Goal: Feedback & Contribution: Contribute content

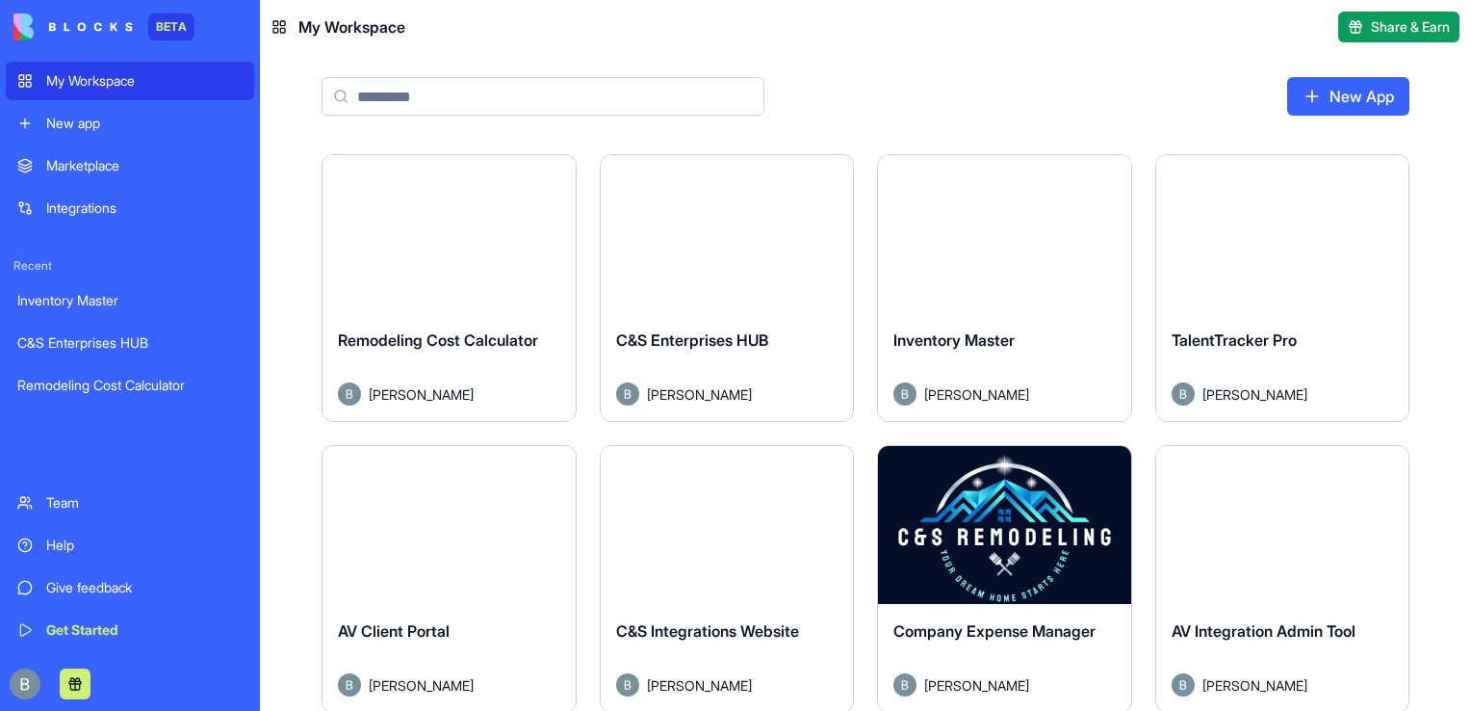
drag, startPoint x: 1005, startPoint y: 67, endPoint x: 1470, endPoint y: 585, distance: 696.1
click at [1470, 585] on html "BETA My Workspace New app Marketplace Integrations Recent Inventory Master C&S …" at bounding box center [735, 355] width 1471 height 711
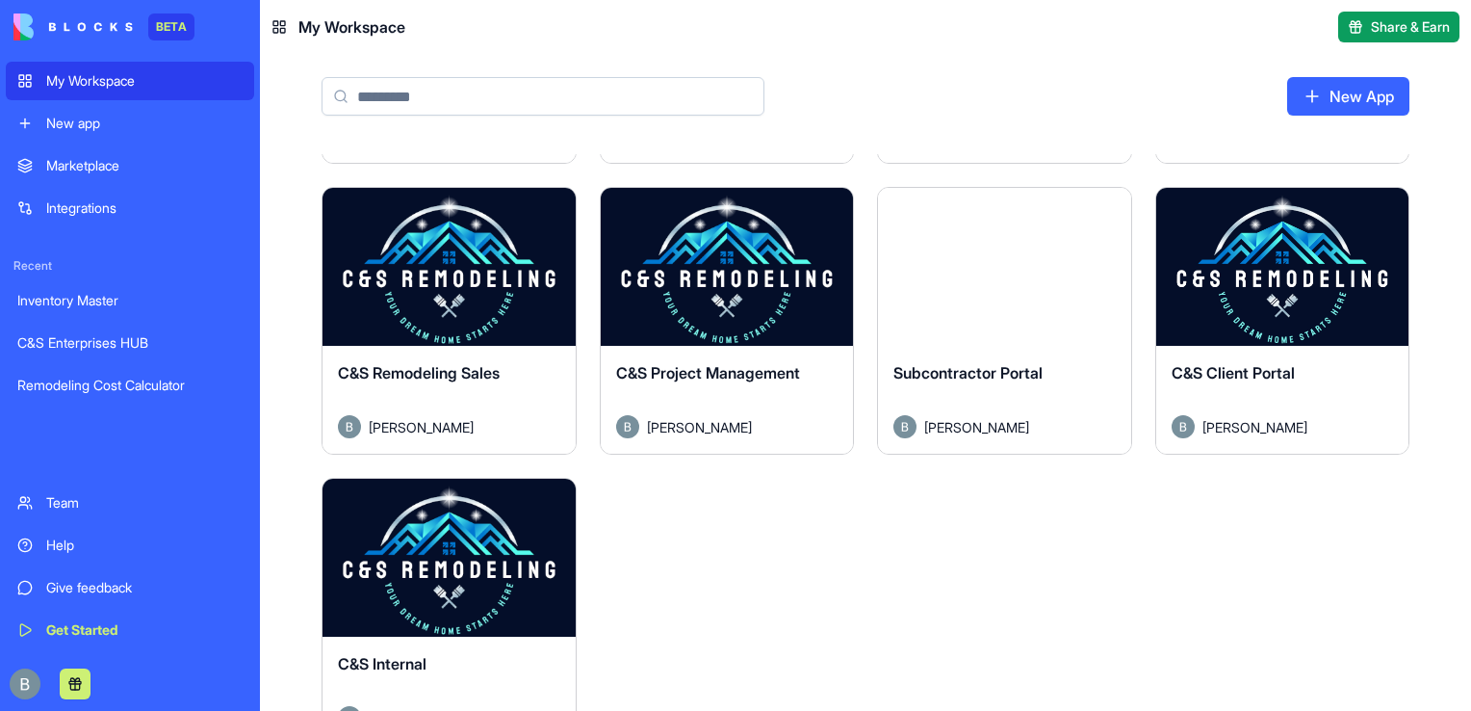
scroll to position [550, 0]
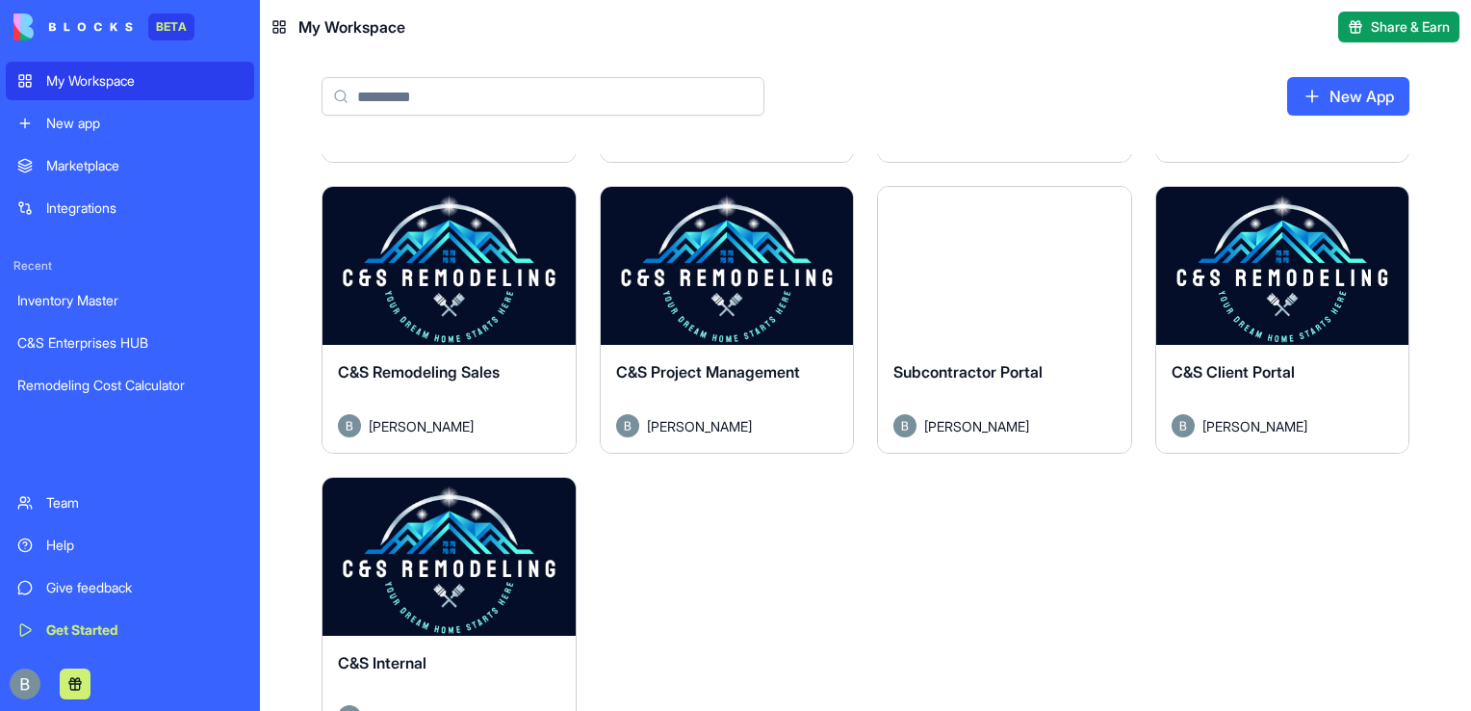
click at [1302, 264] on button "Launch" at bounding box center [1282, 265] width 144 height 39
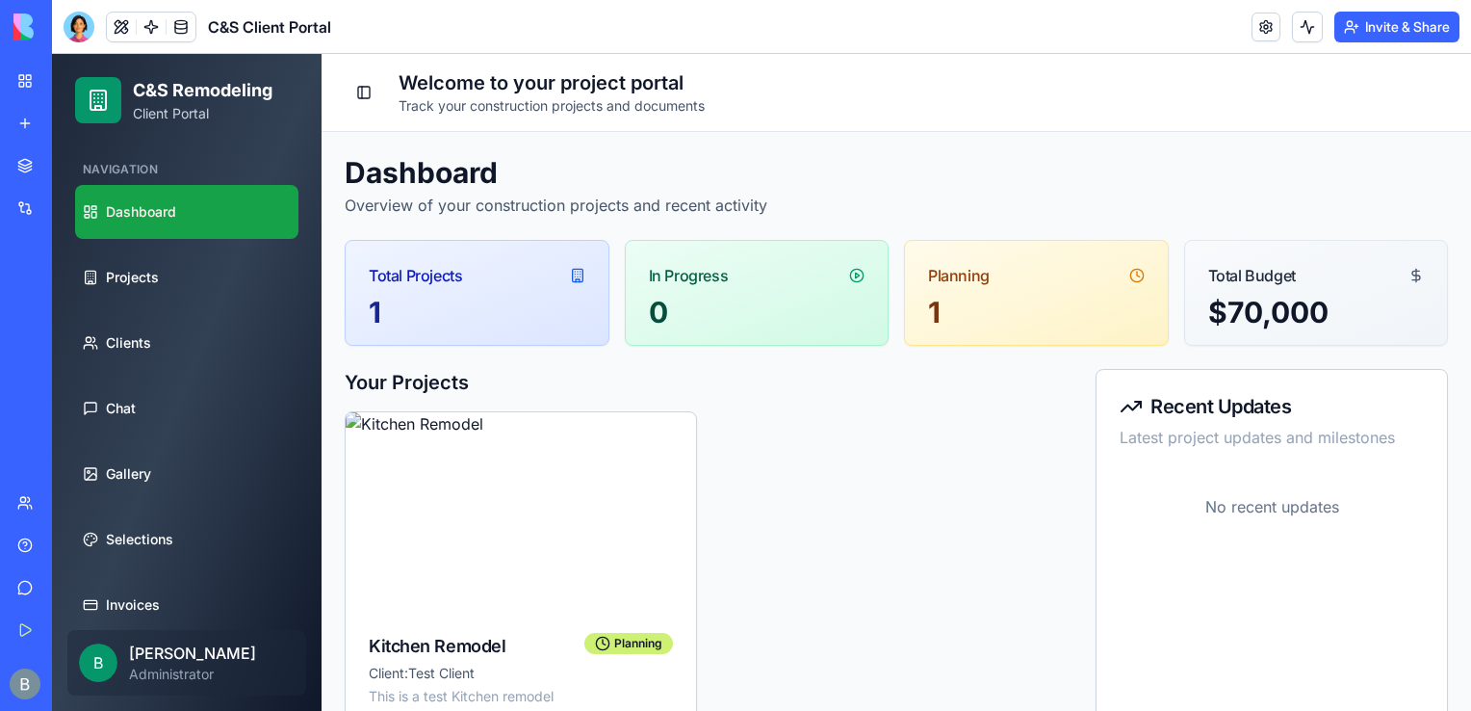
scroll to position [417, 0]
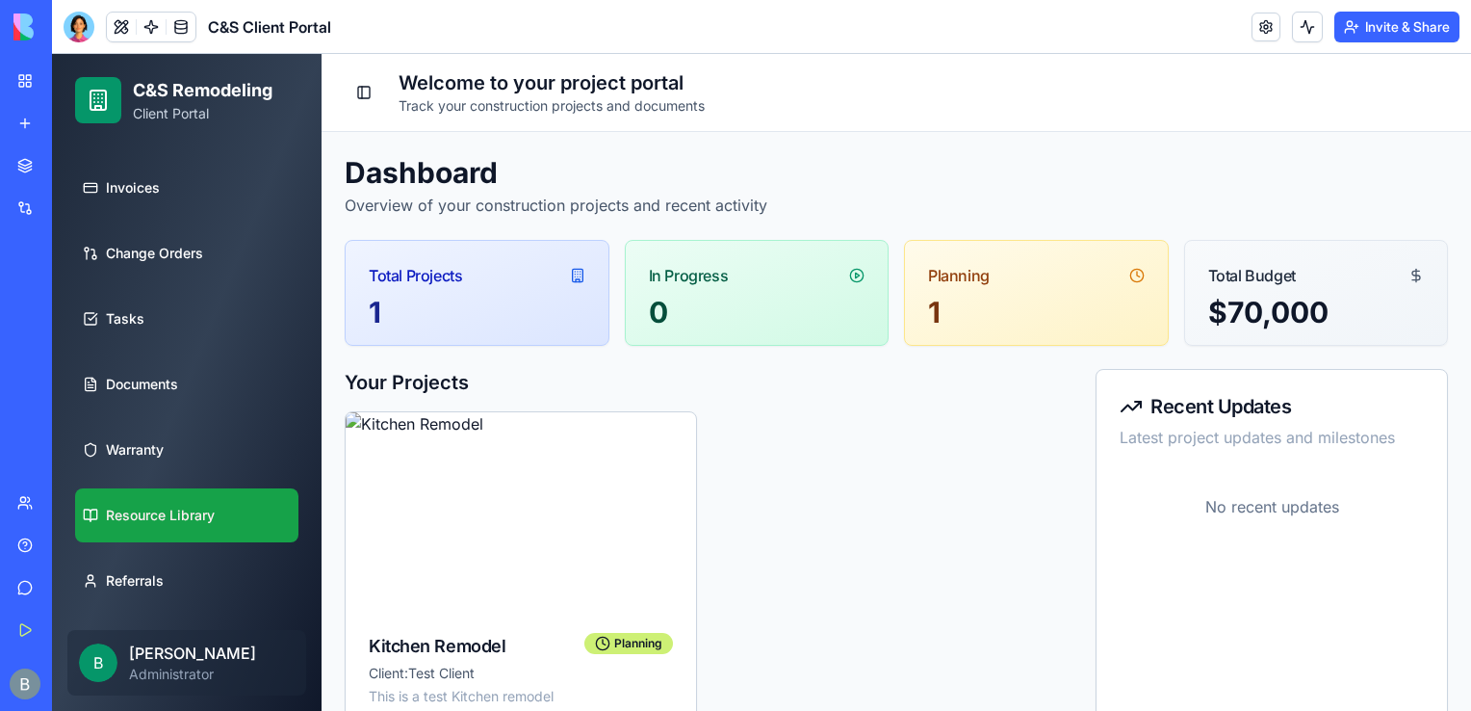
click at [210, 499] on link "Resource Library" at bounding box center [186, 515] width 223 height 54
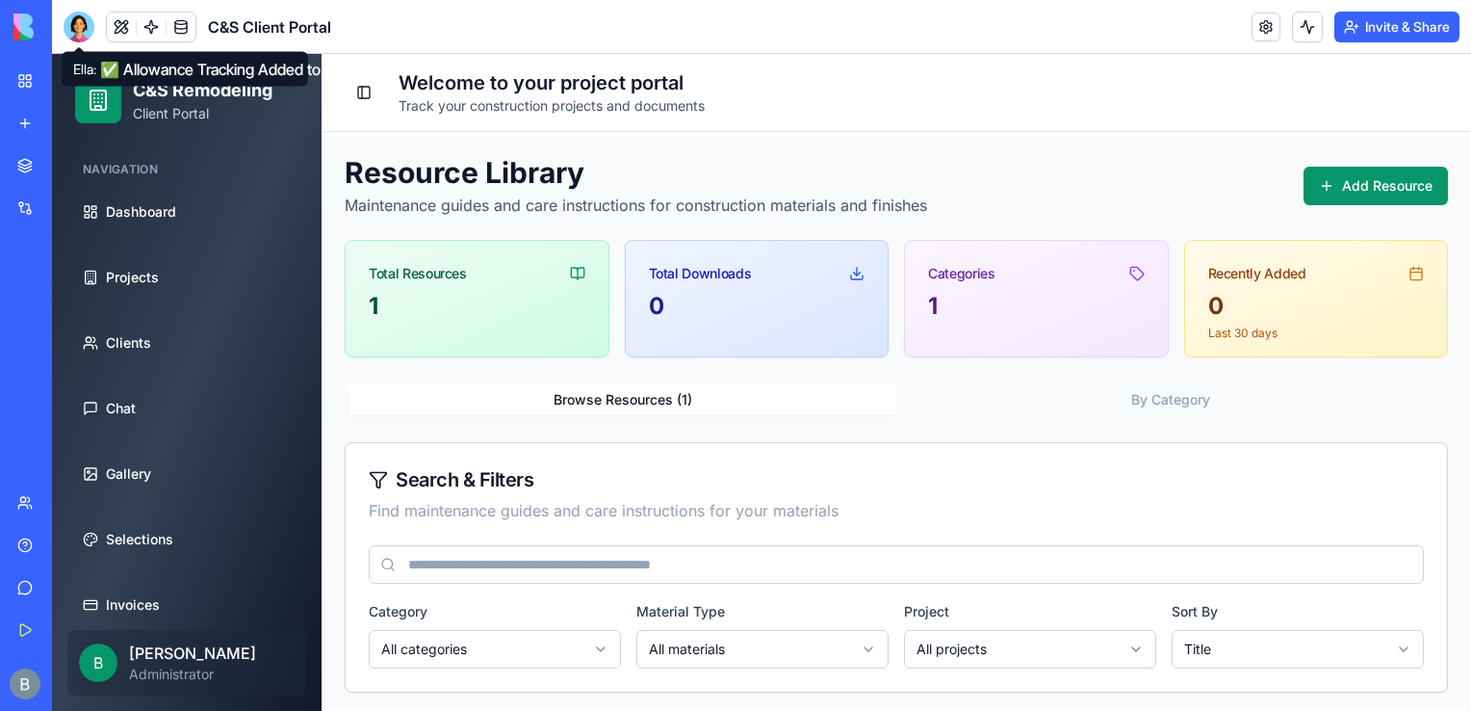
drag, startPoint x: 85, startPoint y: 36, endPoint x: 106, endPoint y: 44, distance: 22.9
click at [85, 36] on div at bounding box center [79, 27] width 31 height 31
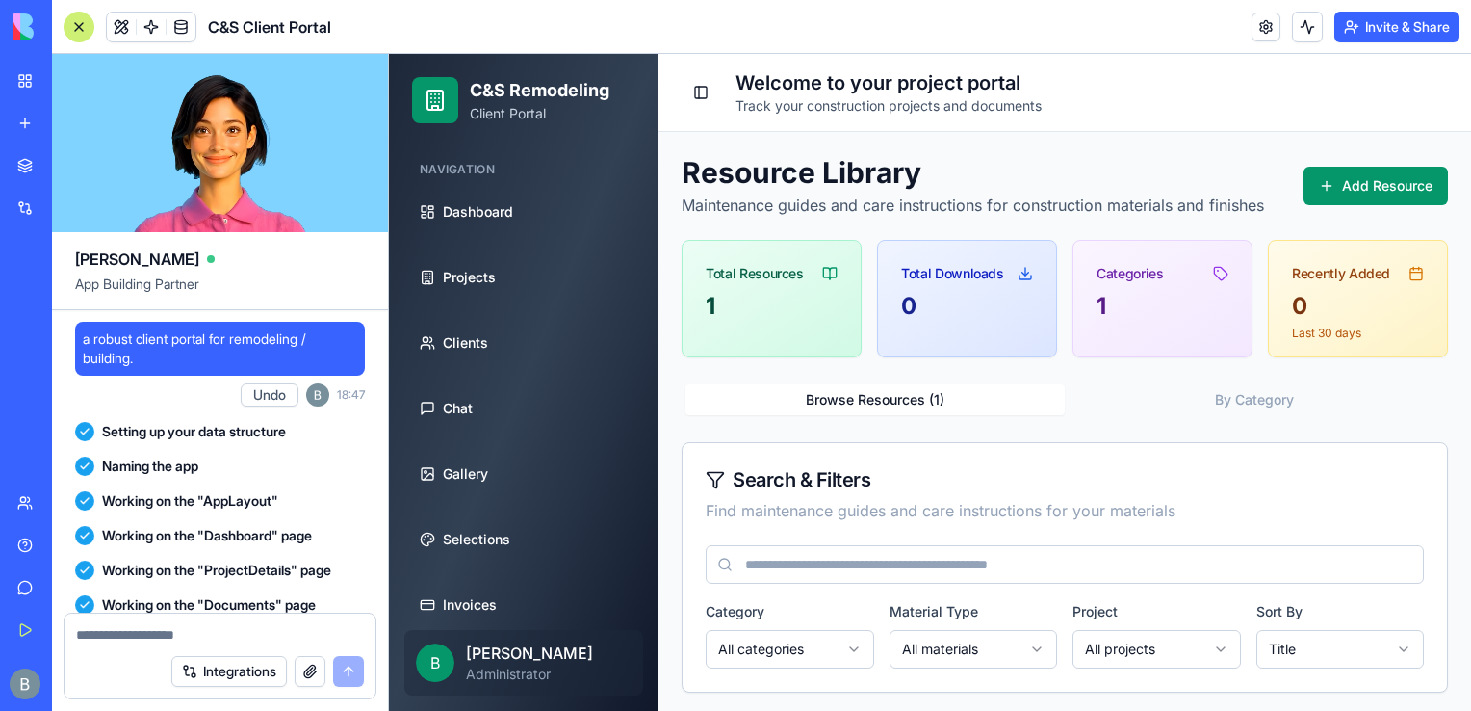
scroll to position [112136, 0]
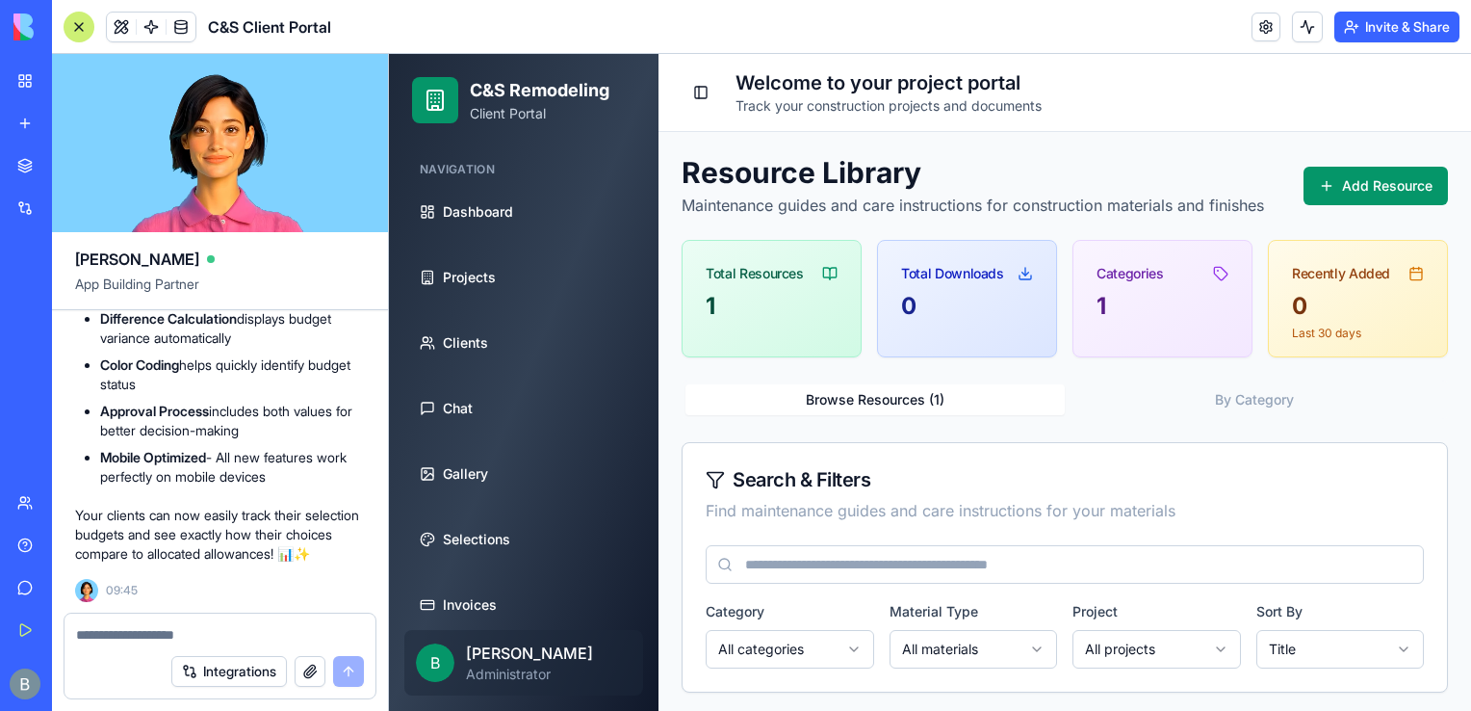
click at [689, 262] on div "Total Resources" at bounding box center [772, 266] width 178 height 50
click at [315, 237] on div "[PERSON_NAME]" at bounding box center [220, 251] width 290 height 39
click at [217, 641] on textarea at bounding box center [220, 634] width 288 height 19
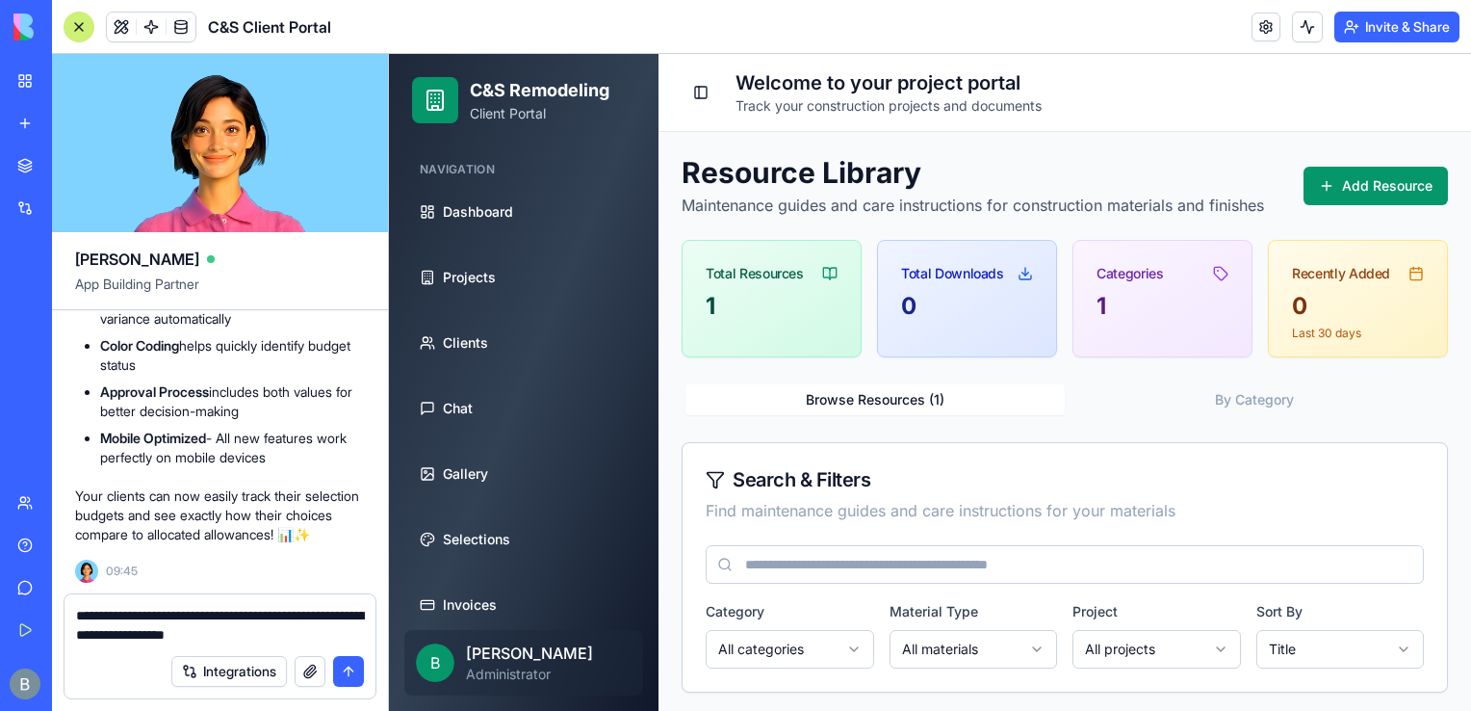
type textarea "**********"
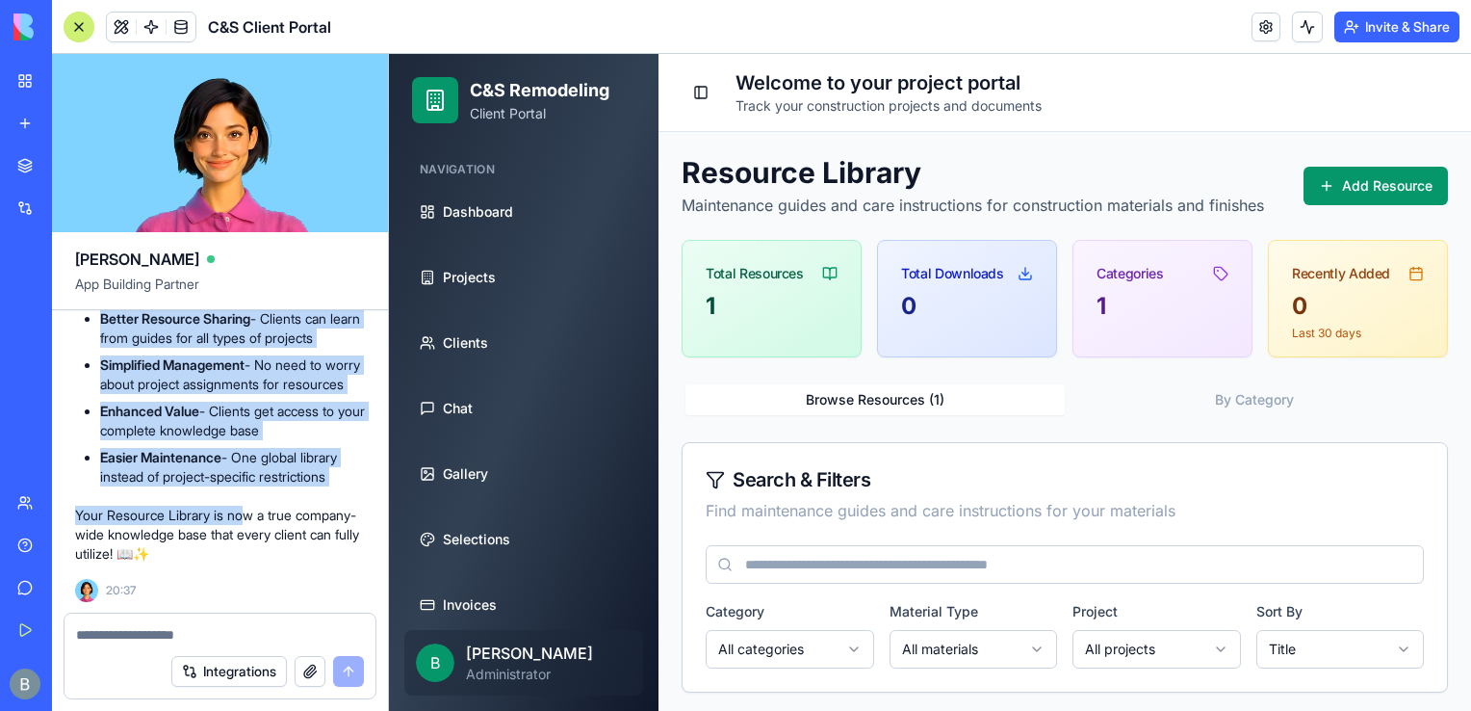
scroll to position [112713, 0]
drag, startPoint x: 254, startPoint y: 508, endPoint x: 89, endPoint y: 457, distance: 173.3
click at [89, 457] on div "✅ Resource Library Now Global! Perfect! Your Resource Library is now accessible…" at bounding box center [220, 226] width 290 height 674
drag, startPoint x: 89, startPoint y: 457, endPoint x: 212, endPoint y: 495, distance: 128.8
click at [212, 251] on ul "Global Access - All resources visible to every client, regardless of their proj…" at bounding box center [220, 130] width 290 height 243
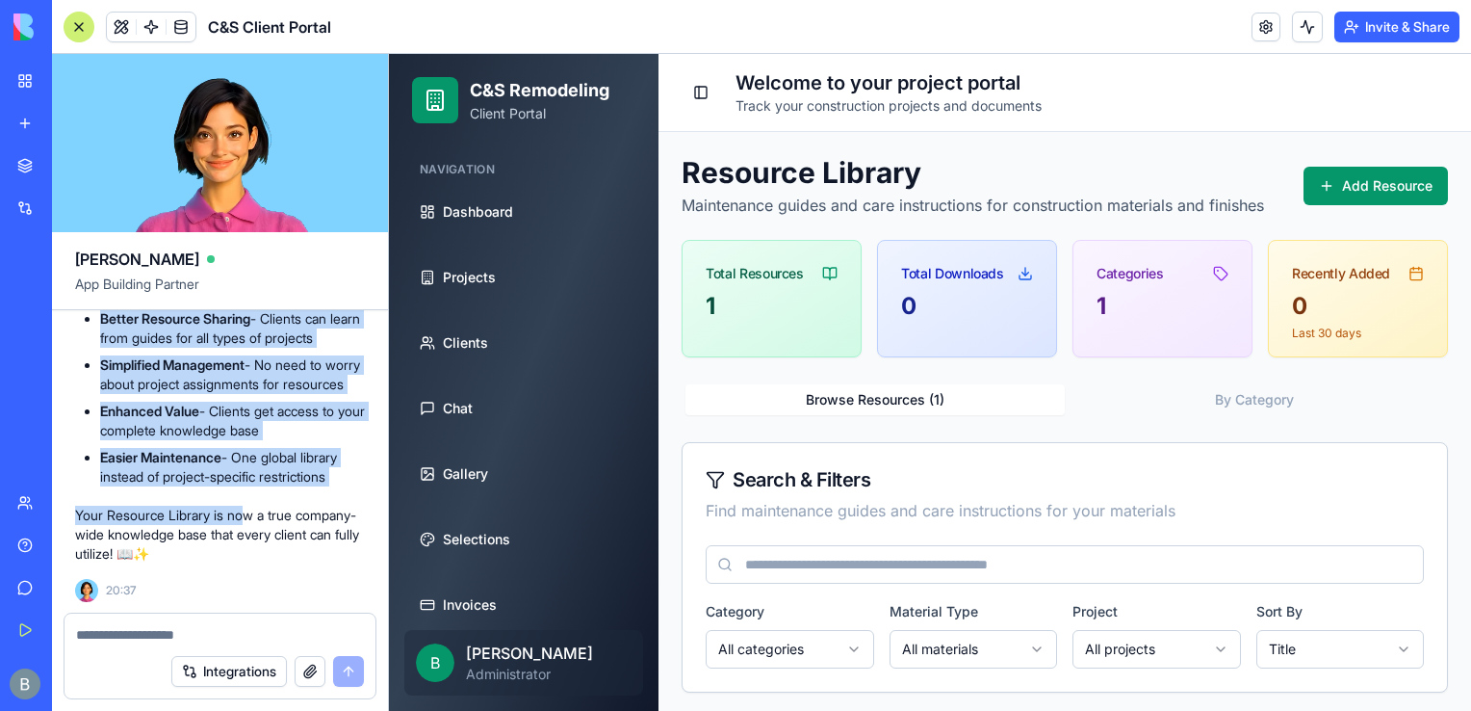
click at [201, 93] on li "No Restrictions - Removed project-based filtering for Client users" at bounding box center [232, 74] width 265 height 39
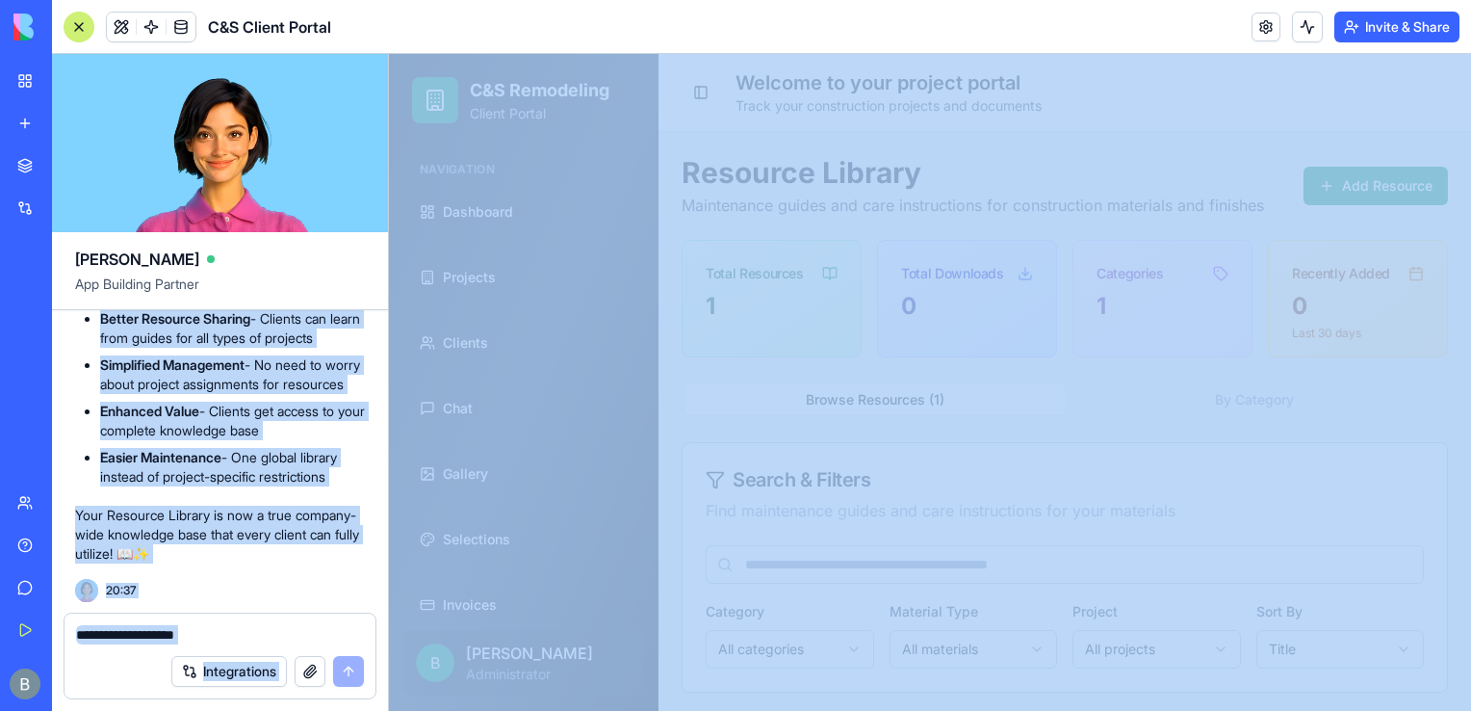
scroll to position [113133, 0]
drag, startPoint x: 393, startPoint y: 615, endPoint x: 54, endPoint y: 609, distance: 339.0
click at [289, 476] on li "Easier Maintenance - One global library instead of project-specific restrictions" at bounding box center [232, 467] width 265 height 39
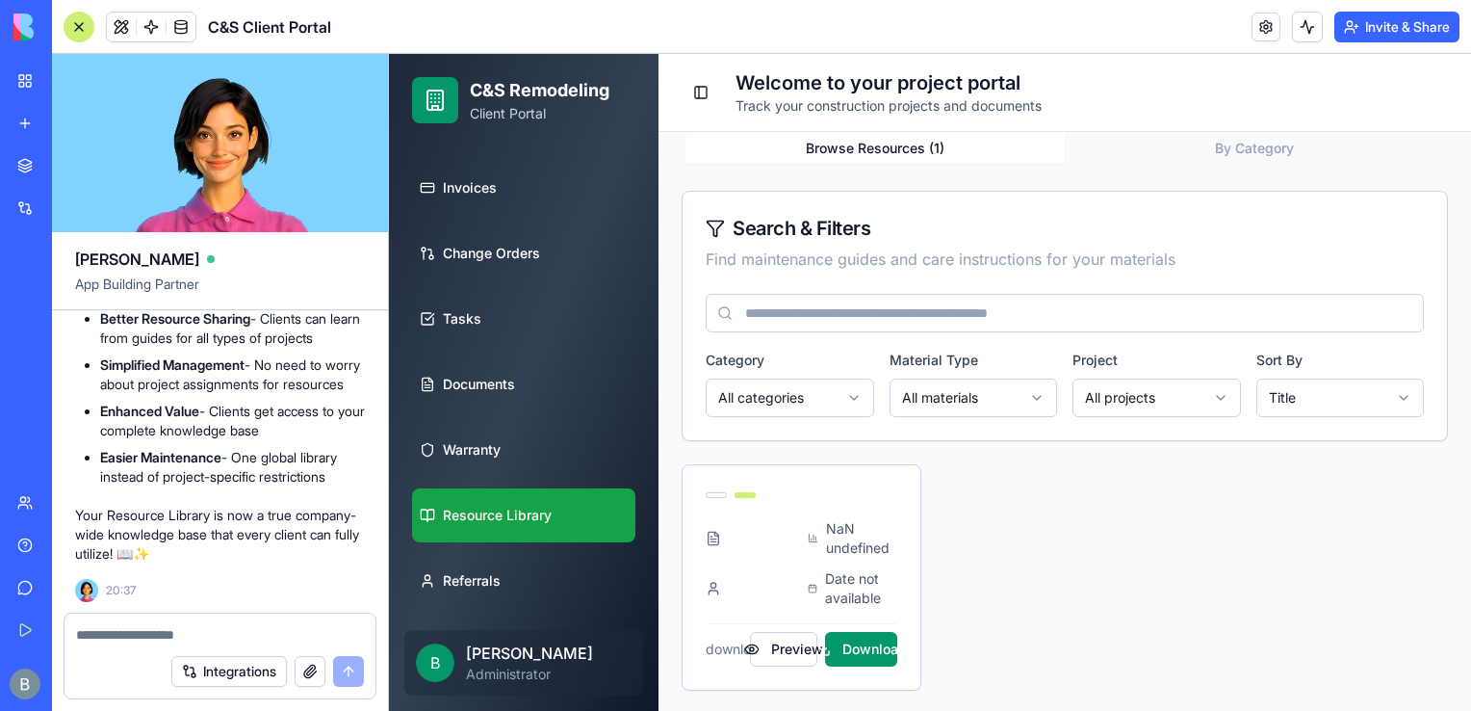
scroll to position [0, 0]
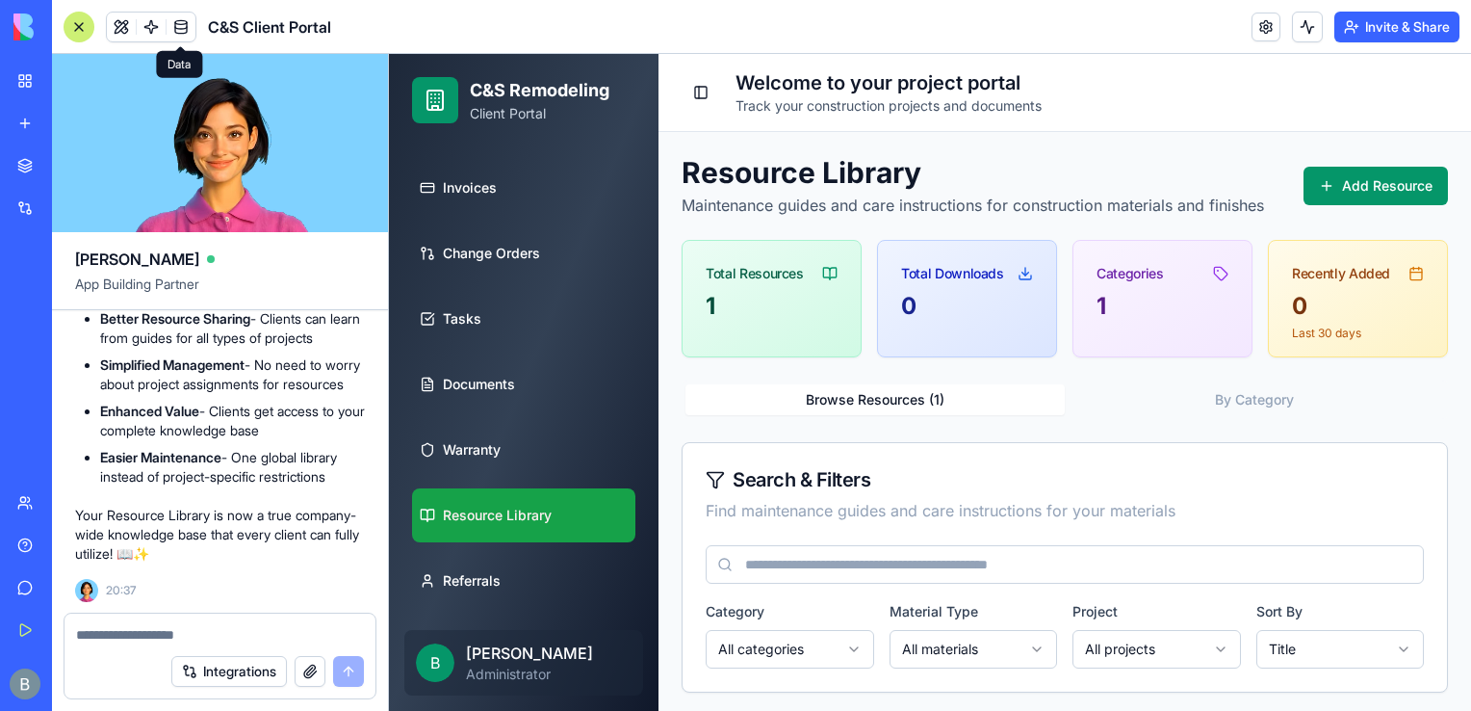
click at [181, 30] on link at bounding box center [181, 27] width 29 height 29
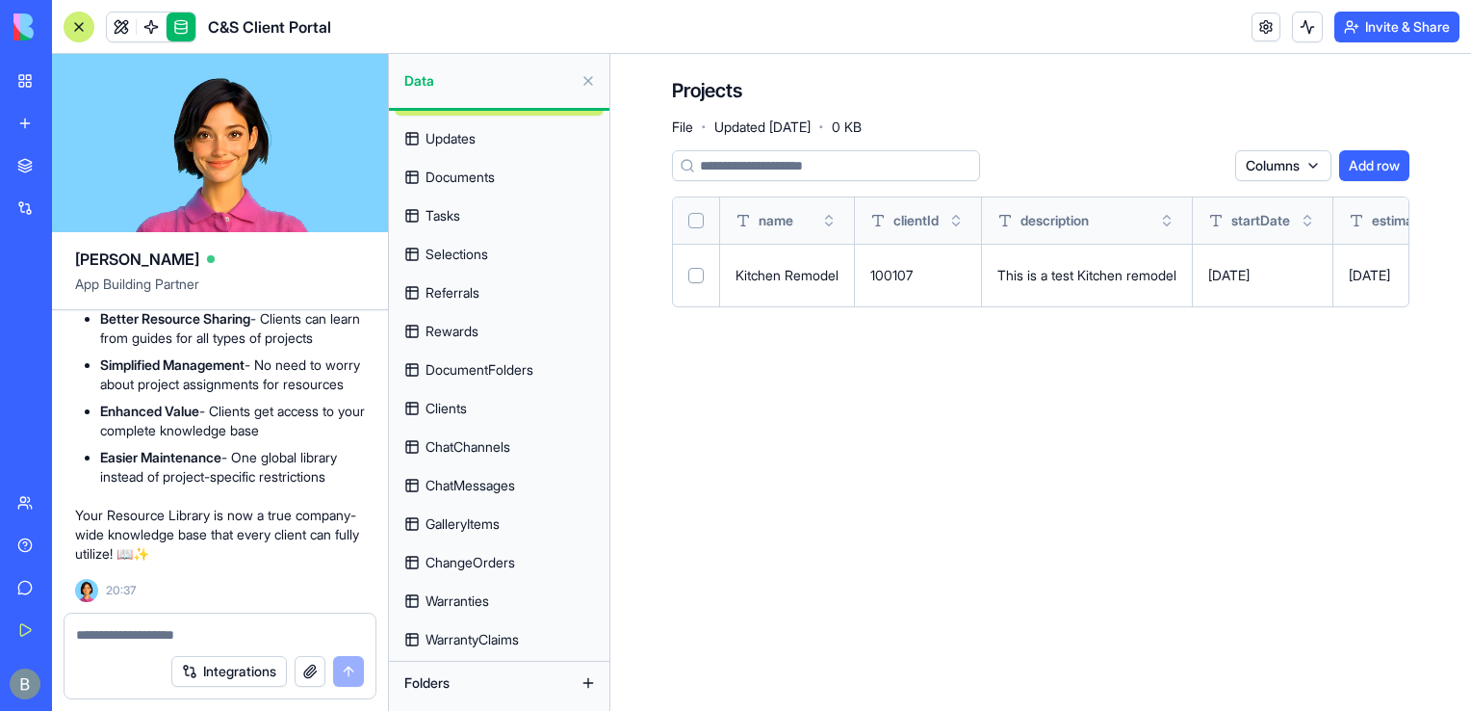
scroll to position [70, 0]
click at [124, 24] on link at bounding box center [121, 27] width 29 height 29
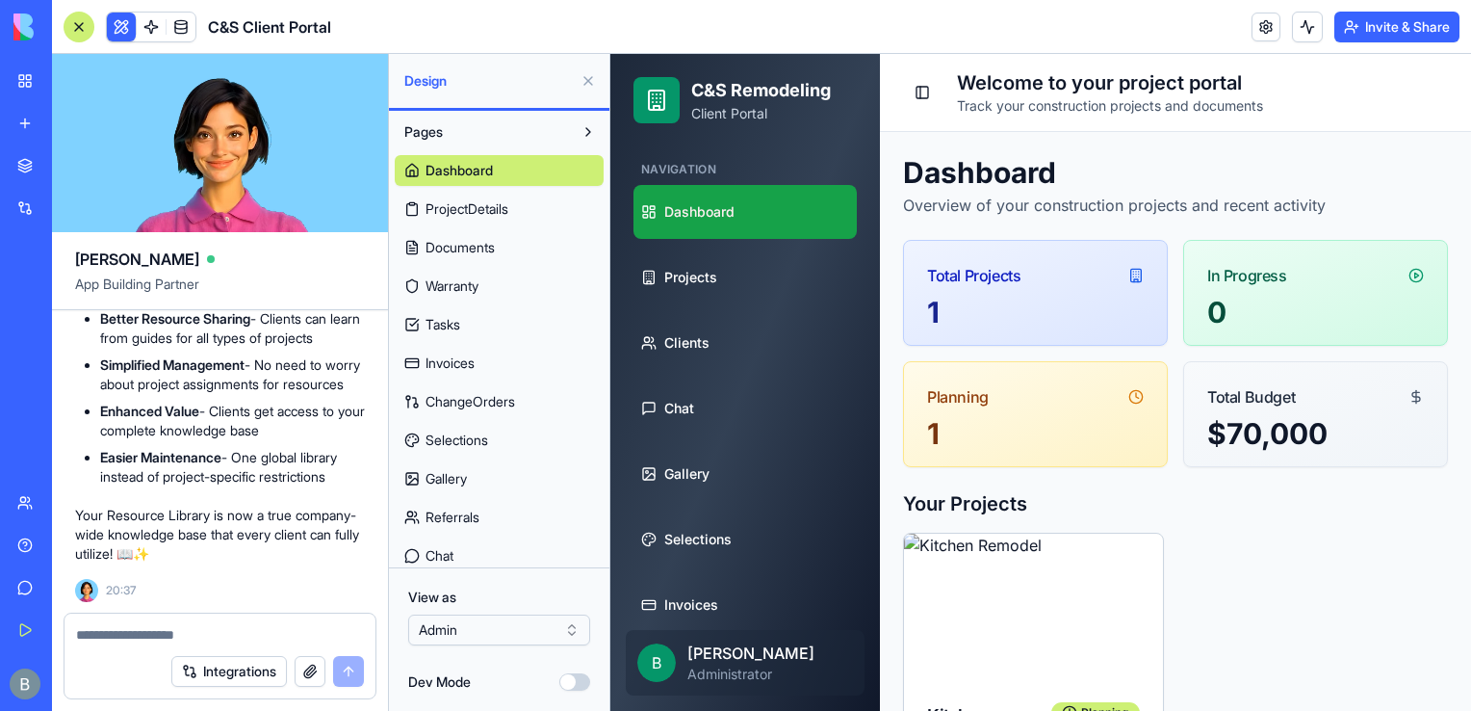
click at [168, 635] on textarea at bounding box center [220, 634] width 289 height 19
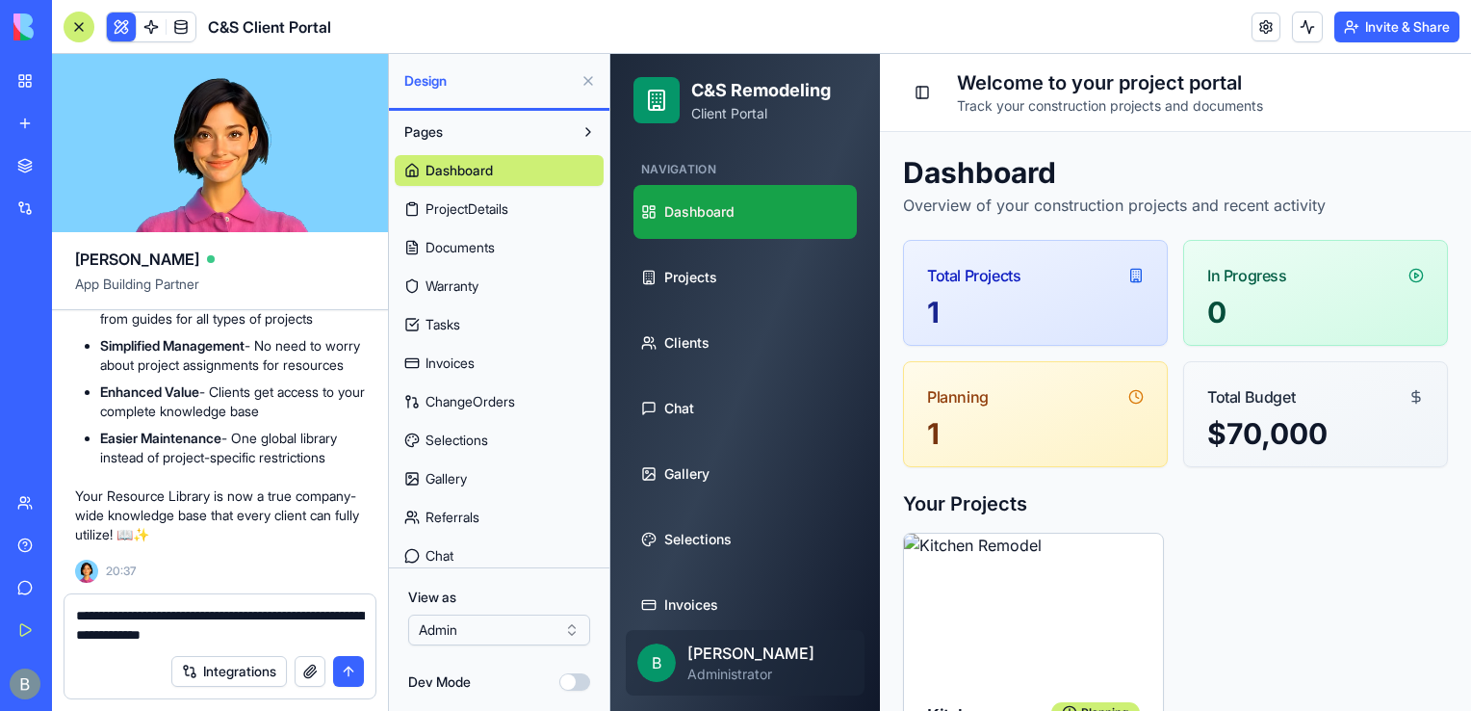
type textarea "**********"
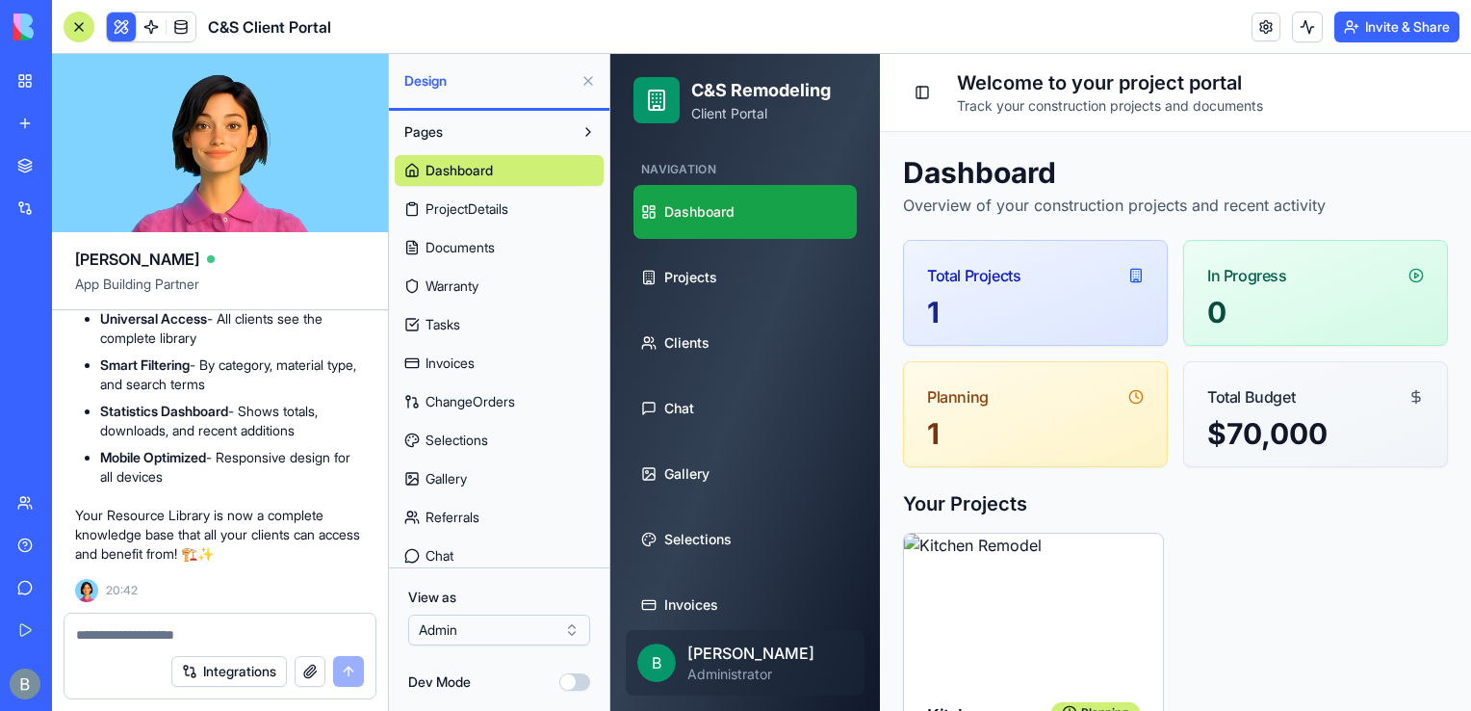
scroll to position [417, 0]
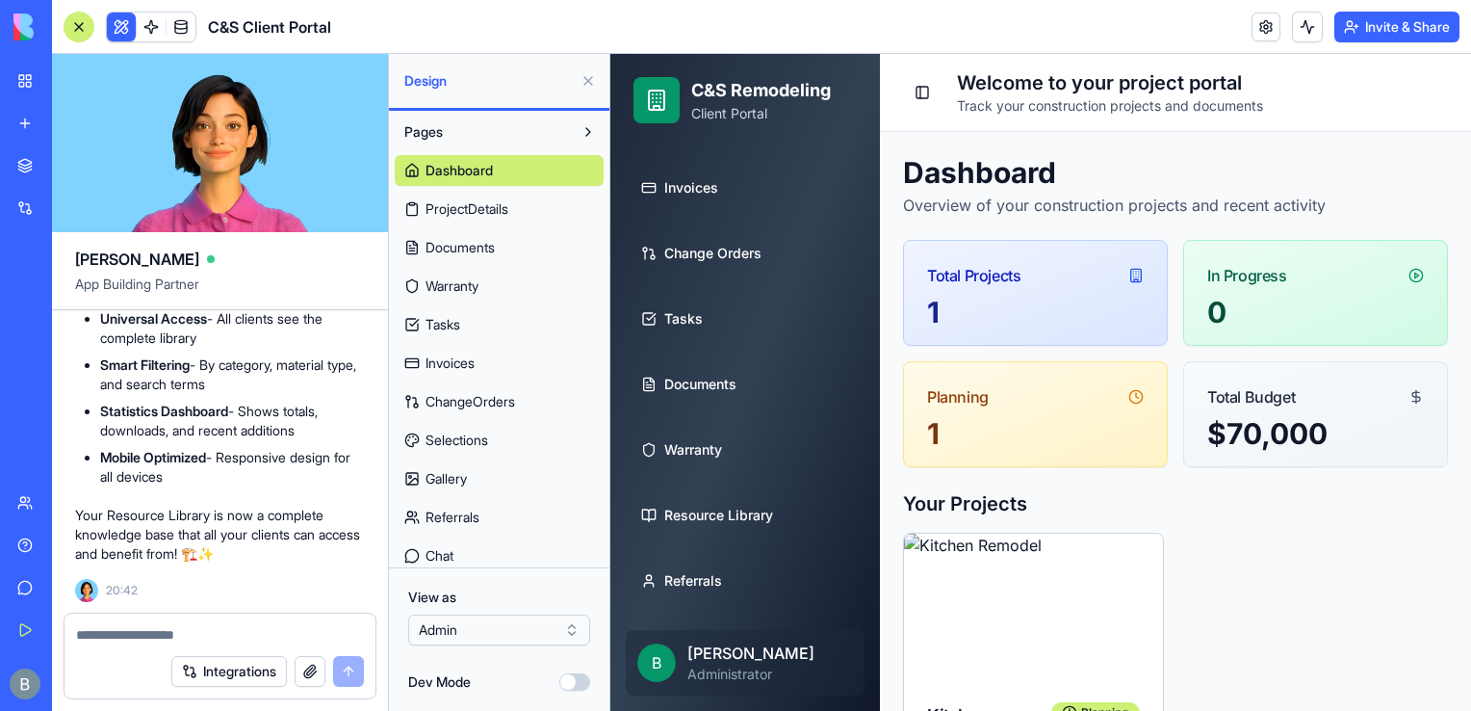
click at [589, 80] on button at bounding box center [588, 80] width 31 height 31
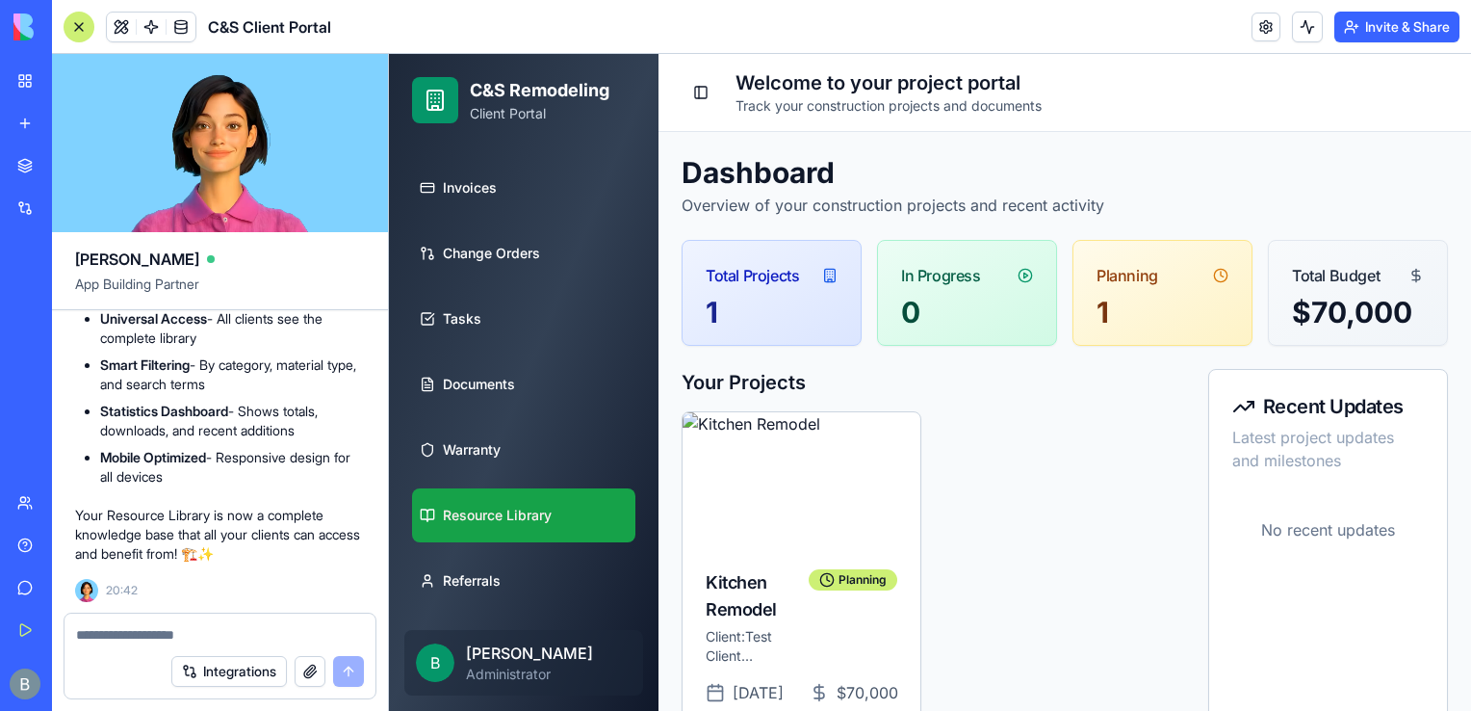
click at [523, 511] on span "Resource Library" at bounding box center [497, 514] width 109 height 19
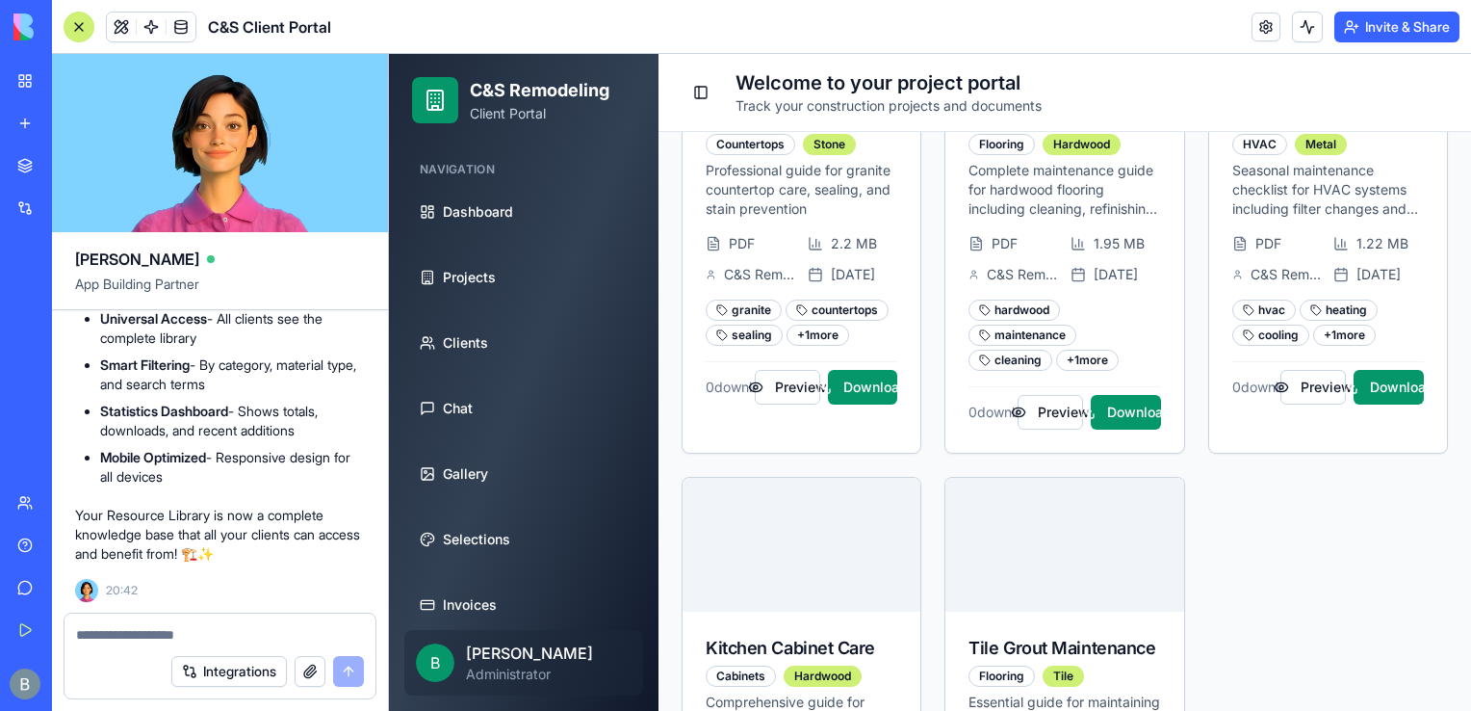
scroll to position [790, 0]
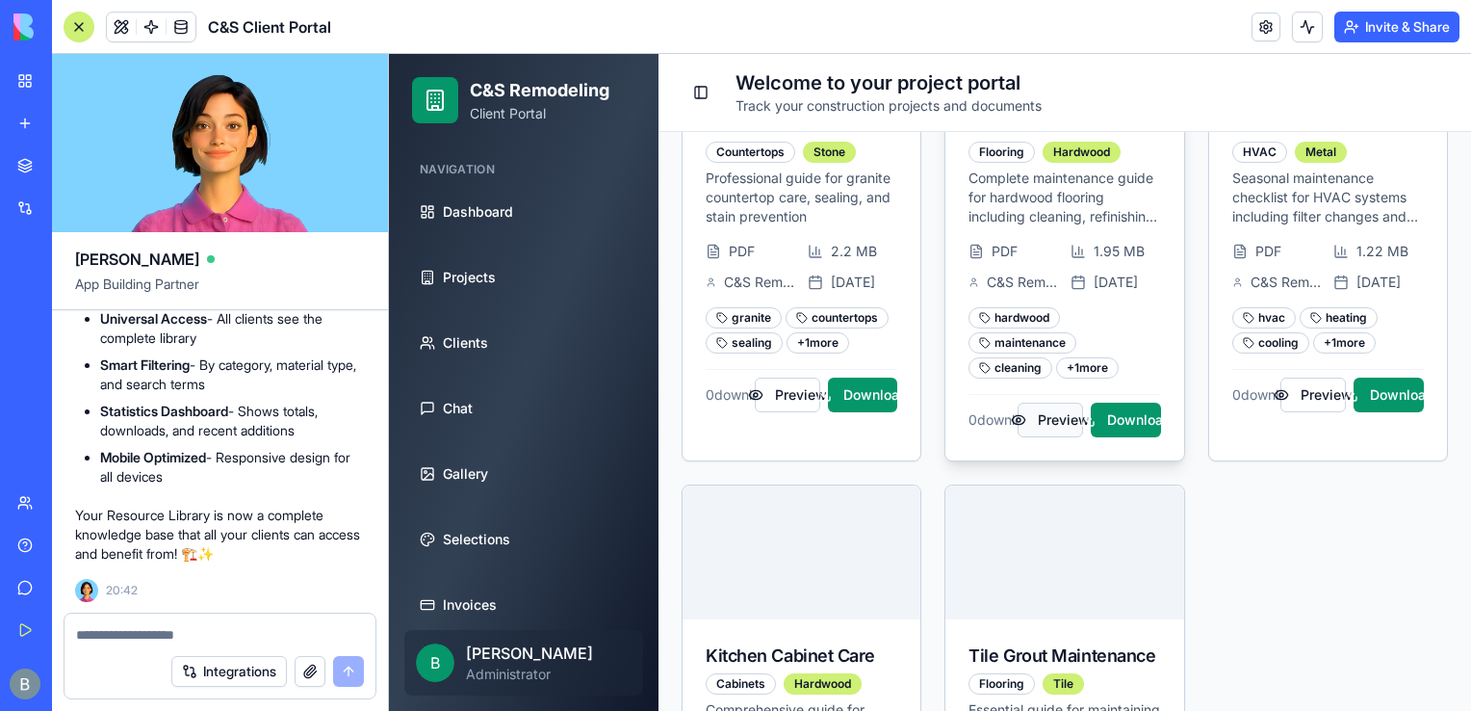
click at [1043, 435] on button "Preview" at bounding box center [1050, 419] width 65 height 35
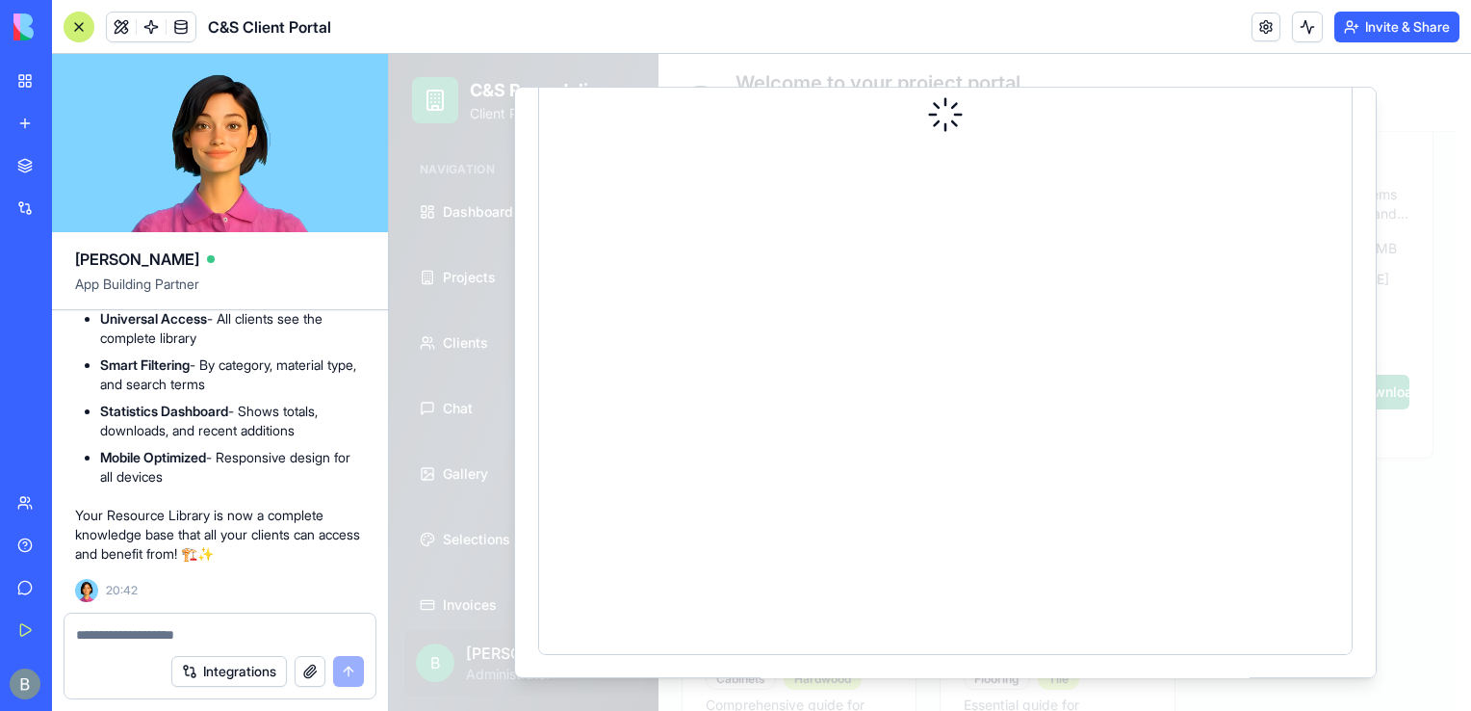
scroll to position [0, 0]
click at [1338, 119] on div "Hardwood Floor Care Guide Close" at bounding box center [945, 382] width 863 height 591
click at [1349, 113] on icon "button" at bounding box center [1353, 111] width 8 height 8
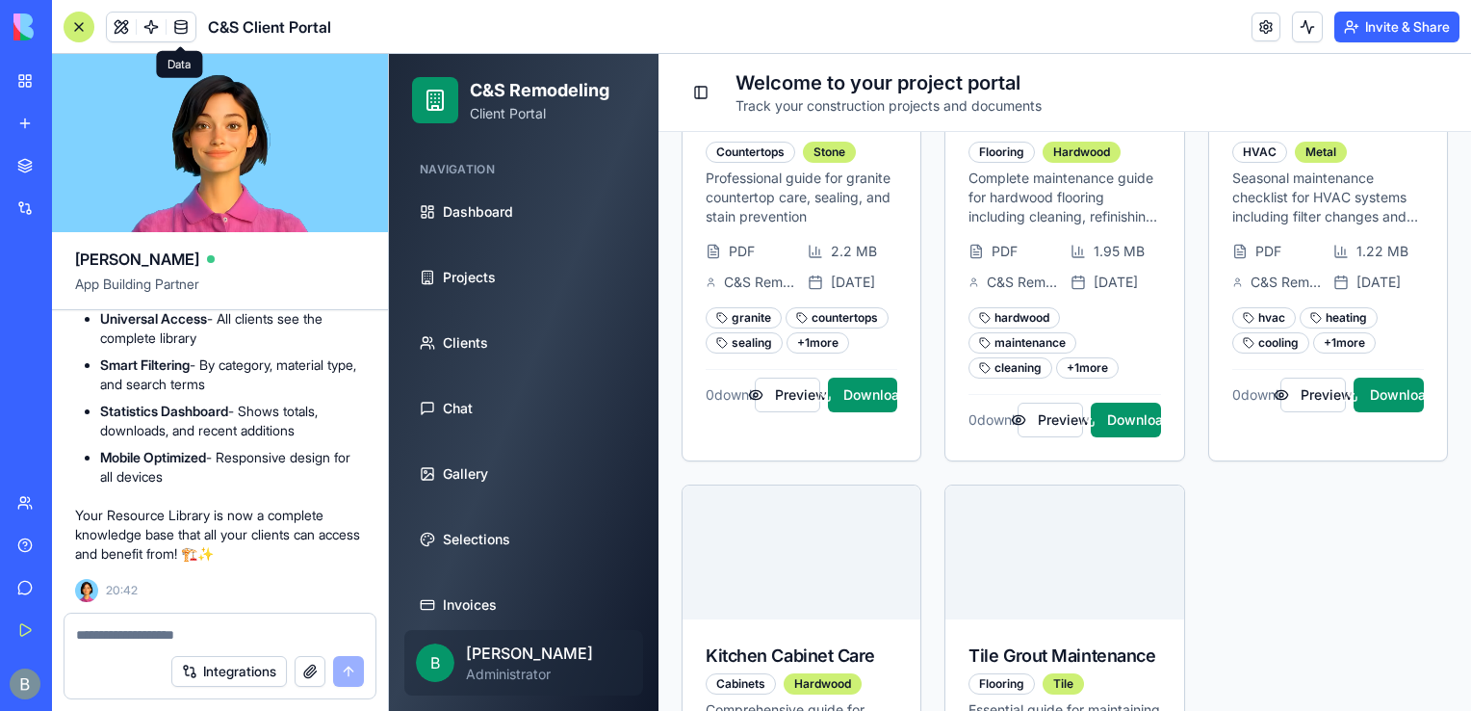
click at [189, 25] on span at bounding box center [181, 27] width 54 height 54
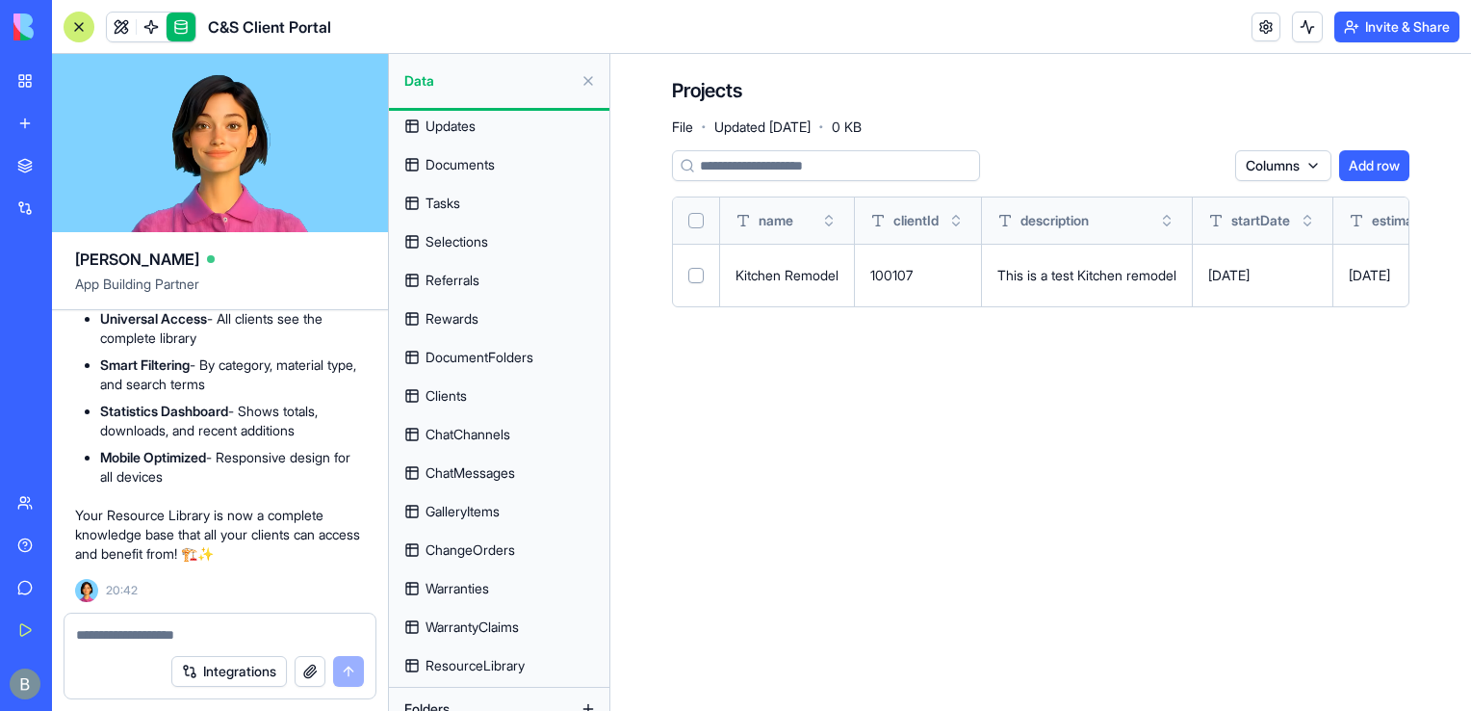
scroll to position [109, 0]
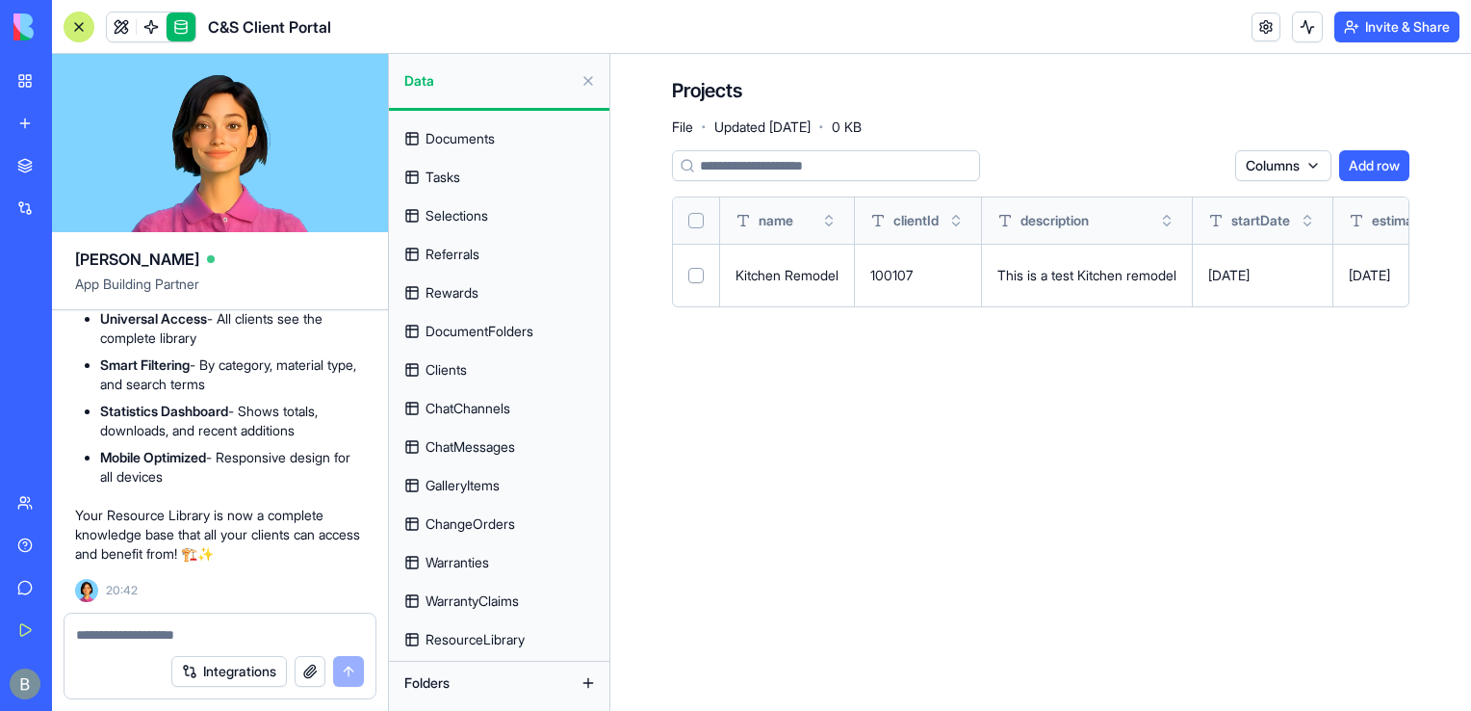
click at [531, 641] on link "ResourceLibrary" at bounding box center [499, 639] width 209 height 31
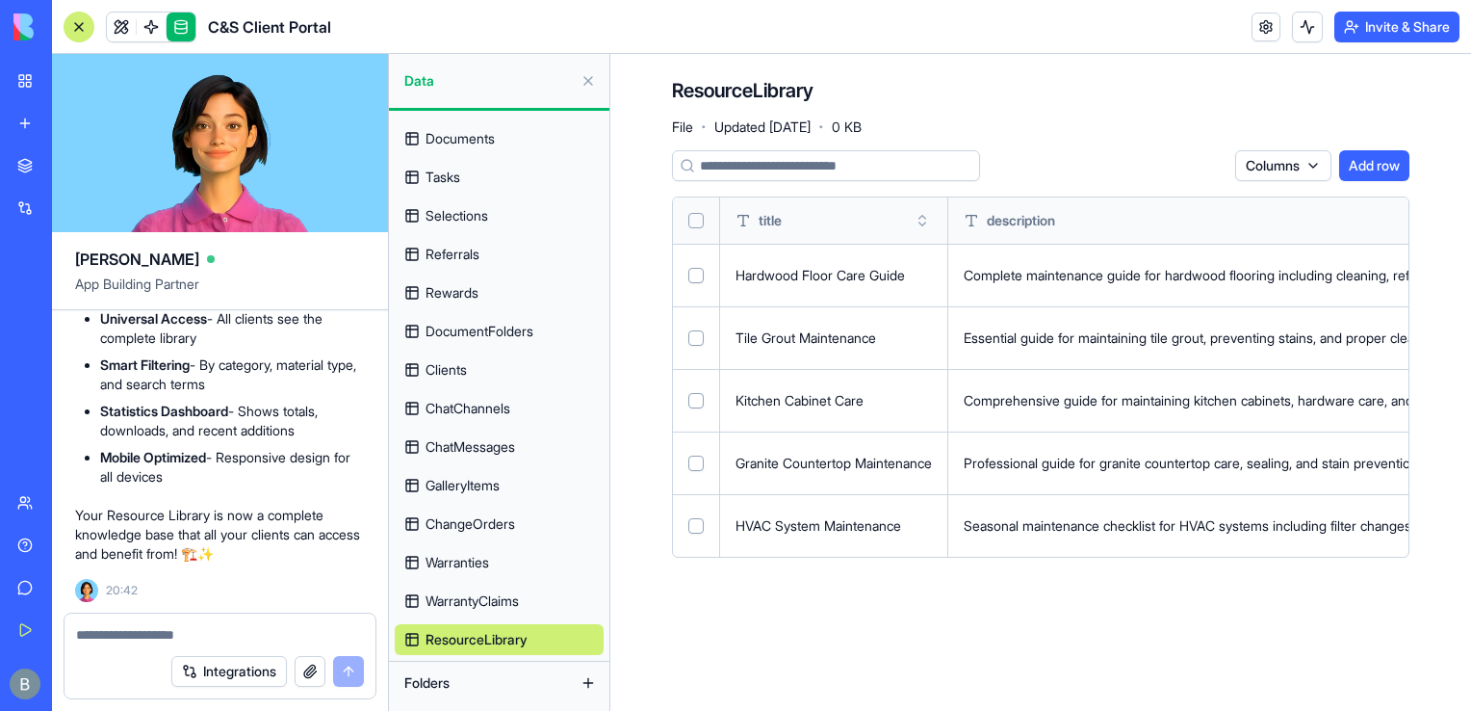
click at [702, 213] on button "Select all" at bounding box center [695, 220] width 15 height 15
click at [1198, 160] on html "BETA My Workspace New app Marketplace Integrations Recent Inventory Master C&S …" at bounding box center [735, 355] width 1471 height 711
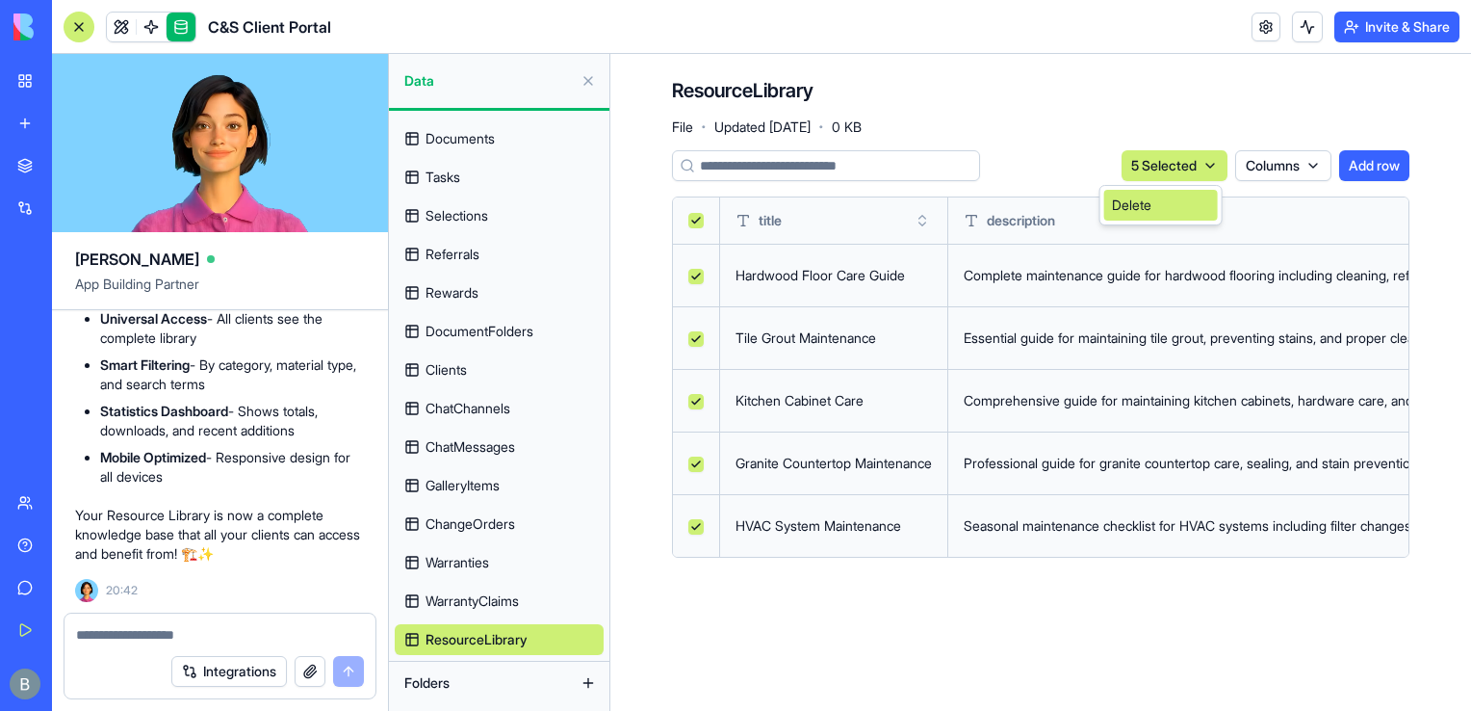
click at [1175, 190] on div "Delete" at bounding box center [1161, 205] width 114 height 31
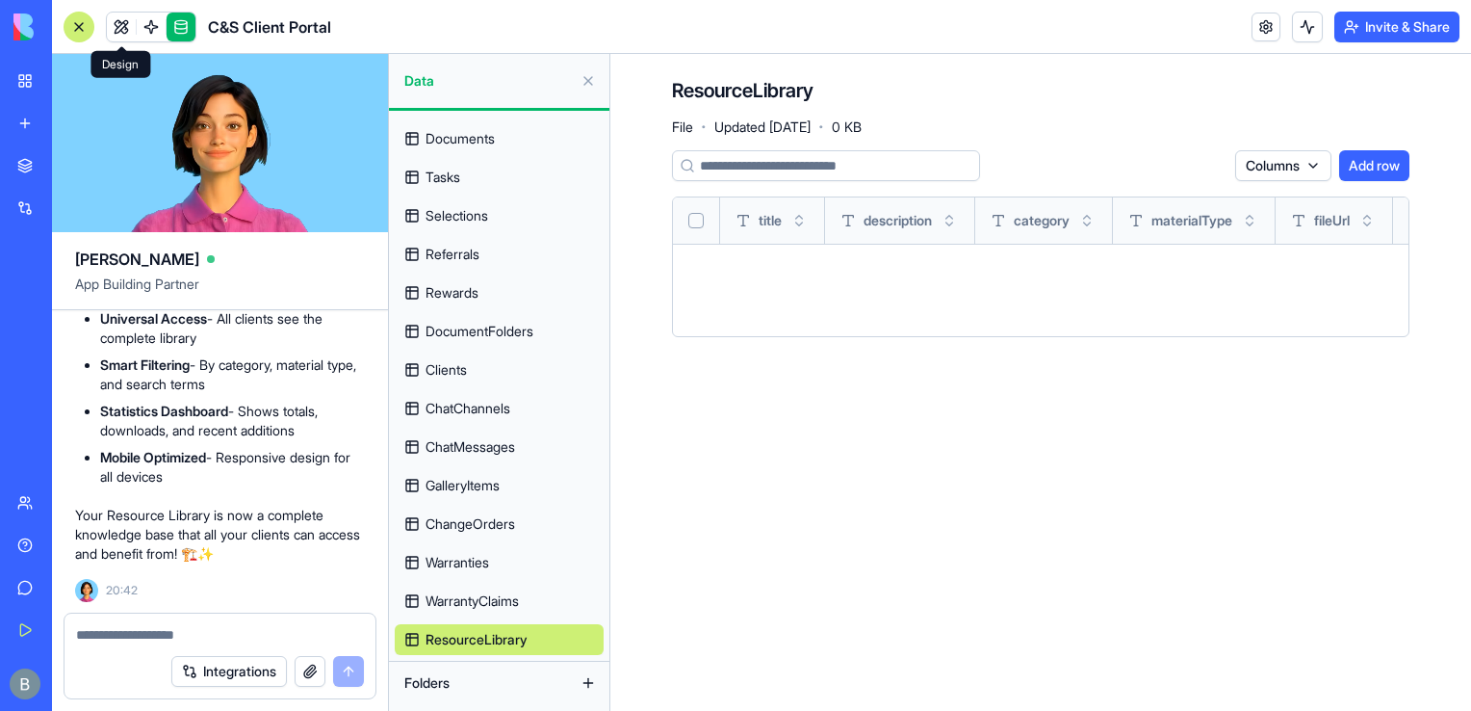
click at [124, 23] on link at bounding box center [121, 27] width 29 height 29
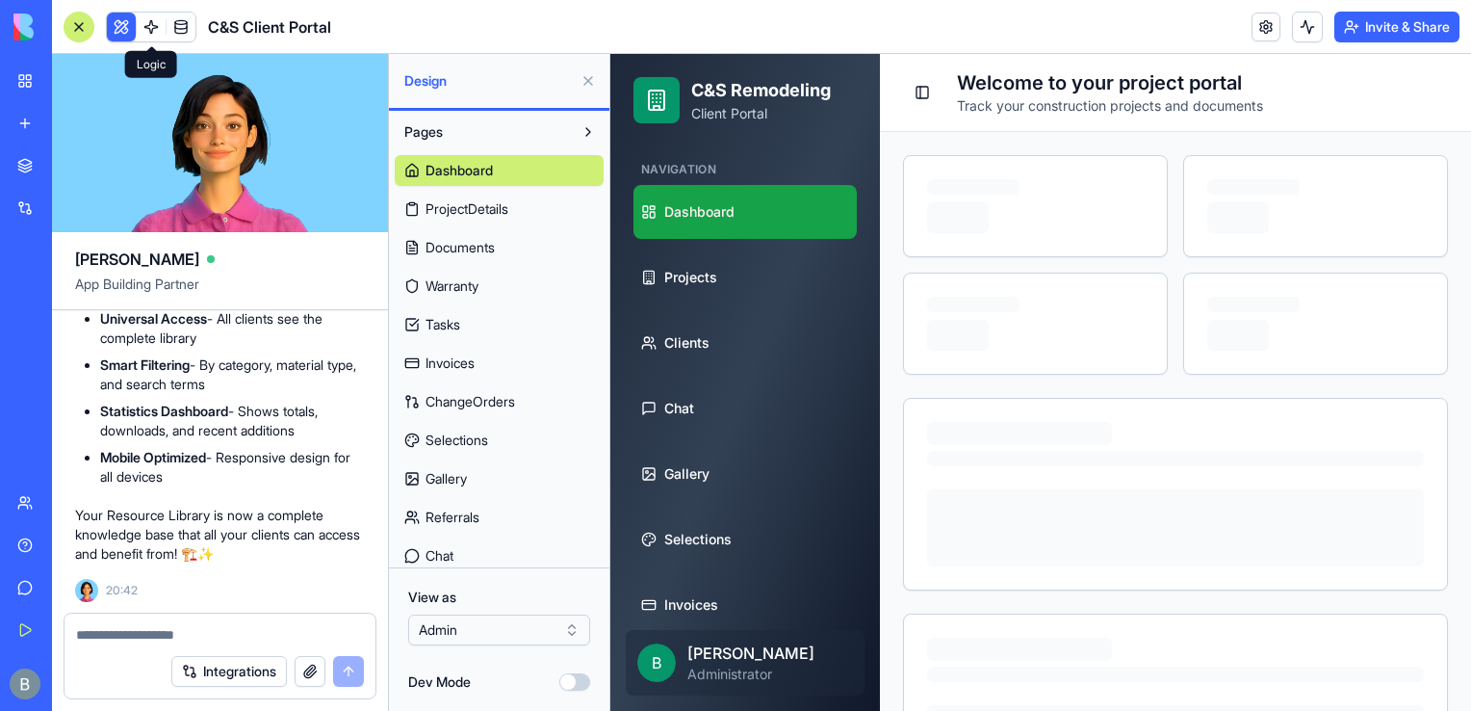
click at [593, 87] on button at bounding box center [588, 80] width 31 height 31
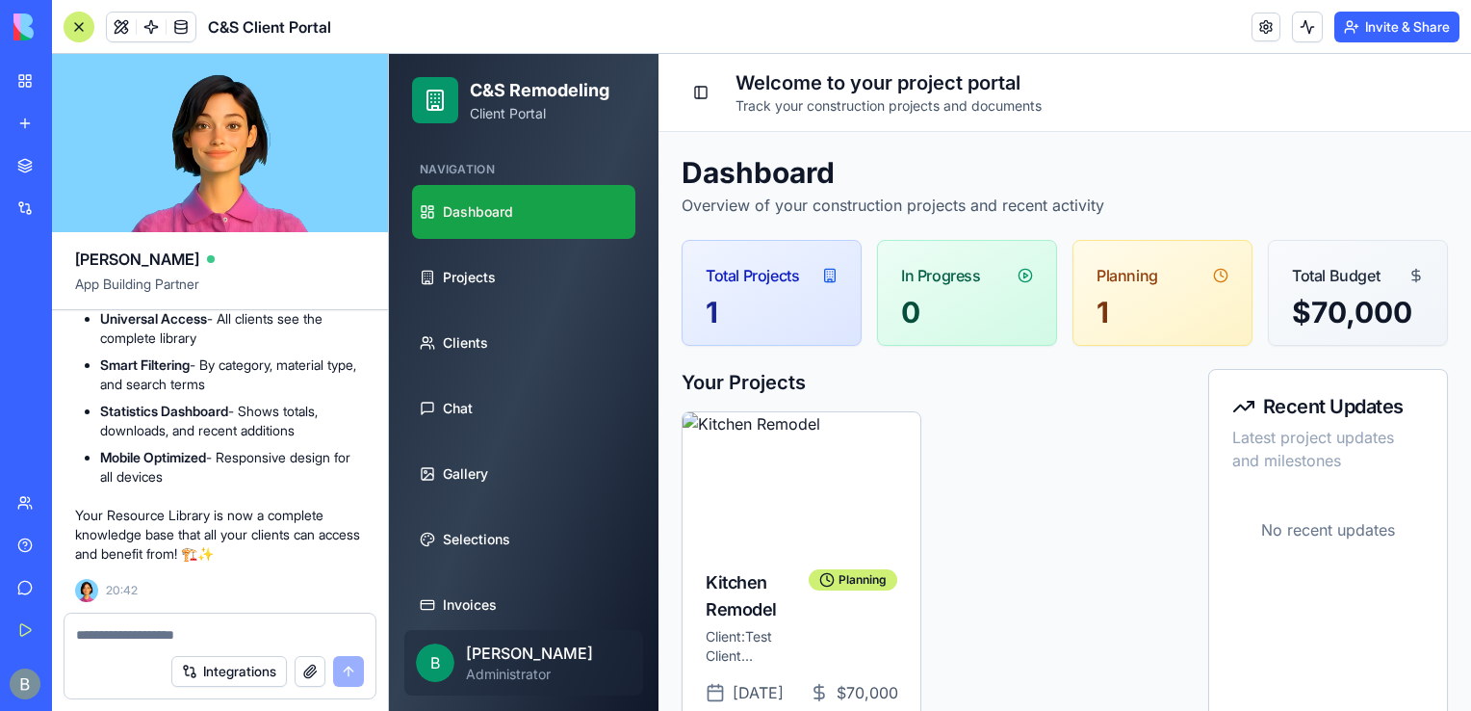
scroll to position [417, 0]
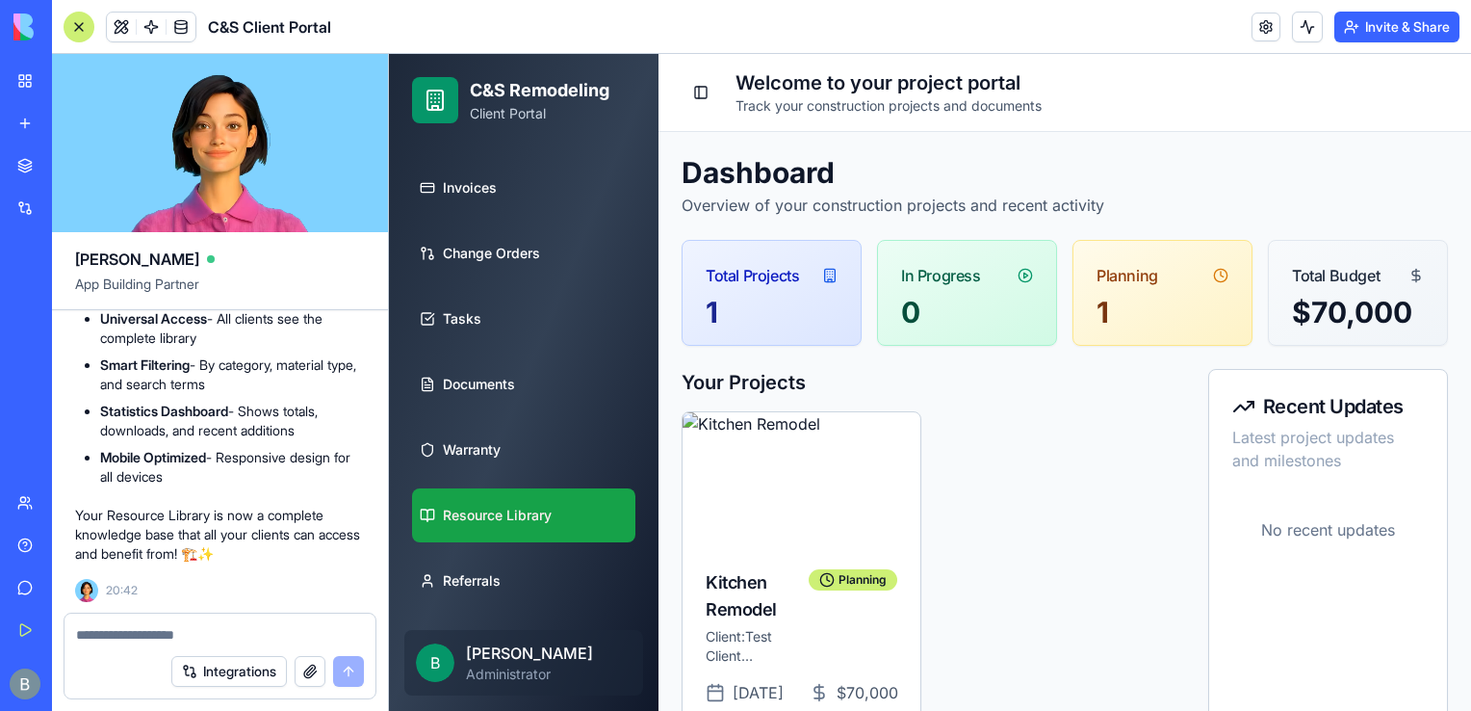
click at [587, 518] on link "Resource Library" at bounding box center [523, 515] width 223 height 54
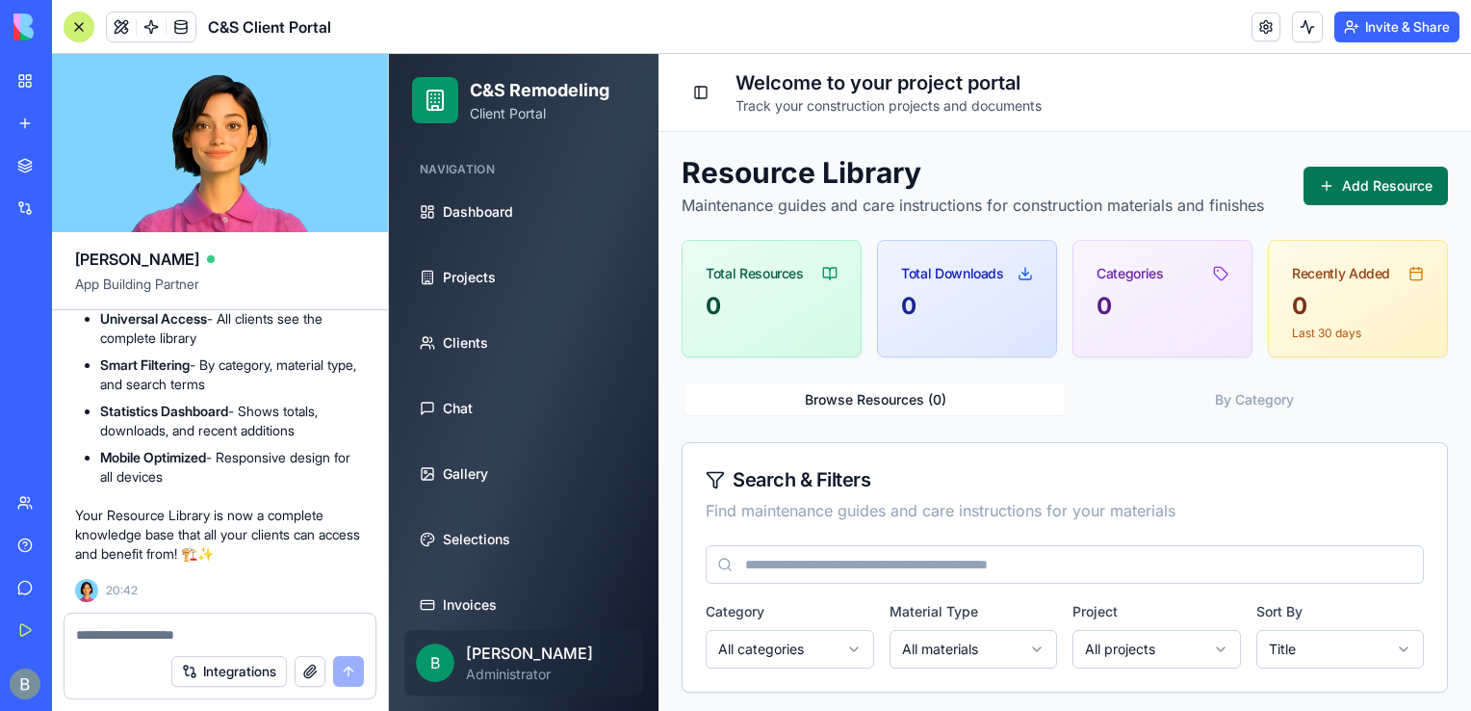
click at [1336, 174] on button "Add Resource" at bounding box center [1376, 186] width 144 height 39
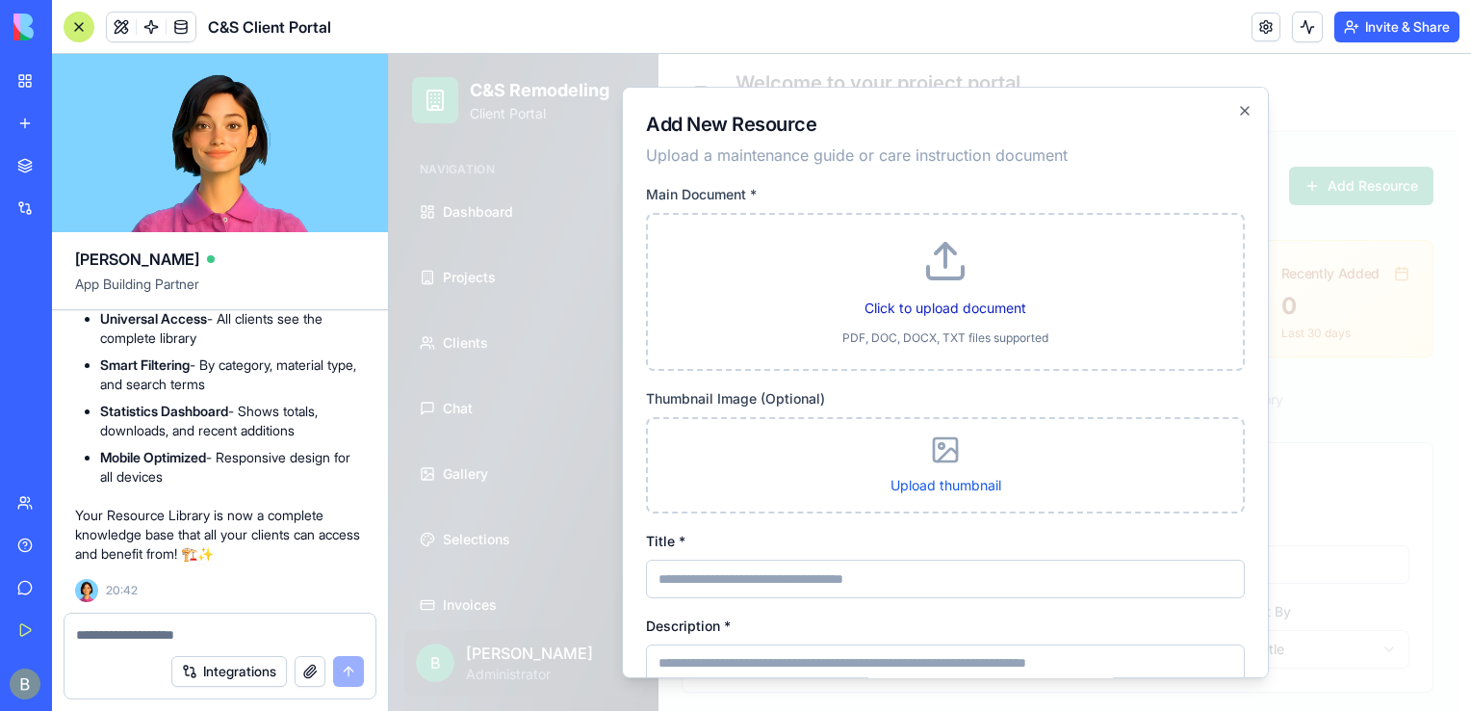
click at [934, 306] on label "Click to upload document" at bounding box center [946, 307] width 162 height 16
click at [389, 54] on input "Click to upload document" at bounding box center [389, 54] width 0 height 0
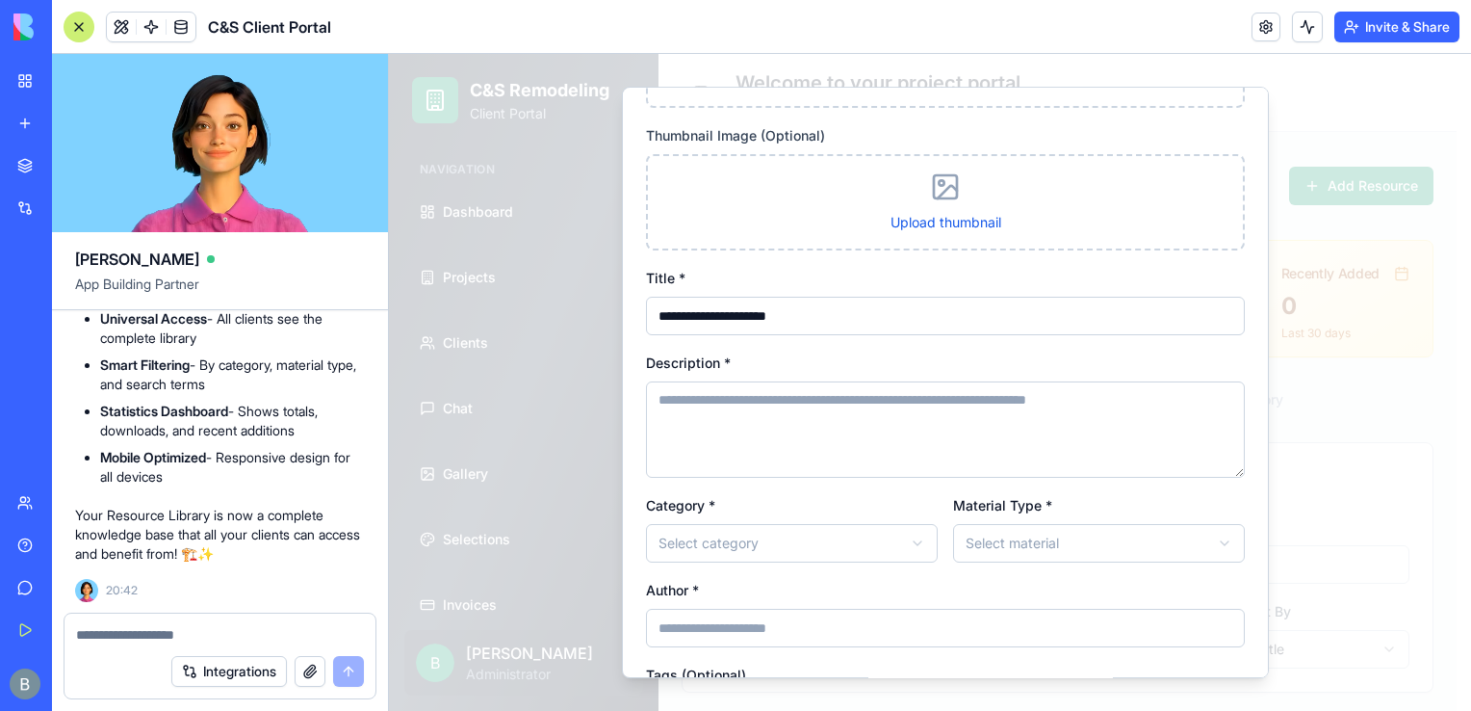
scroll to position [250, 0]
drag, startPoint x: 955, startPoint y: 322, endPoint x: 593, endPoint y: 379, distance: 366.6
drag, startPoint x: 593, startPoint y: 379, endPoint x: 997, endPoint y: 298, distance: 412.6
click at [997, 298] on input "**********" at bounding box center [945, 317] width 599 height 39
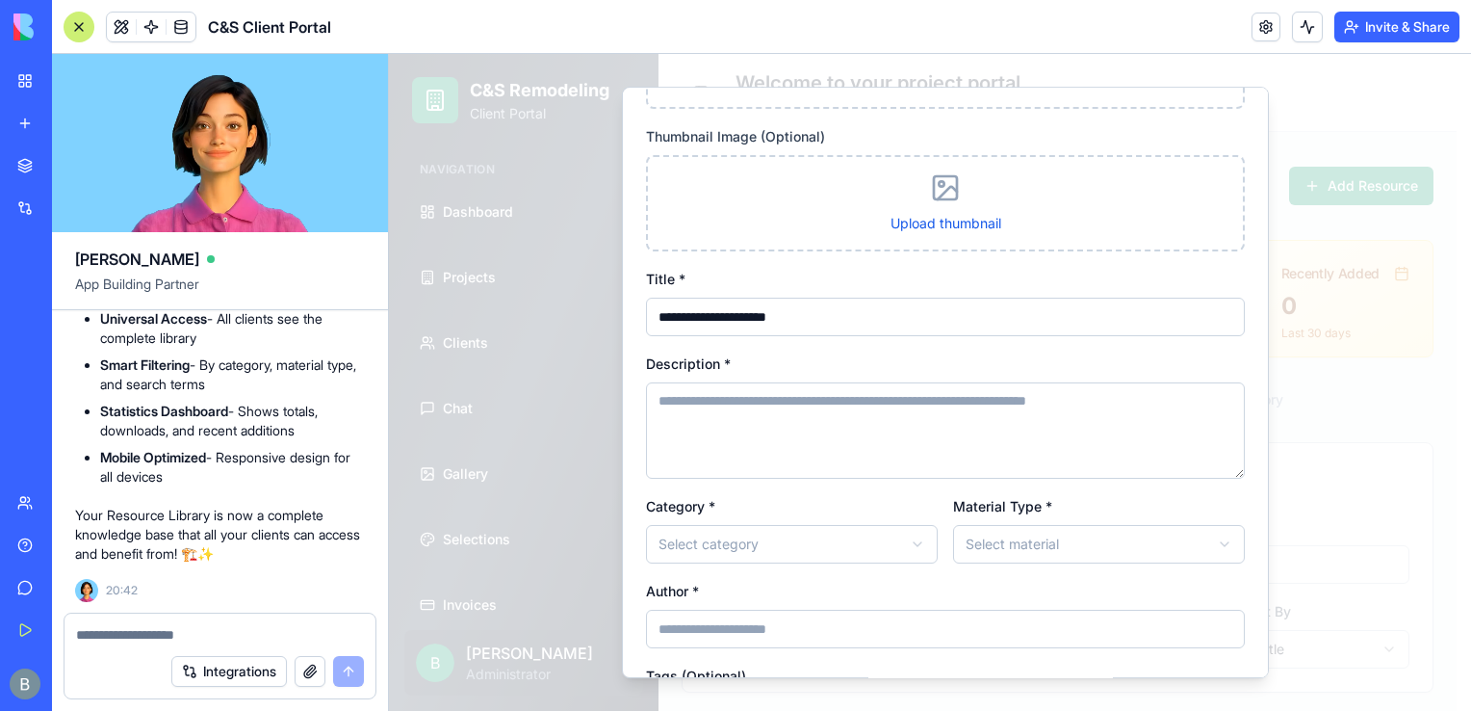
click at [997, 298] on input "**********" at bounding box center [945, 317] width 599 height 39
type input "**********"
click at [943, 439] on textarea "Description *" at bounding box center [945, 430] width 599 height 96
click at [821, 533] on body "**********" at bounding box center [923, 503] width 1068 height 898
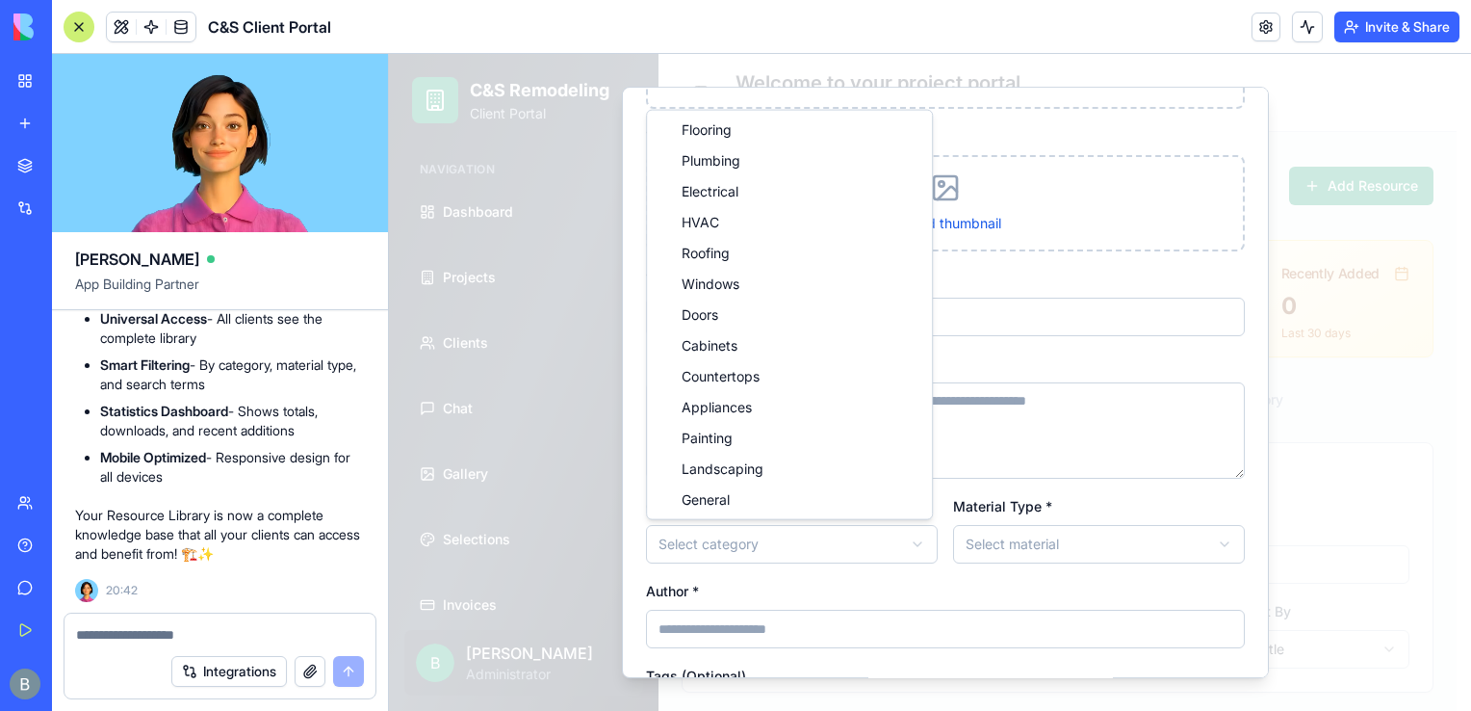
select select "**********"
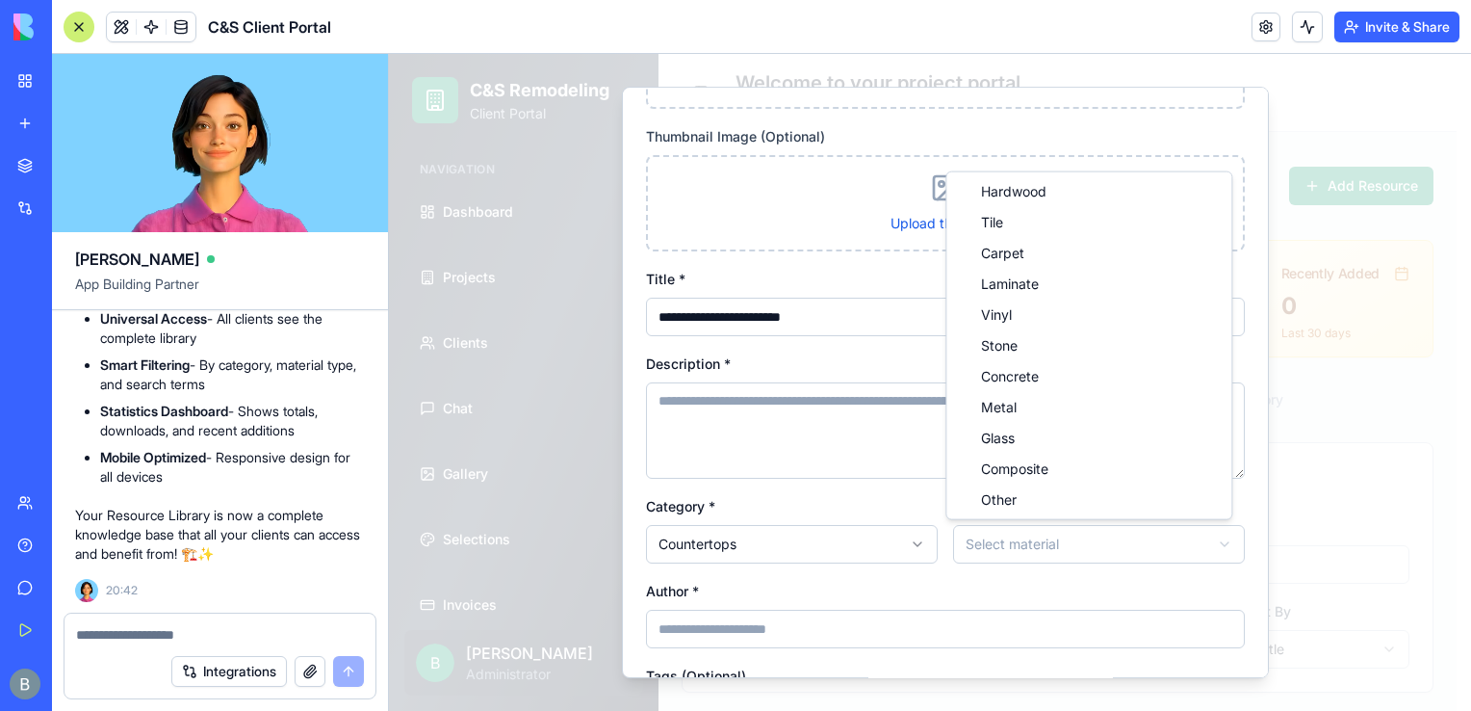
click at [1149, 545] on body "**********" at bounding box center [923, 503] width 1068 height 898
select select "*****"
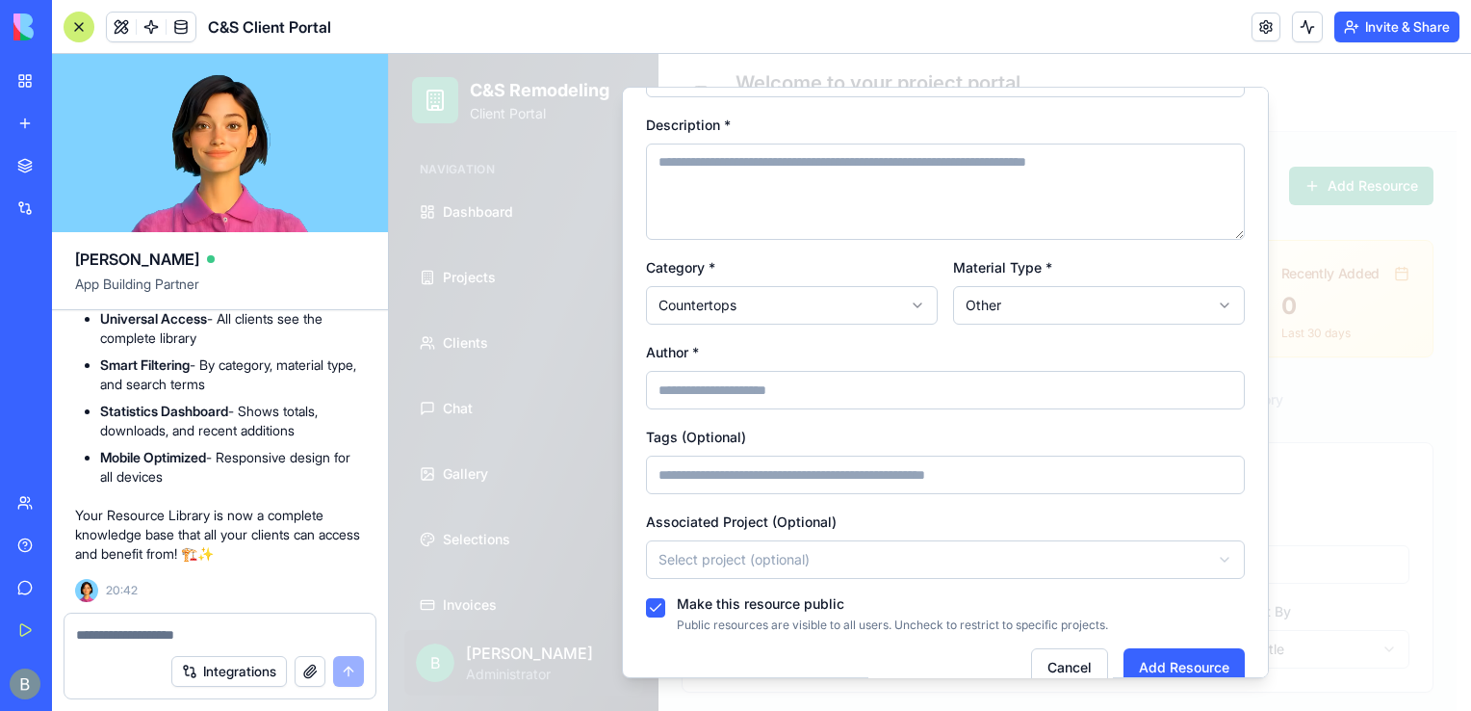
scroll to position [507, 0]
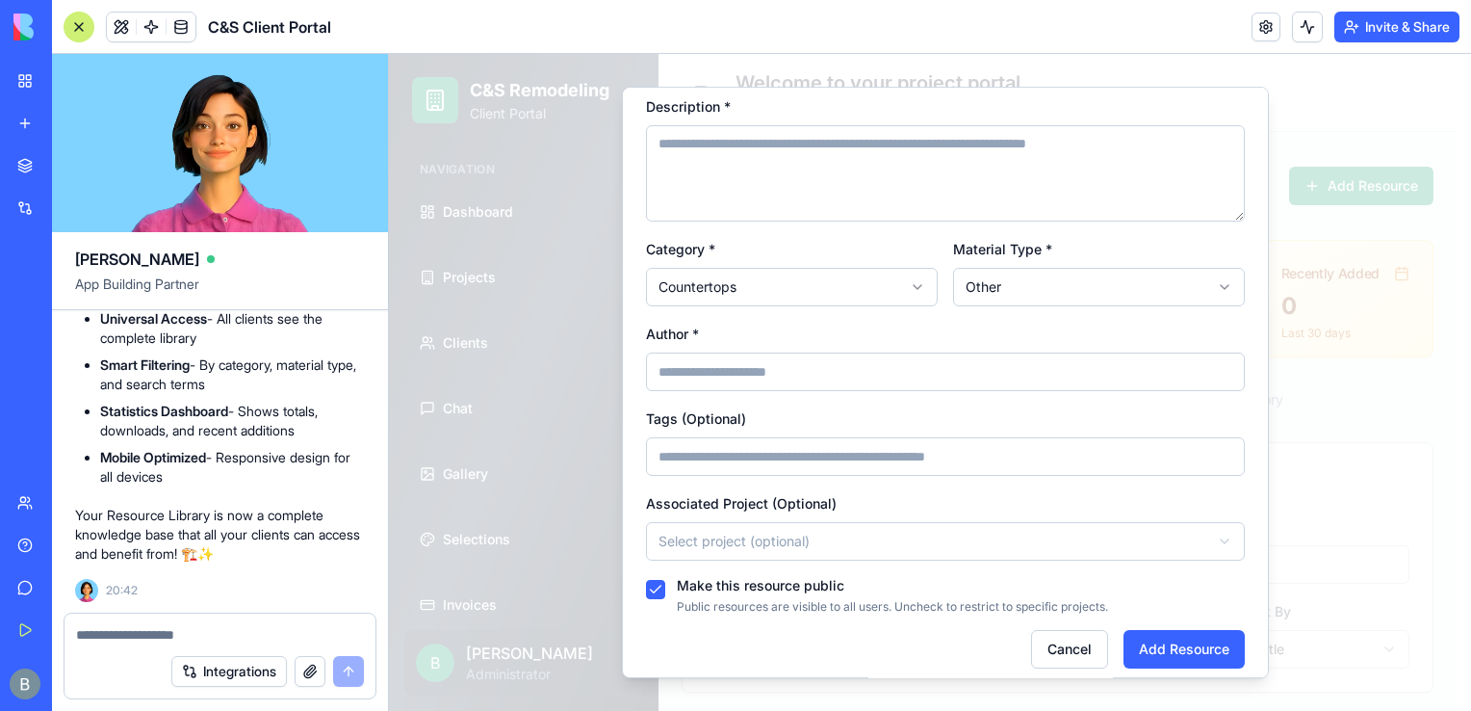
click at [859, 364] on input "Author *" at bounding box center [945, 371] width 599 height 39
type input "**********"
click at [832, 420] on div "Tags (Optional)" at bounding box center [945, 440] width 599 height 69
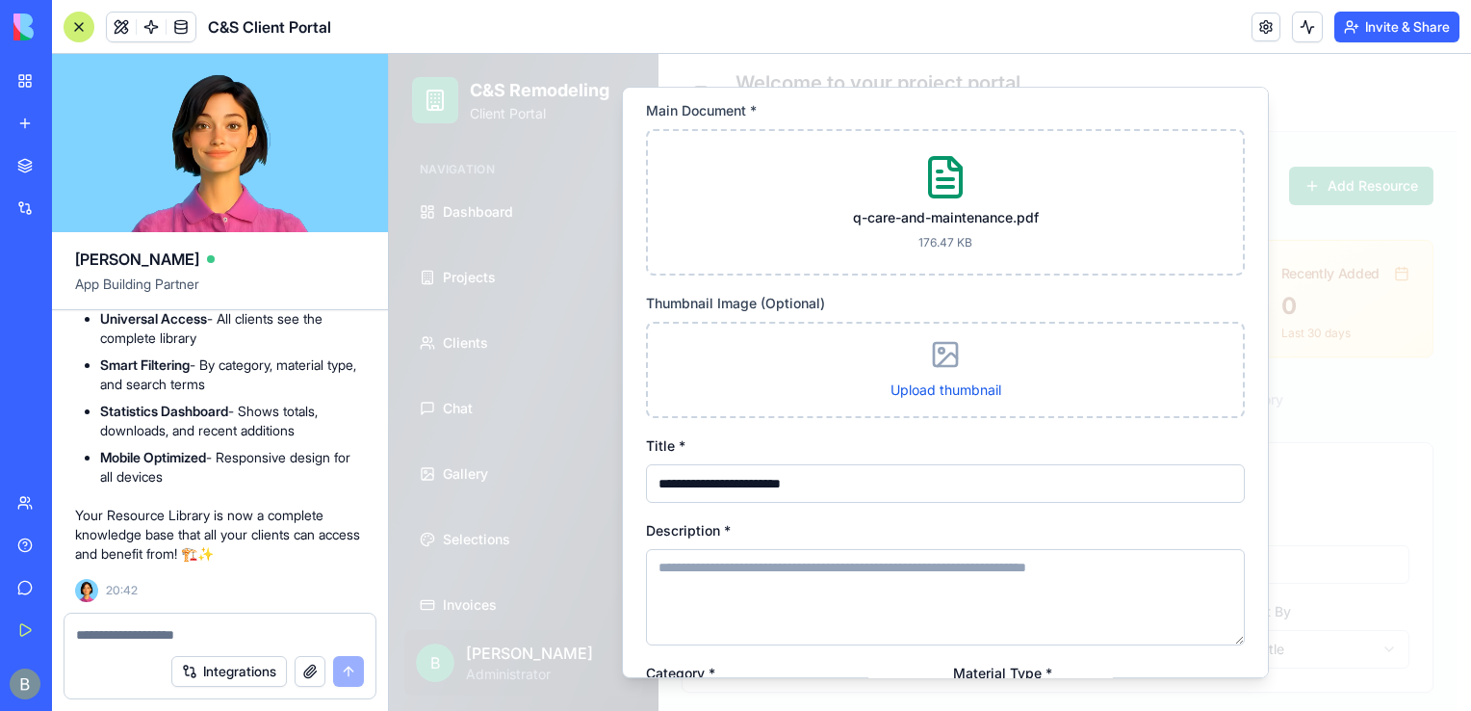
scroll to position [0, 0]
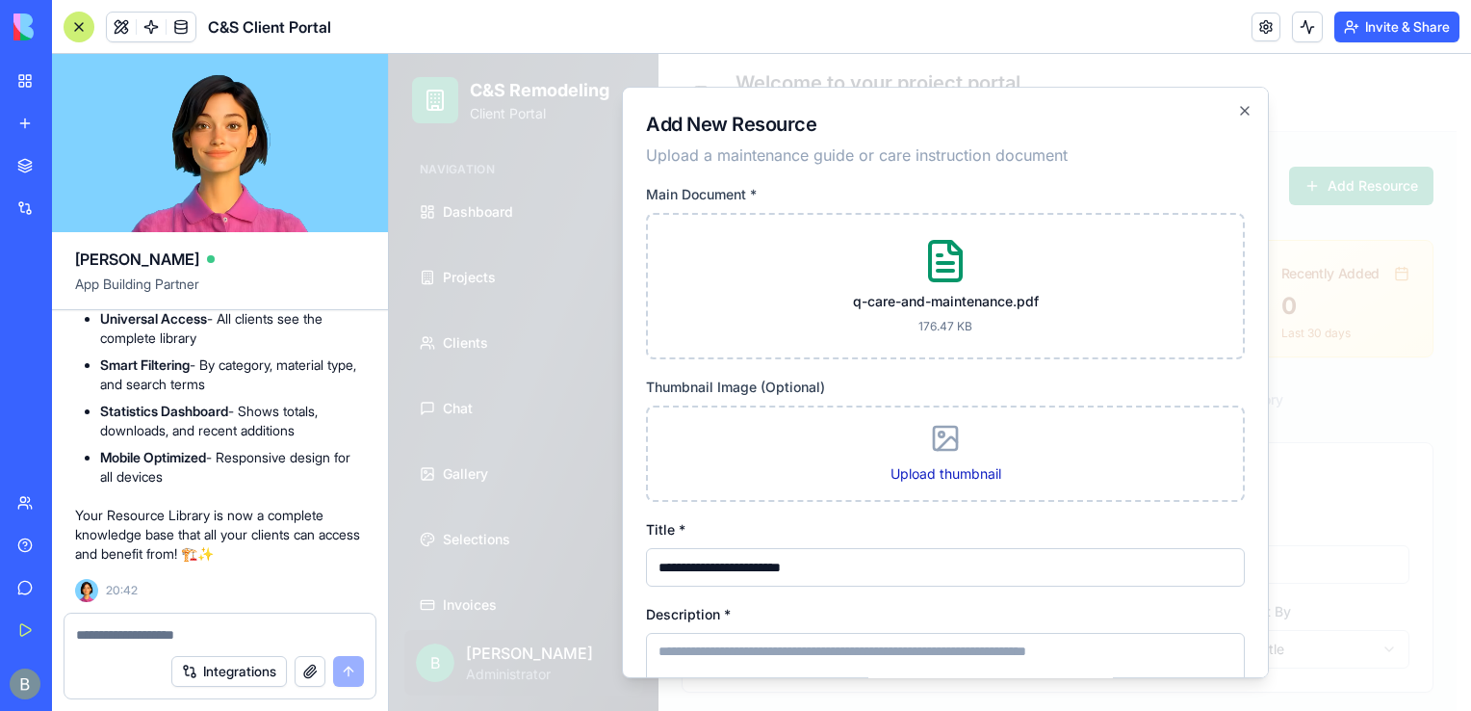
click at [933, 451] on icon at bounding box center [945, 438] width 31 height 31
click at [389, 54] on input "Upload thumbnail" at bounding box center [389, 54] width 0 height 0
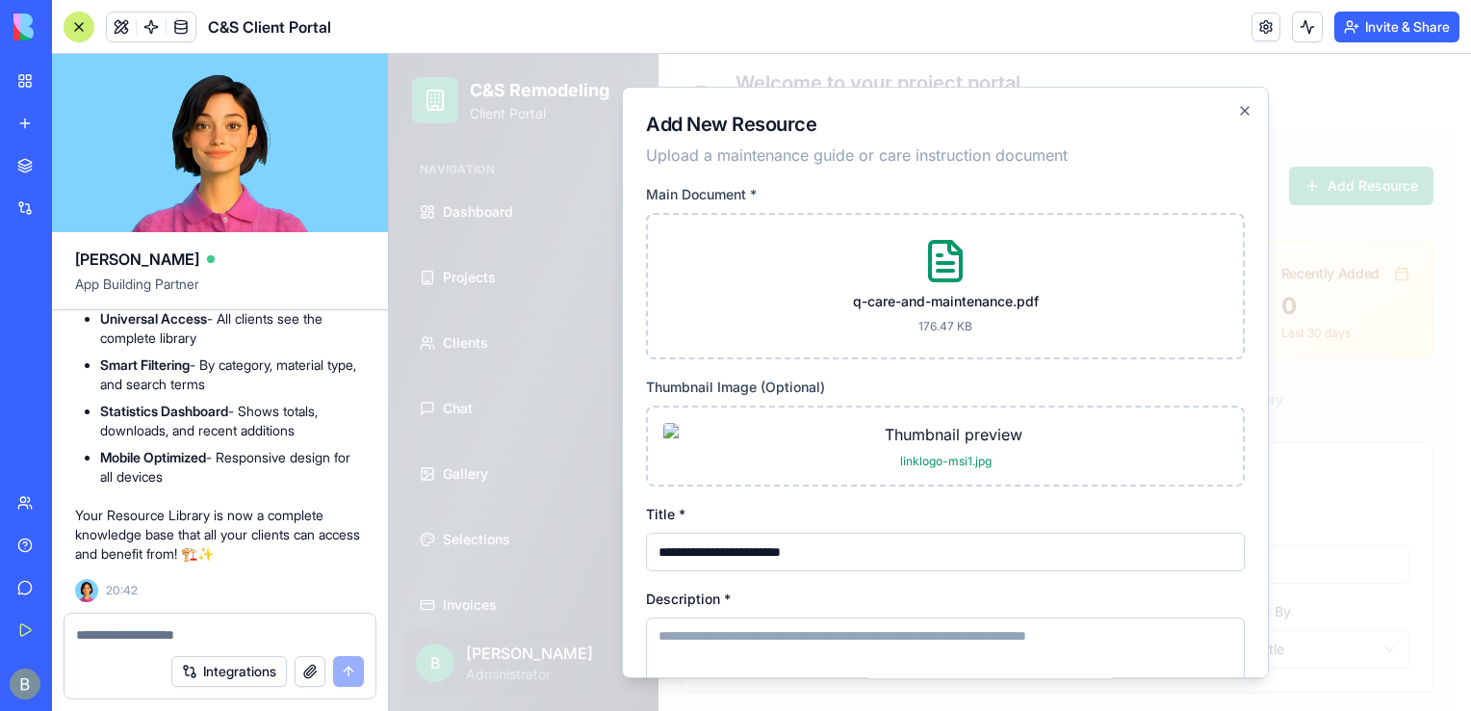
click at [1078, 349] on div "q-care-and-maintenance.pdf 176.47 KB" at bounding box center [945, 286] width 599 height 146
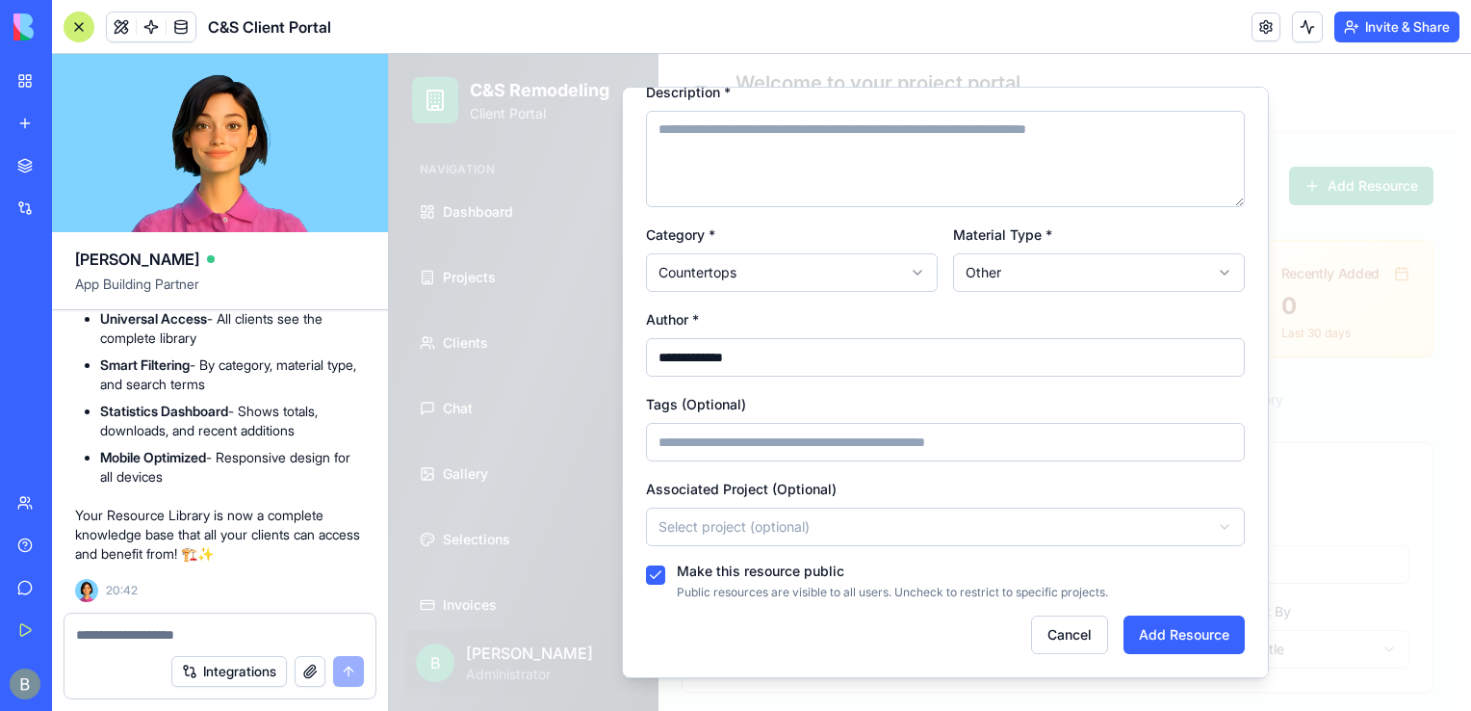
scroll to position [574, 0]
click at [1186, 638] on button "Add Resource" at bounding box center [1184, 634] width 121 height 39
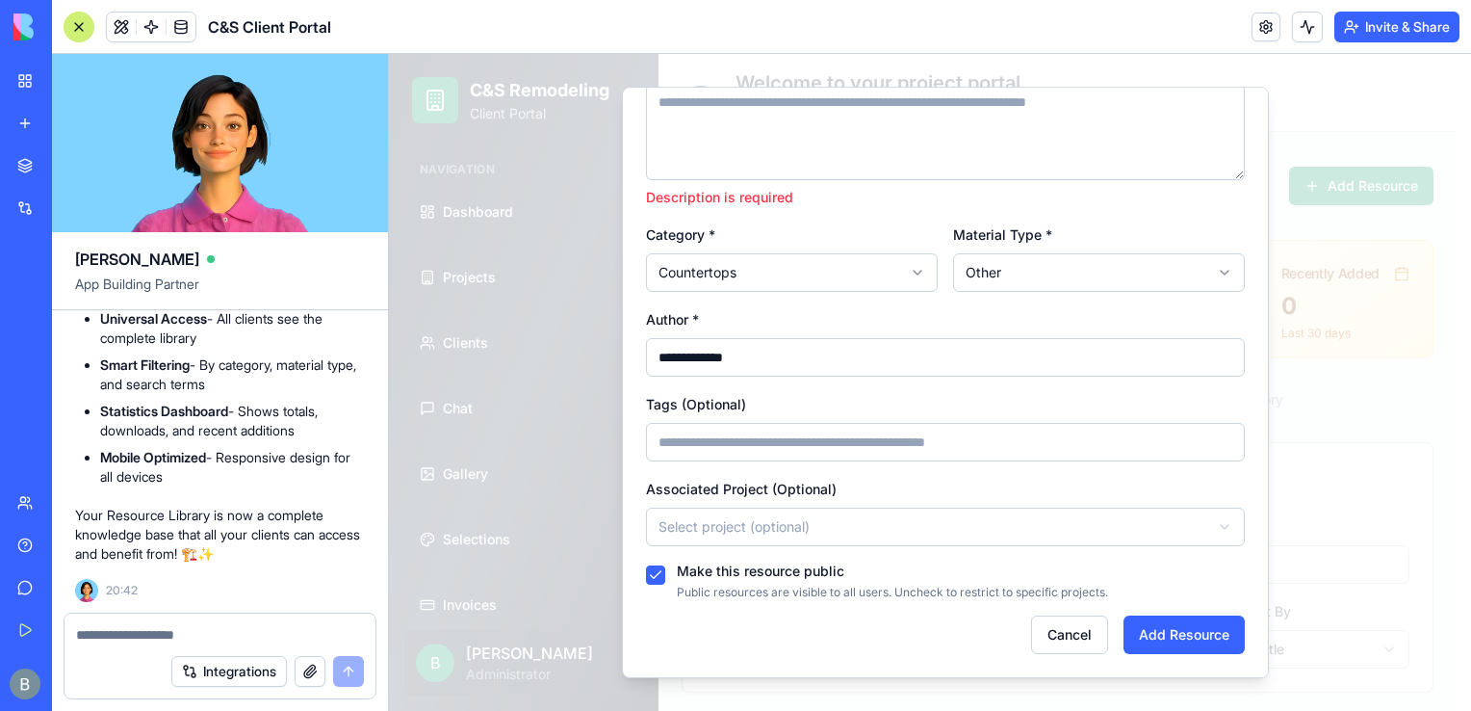
click at [786, 142] on textarea "Description *" at bounding box center [945, 132] width 599 height 96
type textarea "*"
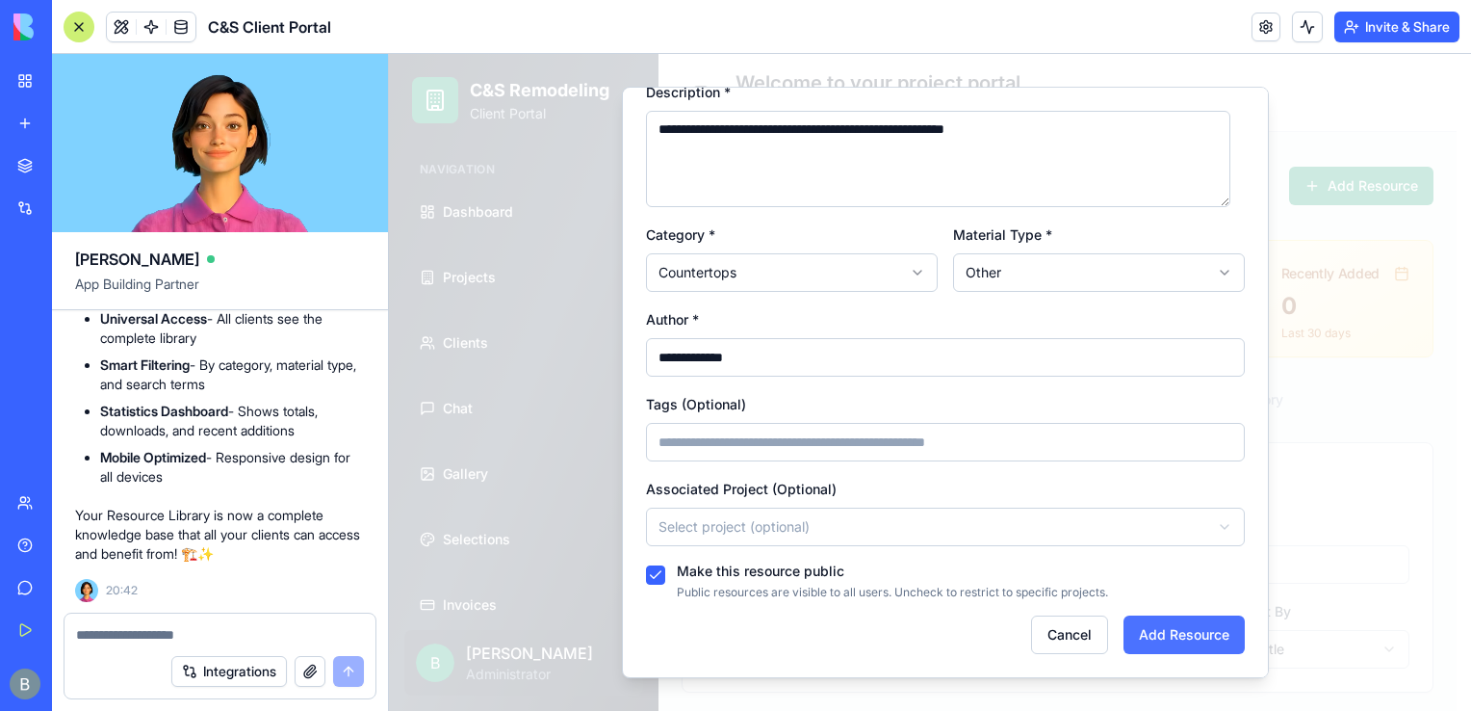
type textarea "**********"
click at [1162, 624] on button "Add Resource" at bounding box center [1184, 634] width 121 height 39
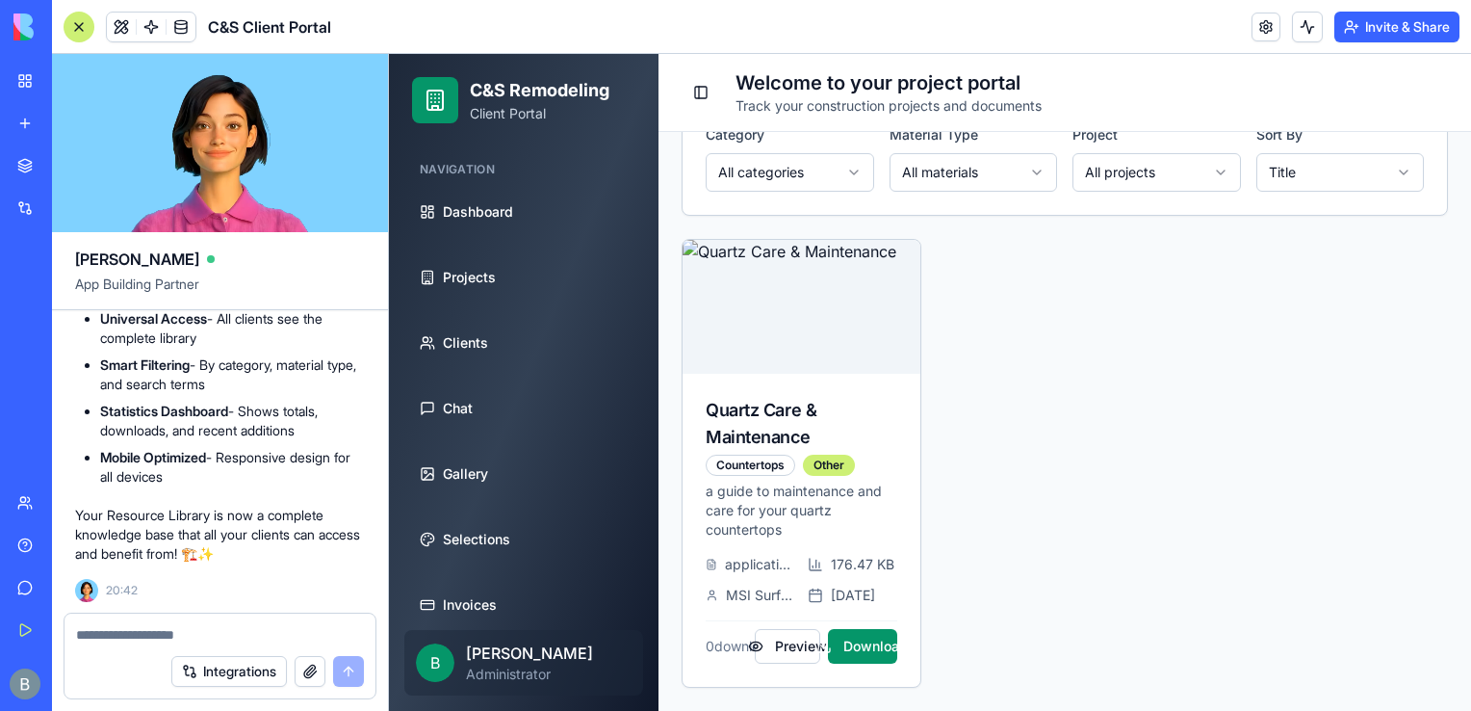
scroll to position [495, 0]
click at [791, 649] on button "Preview" at bounding box center [787, 646] width 65 height 35
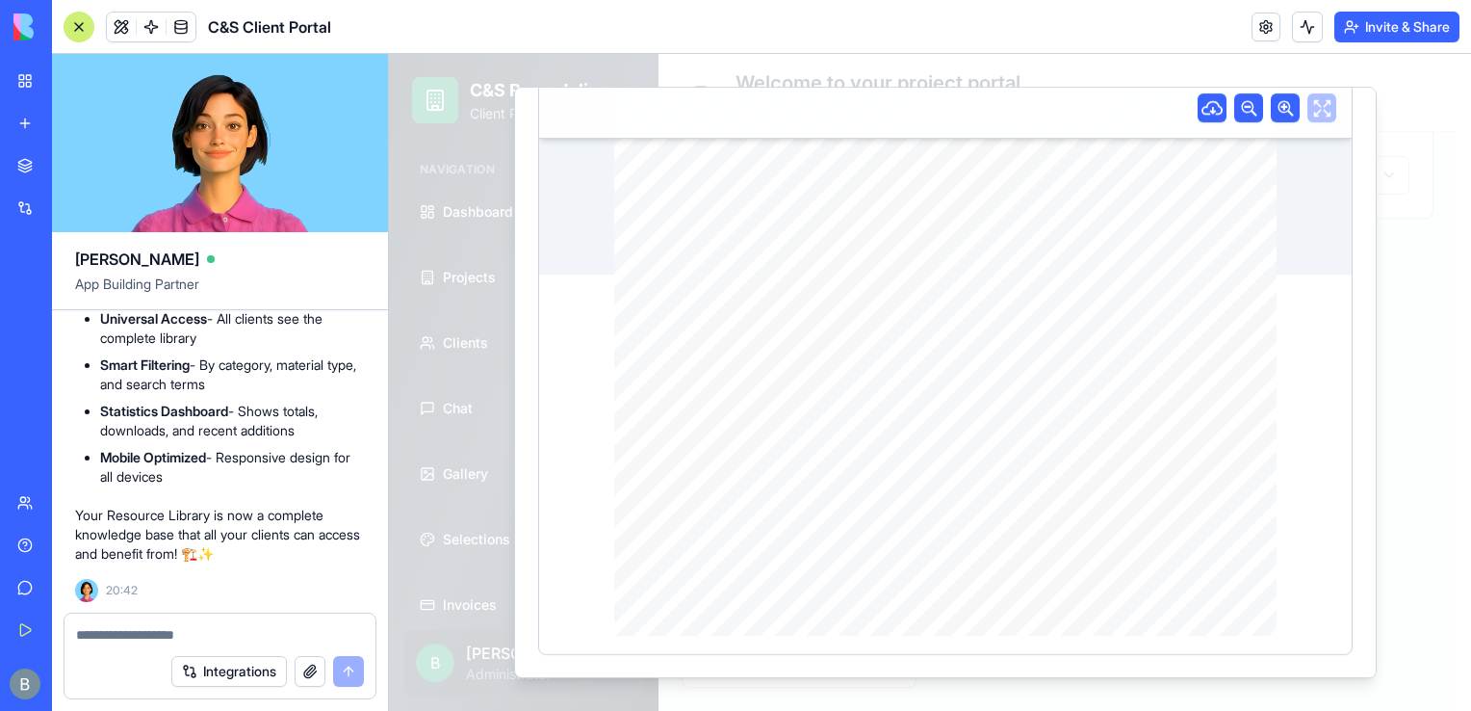
scroll to position [0, 0]
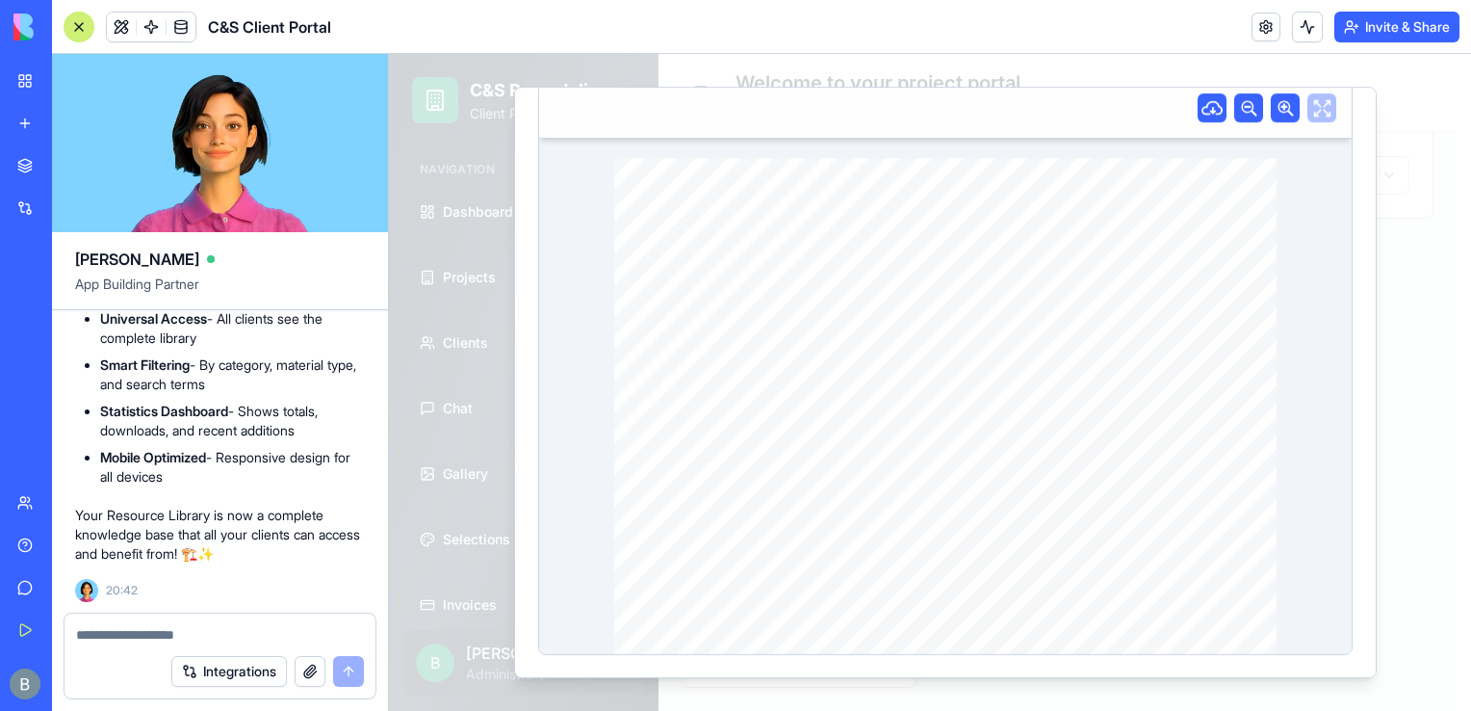
click at [1202, 106] on icon at bounding box center [1213, 108] width 22 height 22
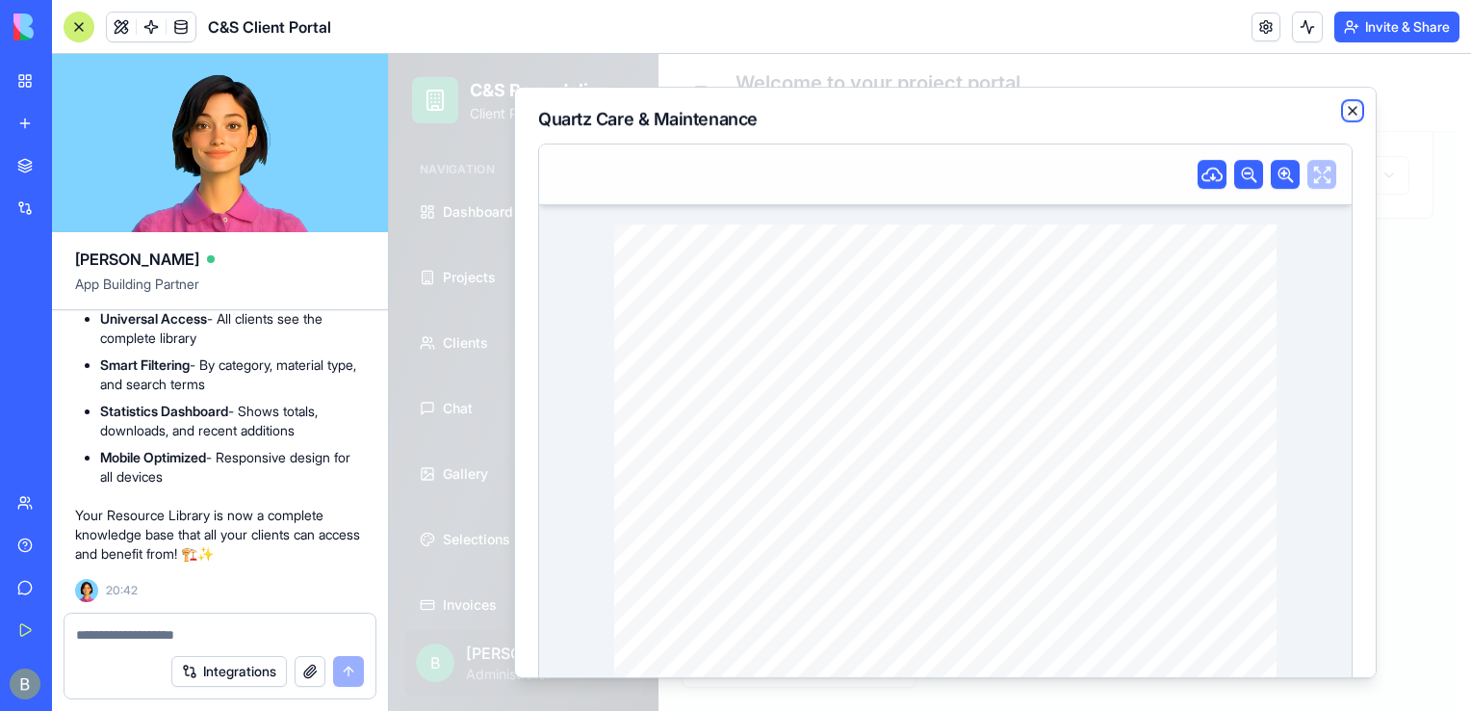
click at [1345, 110] on icon "button" at bounding box center [1352, 110] width 15 height 15
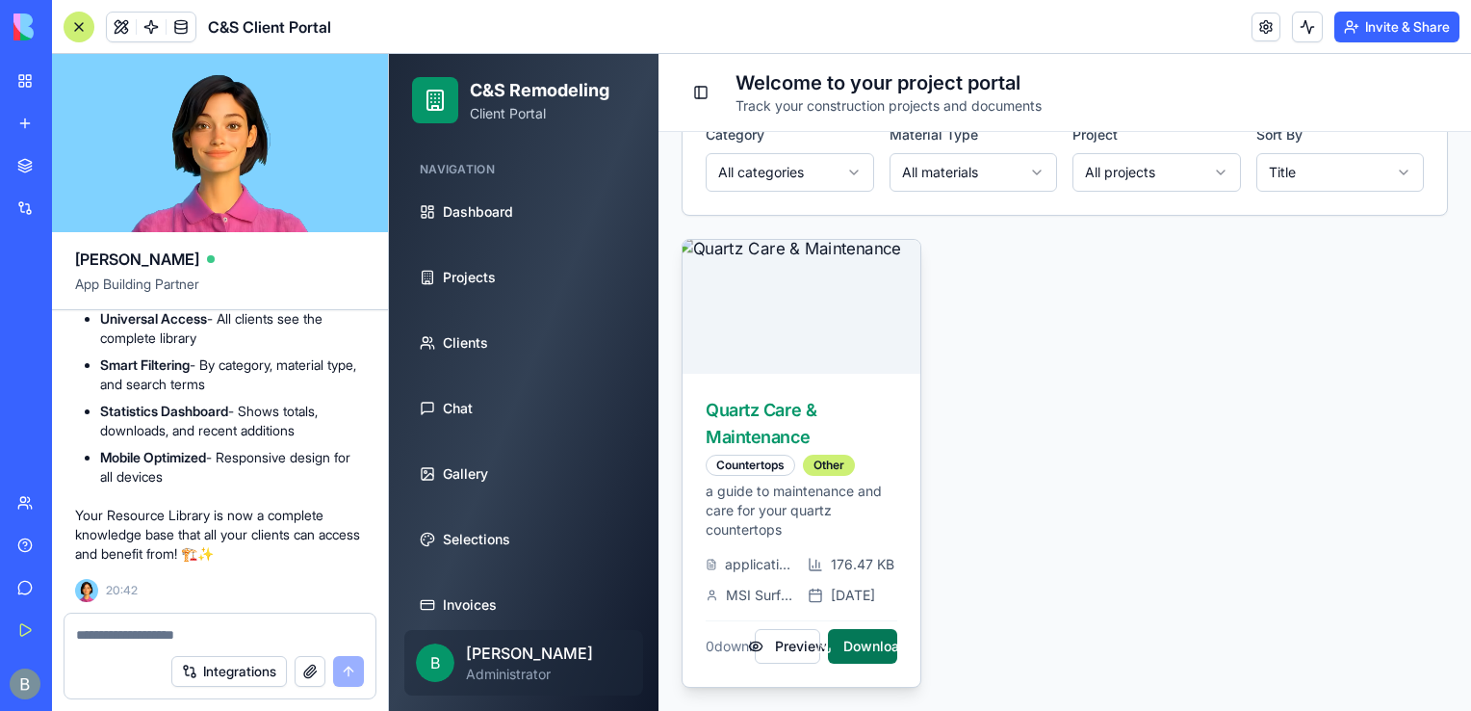
click at [849, 657] on button "Download" at bounding box center [863, 646] width 70 height 35
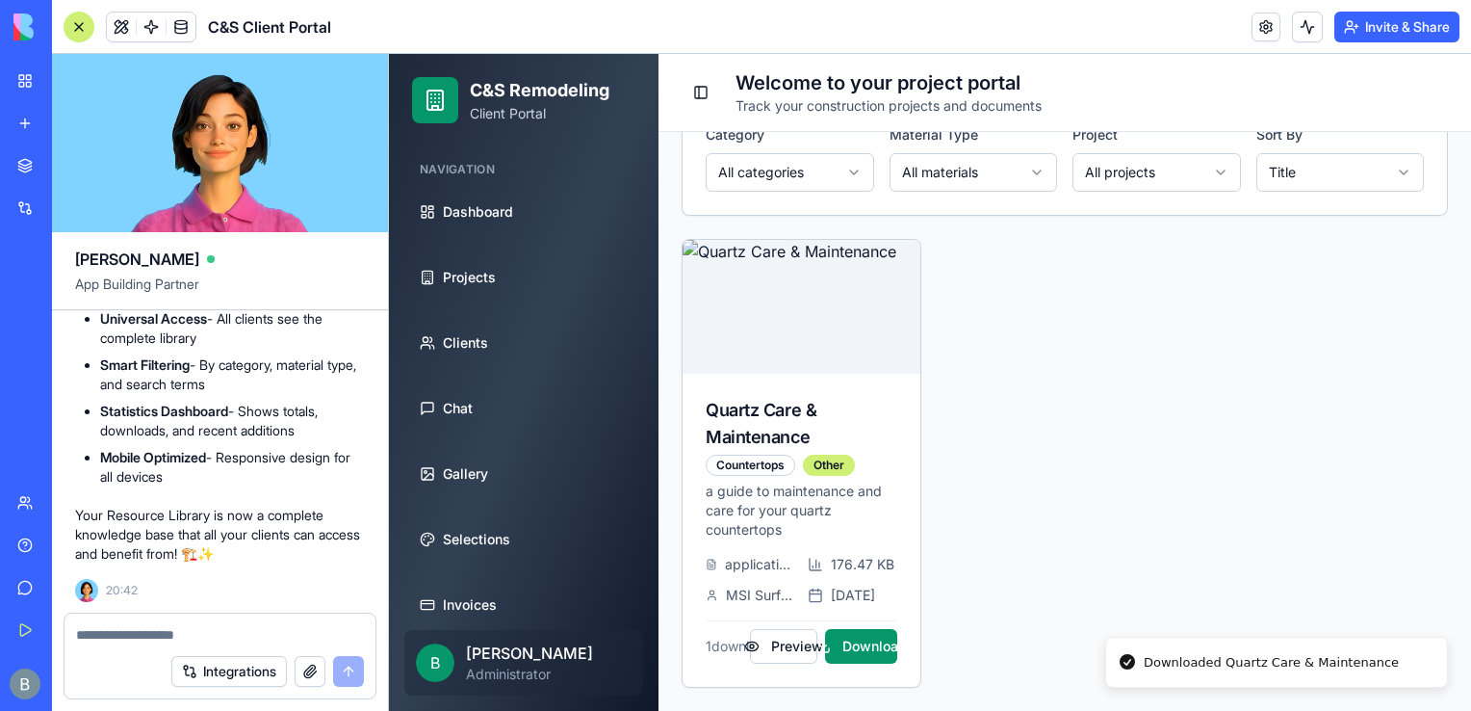
click at [1031, 475] on div "Quartz Care & Maintenance Countertops Other a guide to maintenance and care for…" at bounding box center [1065, 463] width 766 height 449
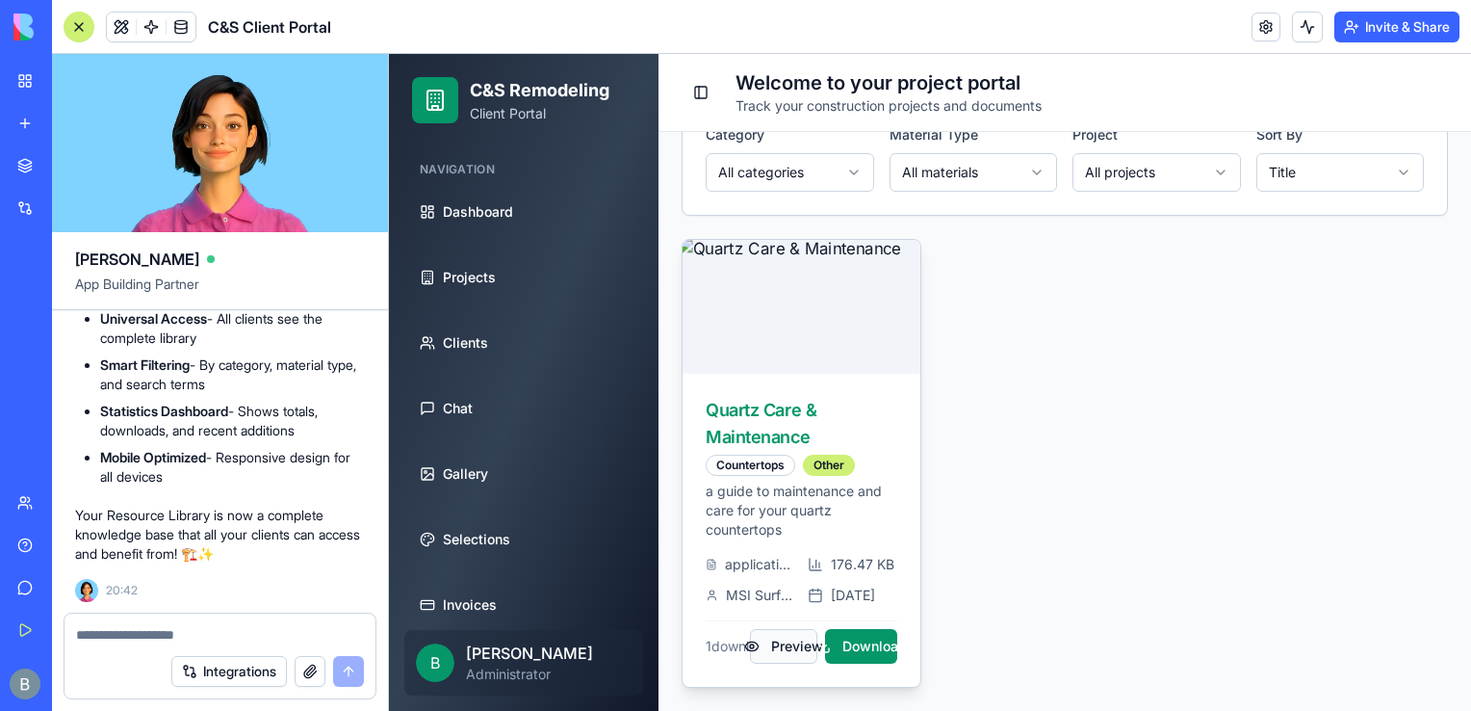
click at [758, 634] on button "Preview" at bounding box center [783, 646] width 67 height 35
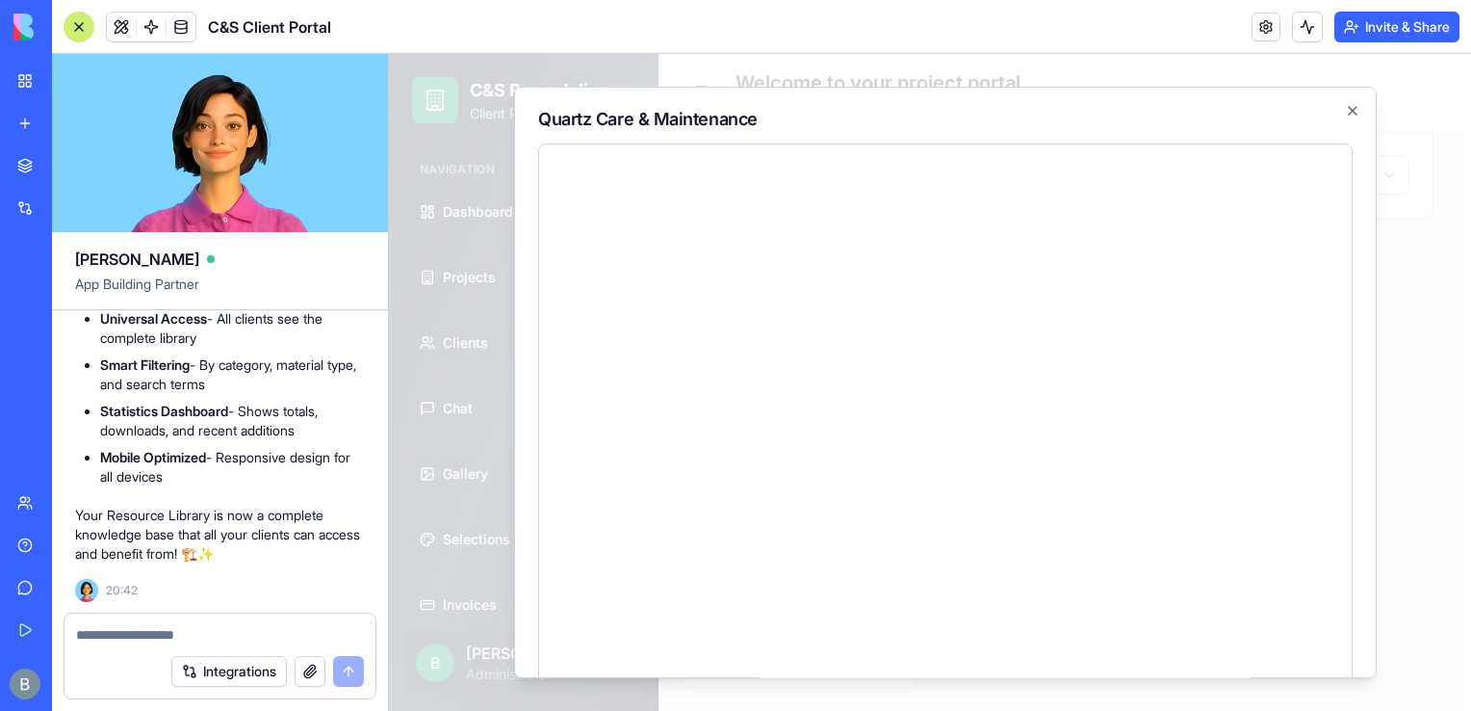
click at [1437, 368] on div at bounding box center [930, 382] width 1082 height 657
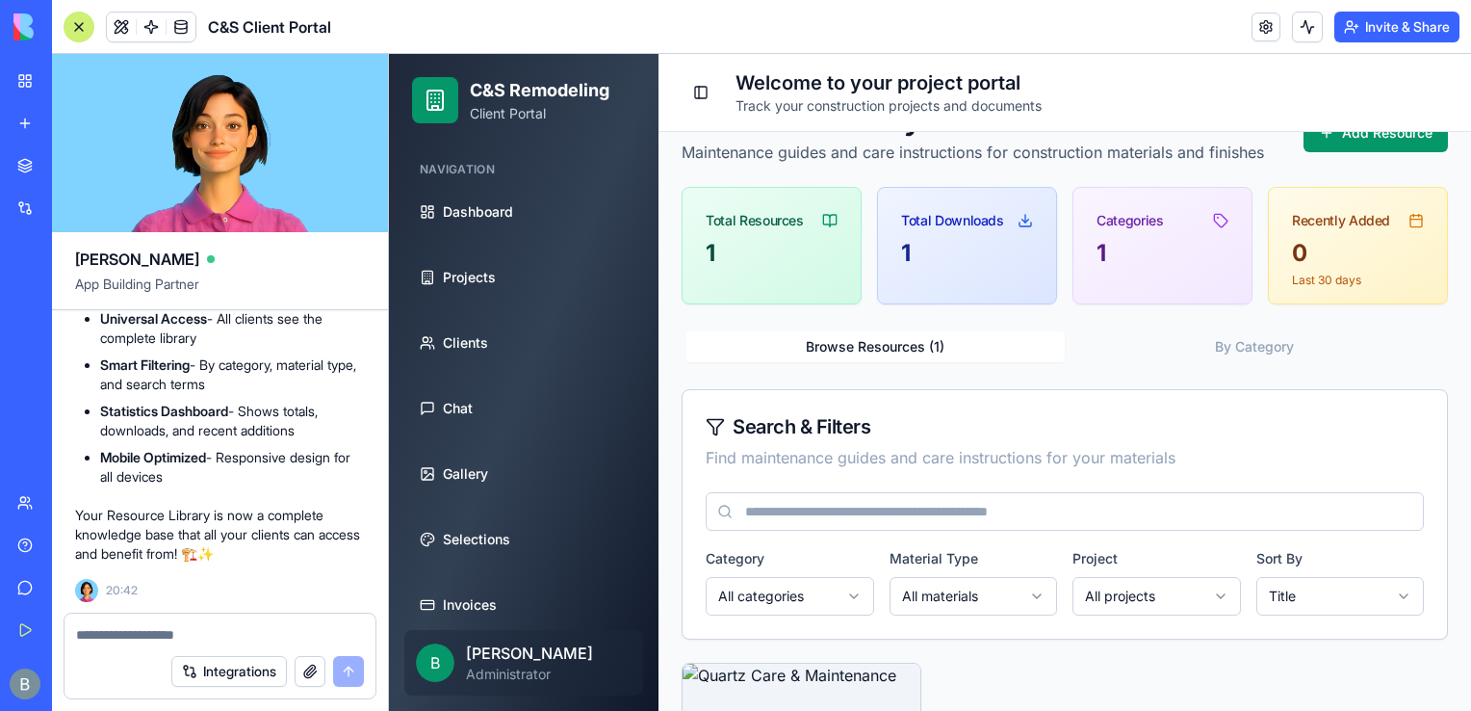
scroll to position [51, 0]
click at [1374, 146] on button "Add Resource" at bounding box center [1376, 135] width 144 height 39
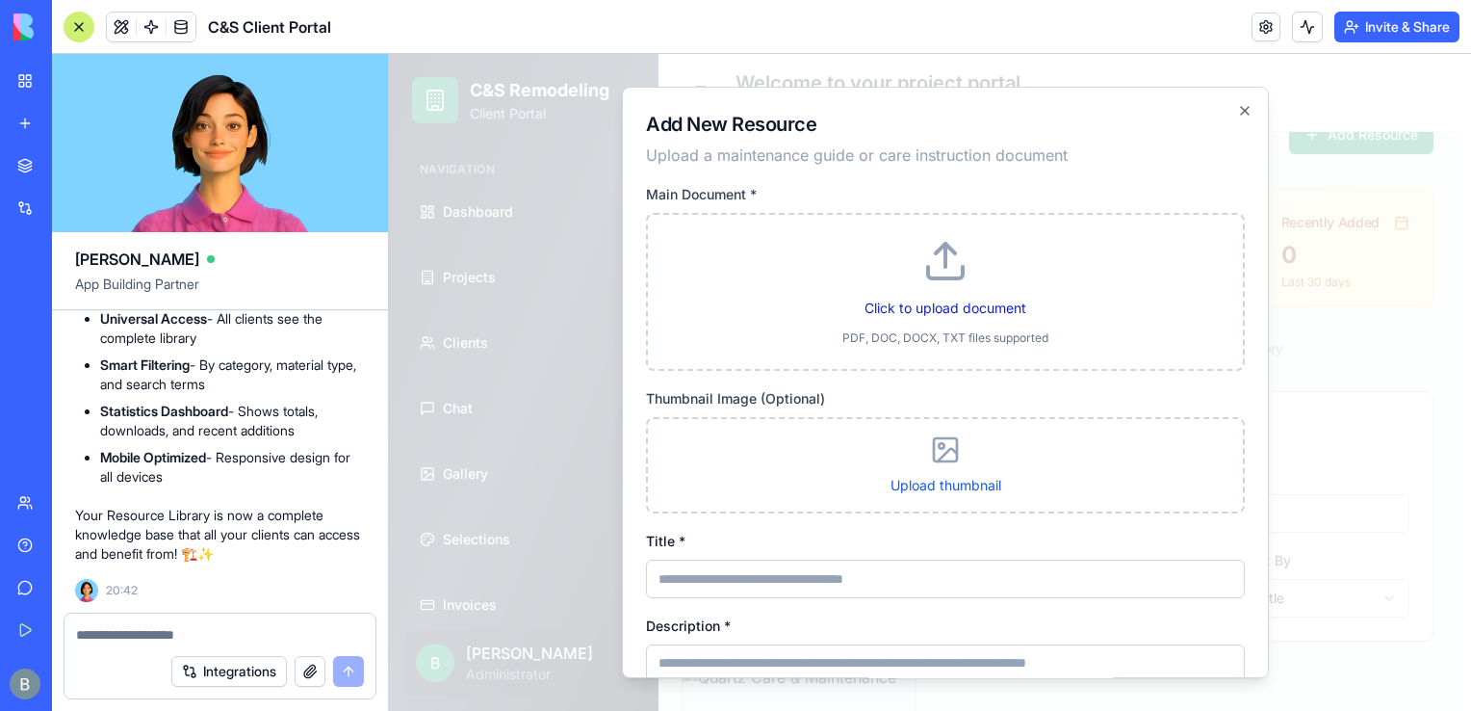
click at [920, 308] on label "Click to upload document" at bounding box center [946, 307] width 162 height 16
click at [389, 54] on input "Click to upload document" at bounding box center [389, 54] width 0 height 0
type input "**********"
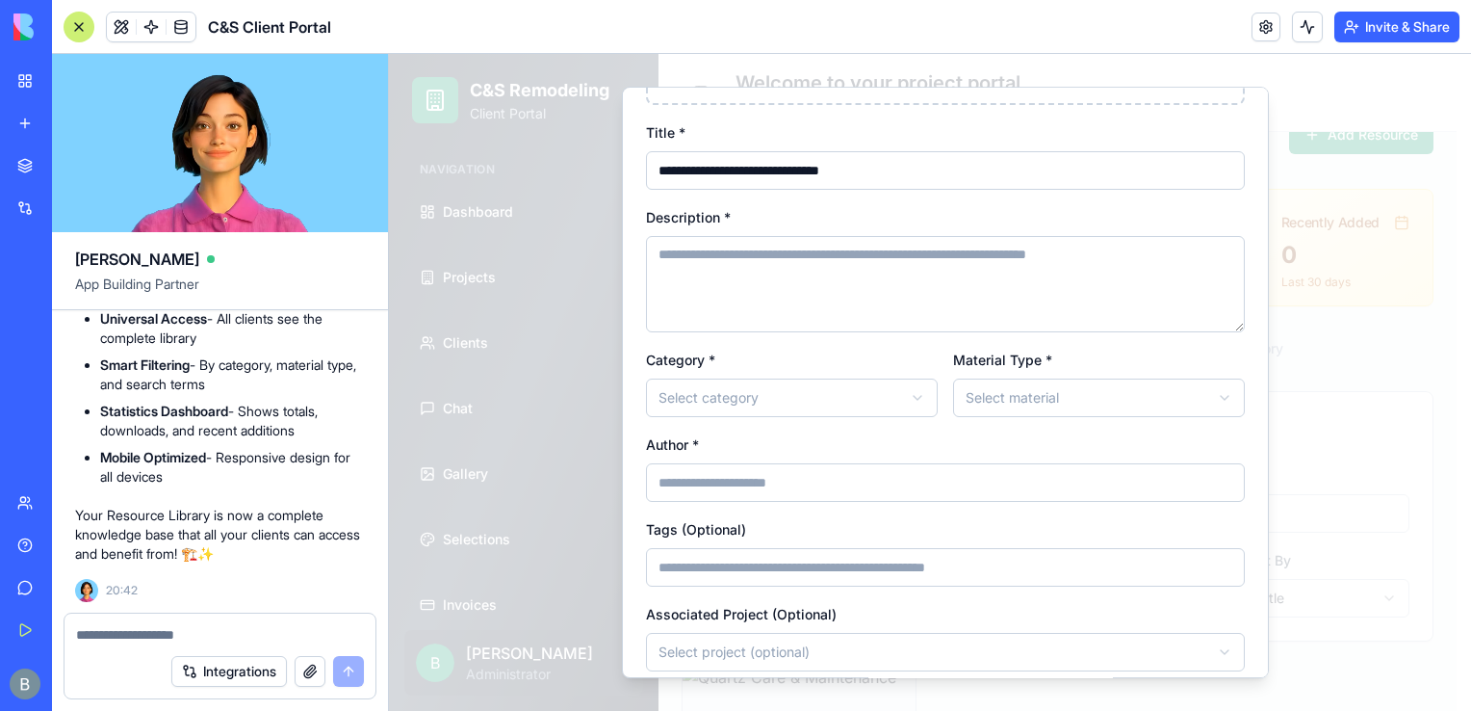
scroll to position [389, 0]
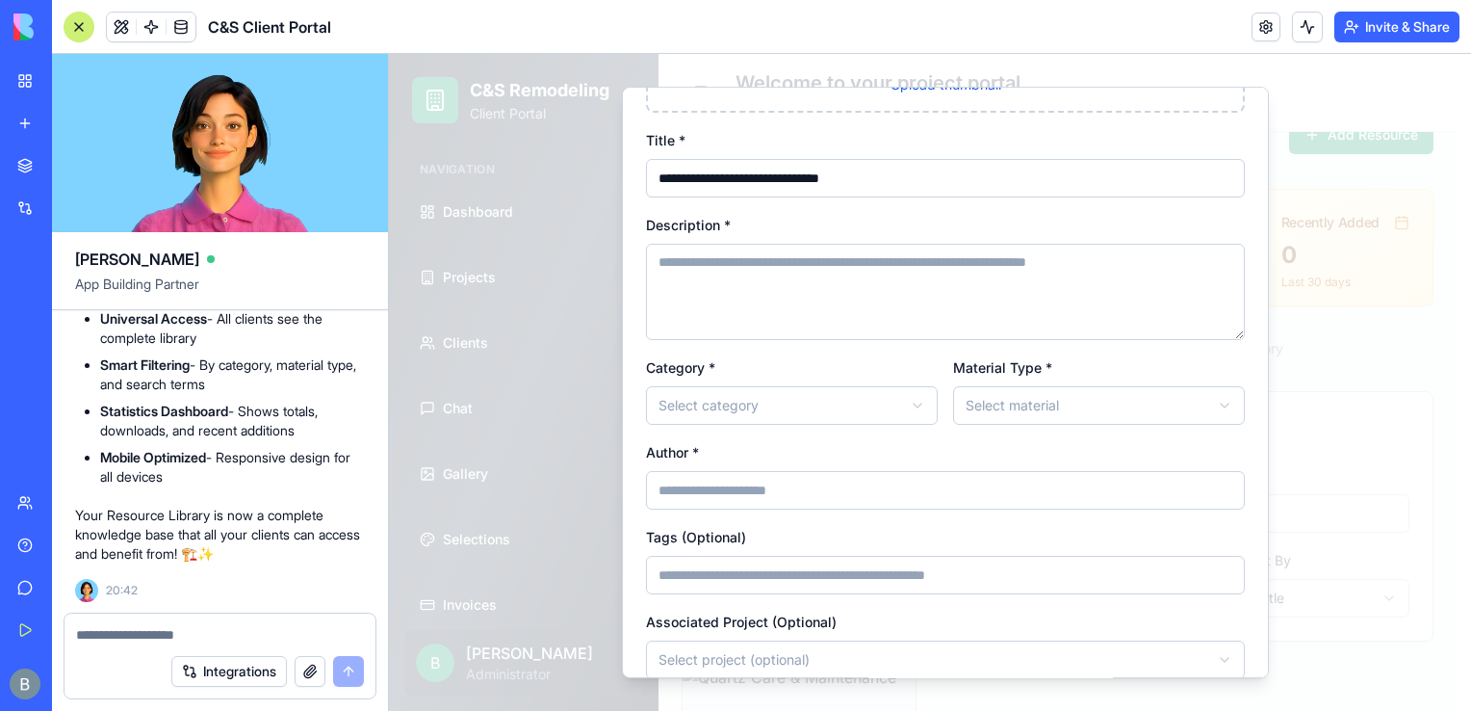
click at [943, 272] on textarea "Description *" at bounding box center [945, 292] width 599 height 96
type textarea "**********"
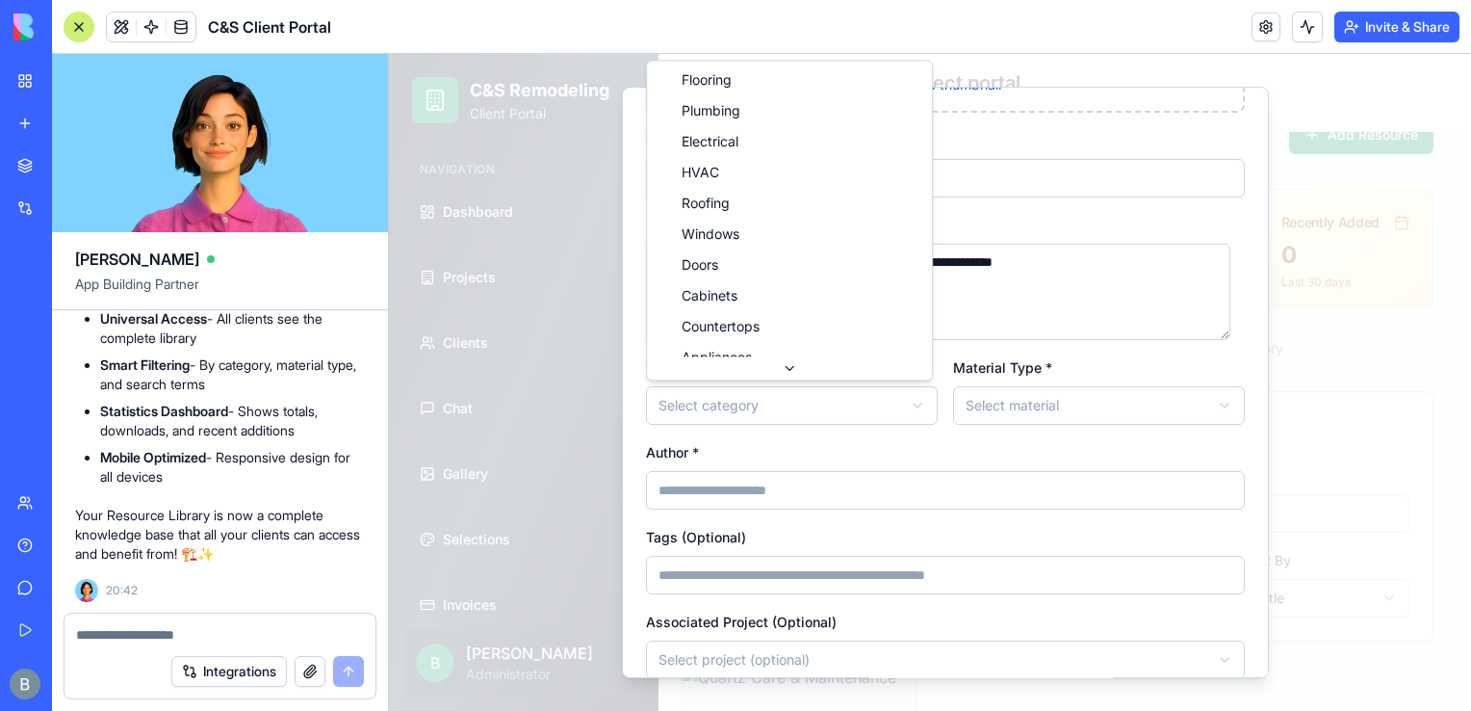
click at [738, 418] on body "C&S Remodeling Client Portal Navigation Dashboard Projects Clients Chat Gallery…" at bounding box center [923, 568] width 1068 height 1130
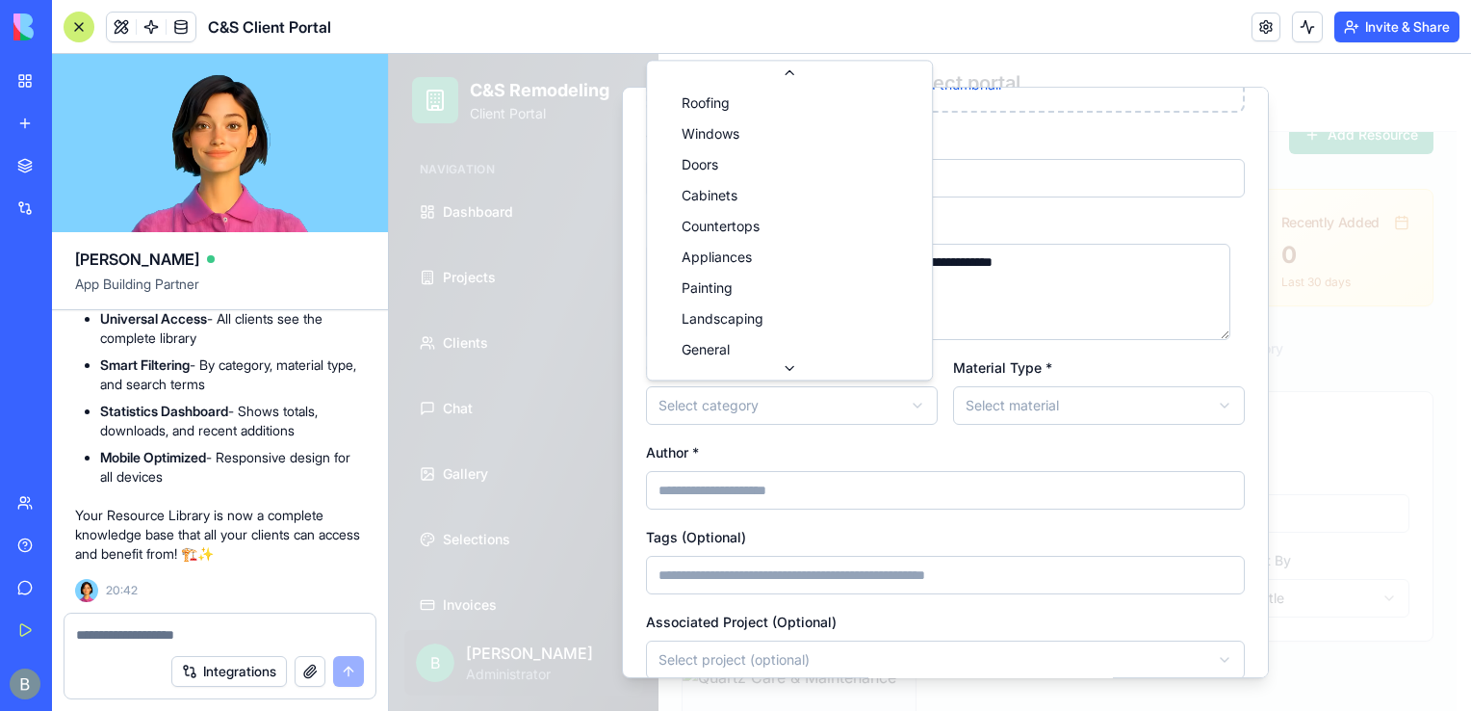
scroll to position [112, 0]
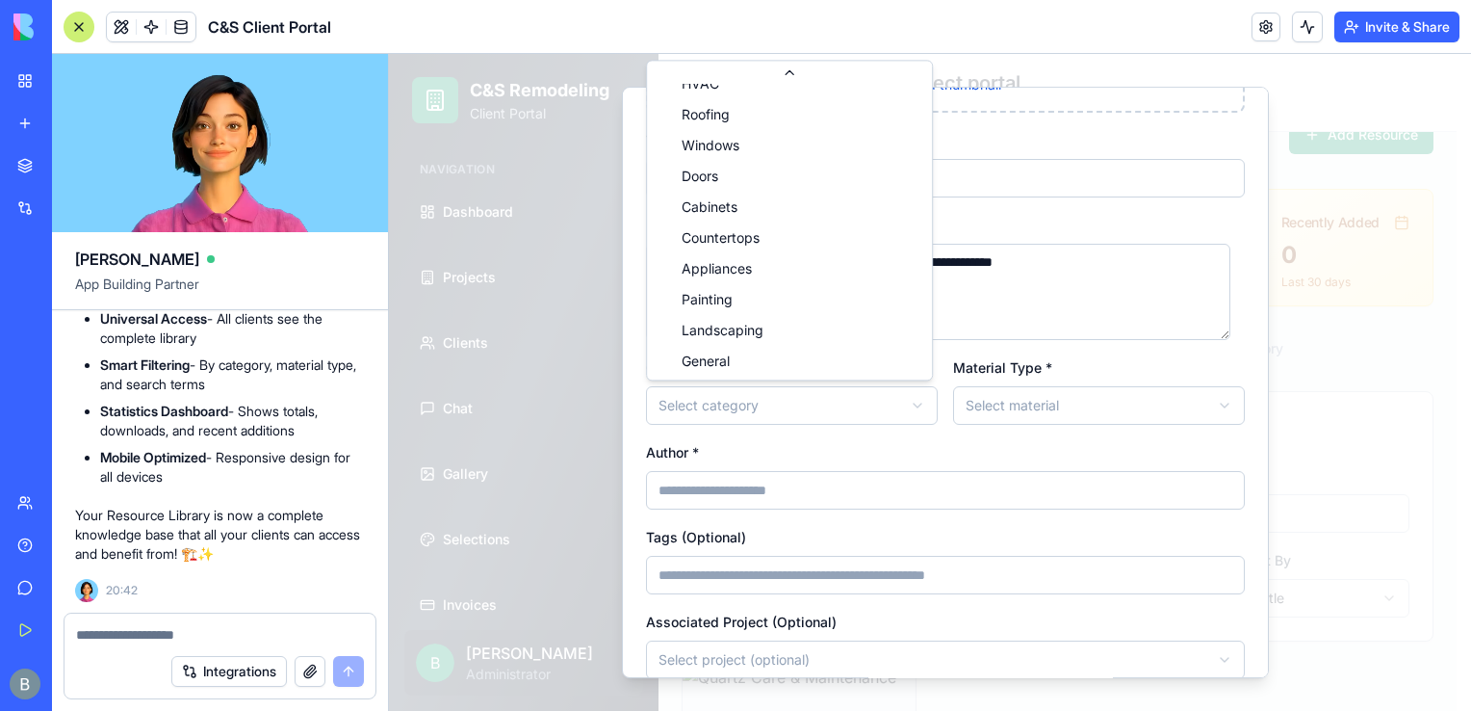
select select "*******"
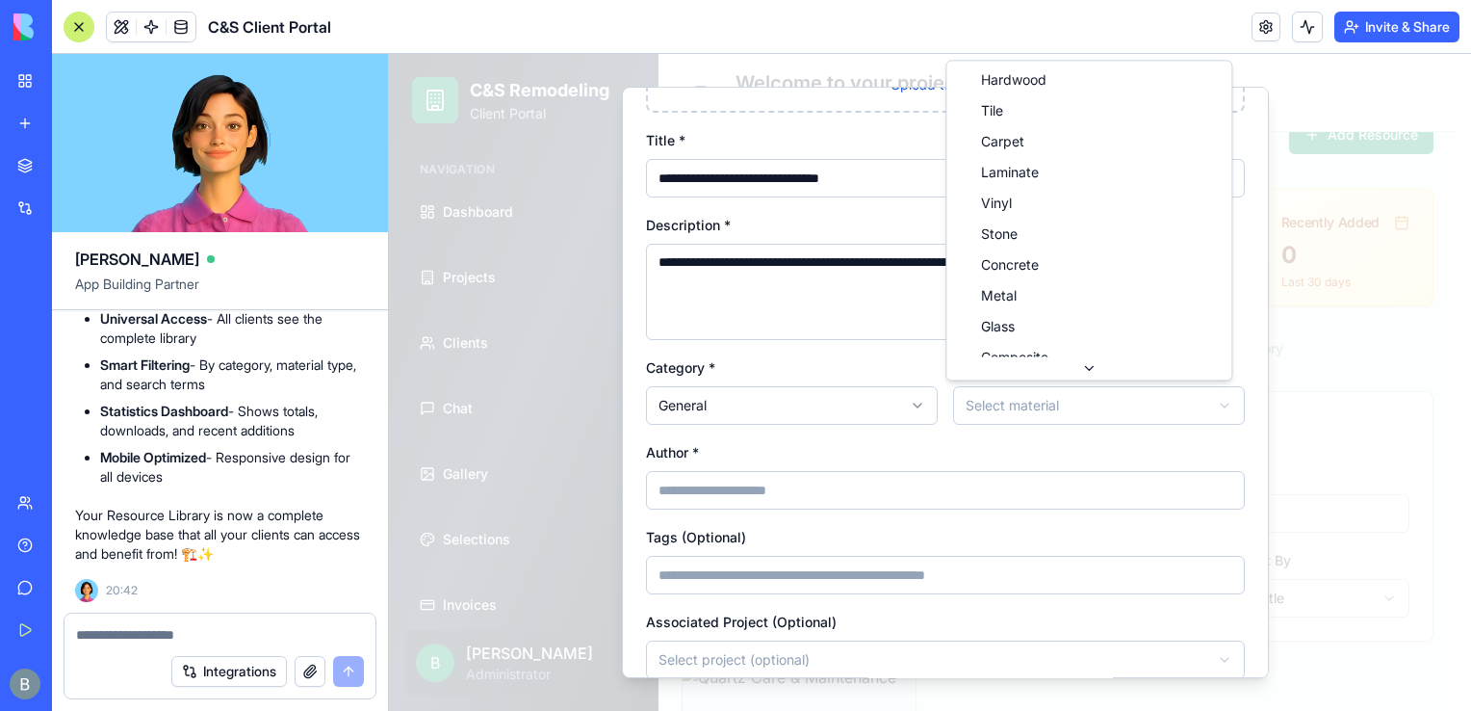
click at [988, 422] on body "C&S Remodeling Client Portal Navigation Dashboard Projects Clients Chat Gallery…" at bounding box center [923, 568] width 1068 height 1130
select select "*****"
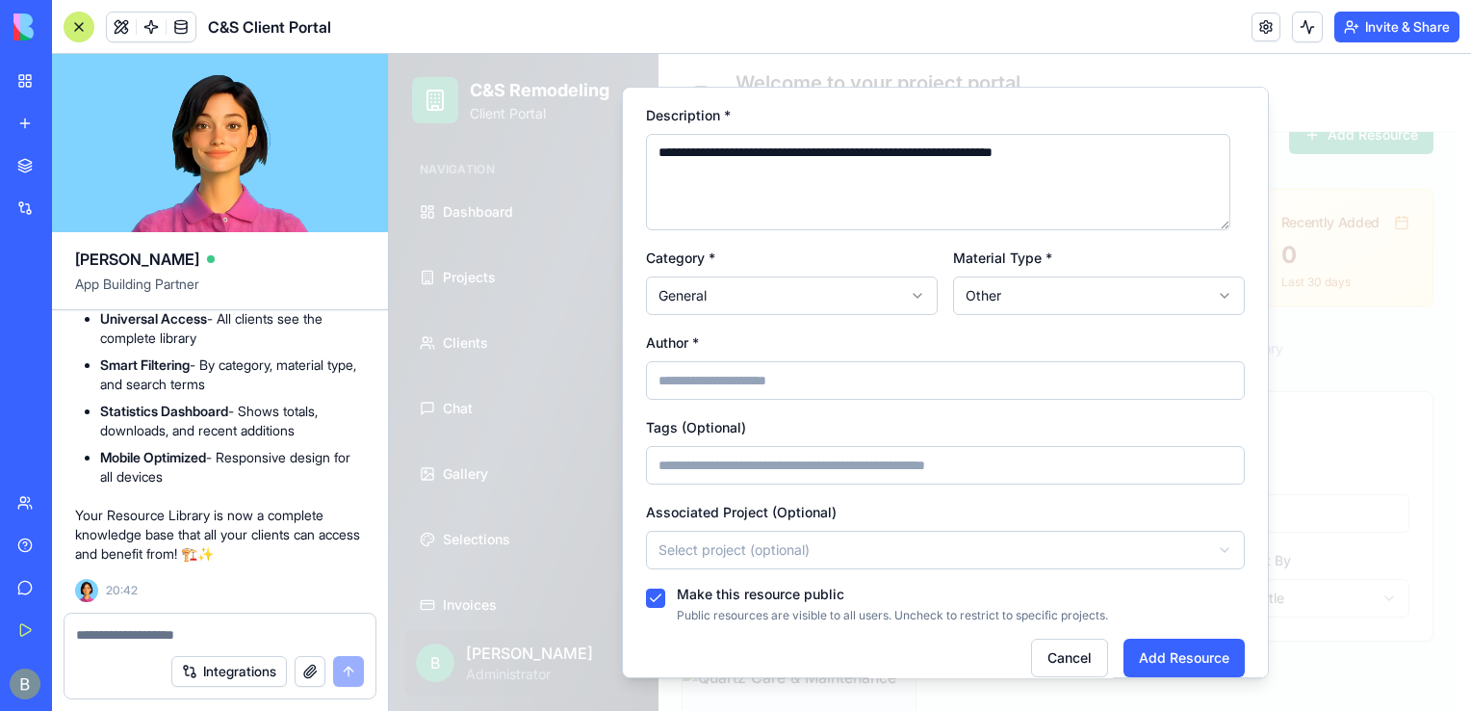
scroll to position [520, 0]
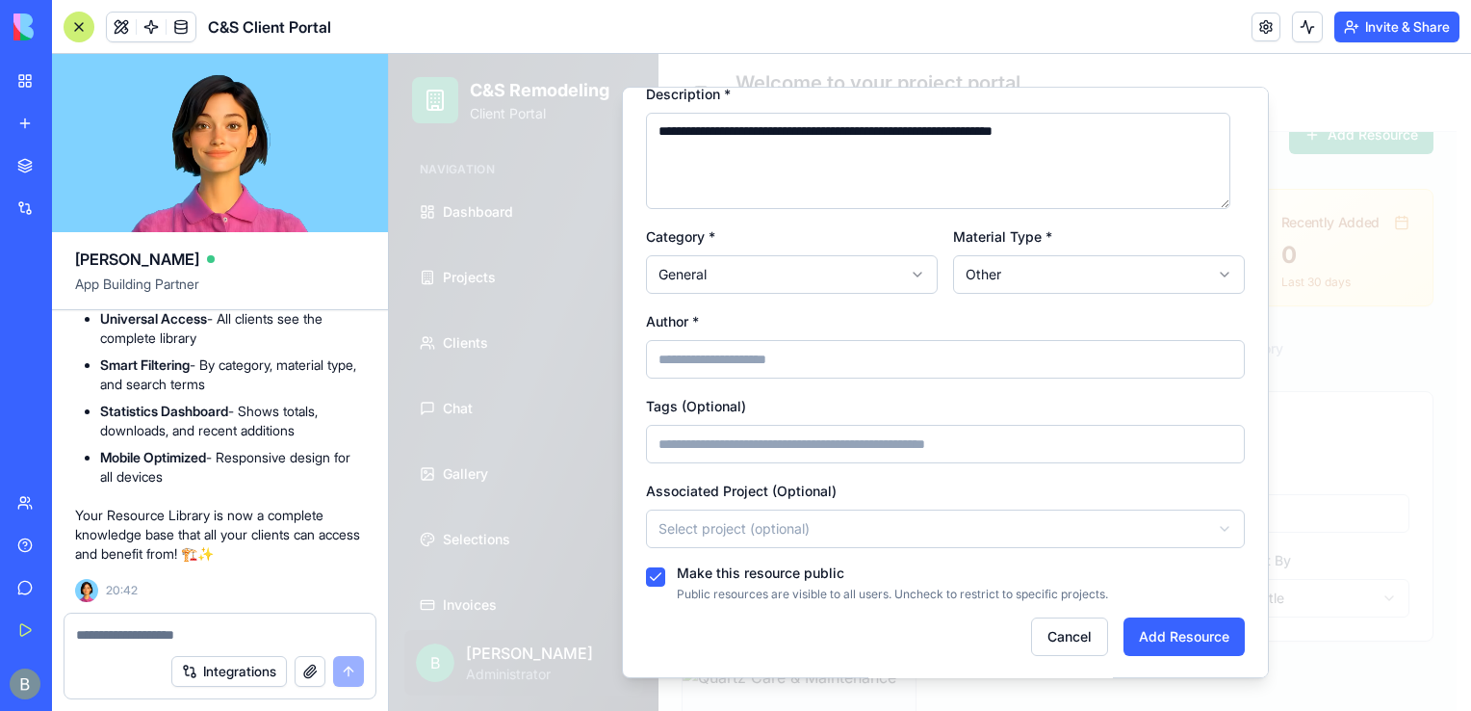
click at [974, 359] on input "Author *" at bounding box center [945, 359] width 599 height 39
type input "**********"
click at [935, 453] on input "Tags (Optional)" at bounding box center [945, 444] width 599 height 39
click at [938, 415] on div "Tags (Optional)" at bounding box center [945, 428] width 599 height 69
click at [1186, 637] on button "Add Resource" at bounding box center [1184, 636] width 121 height 39
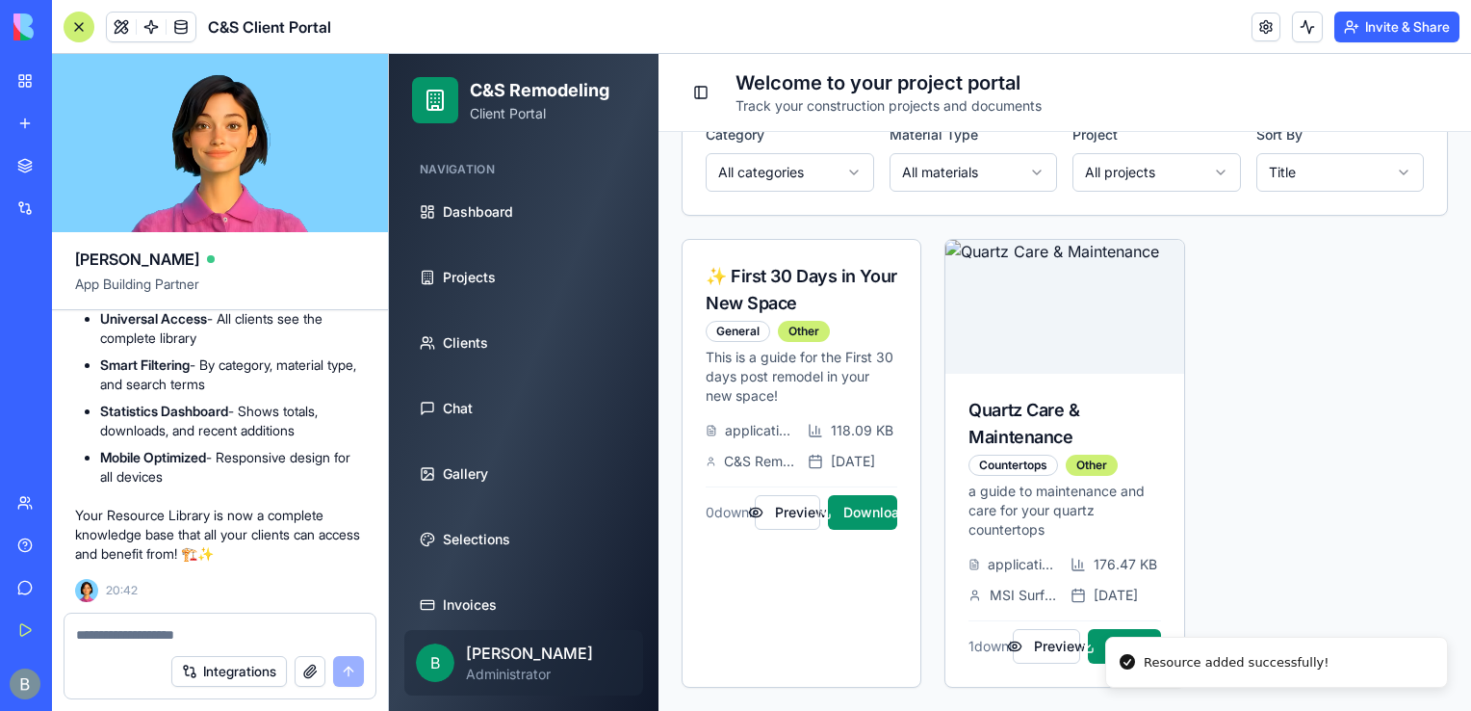
scroll to position [495, 0]
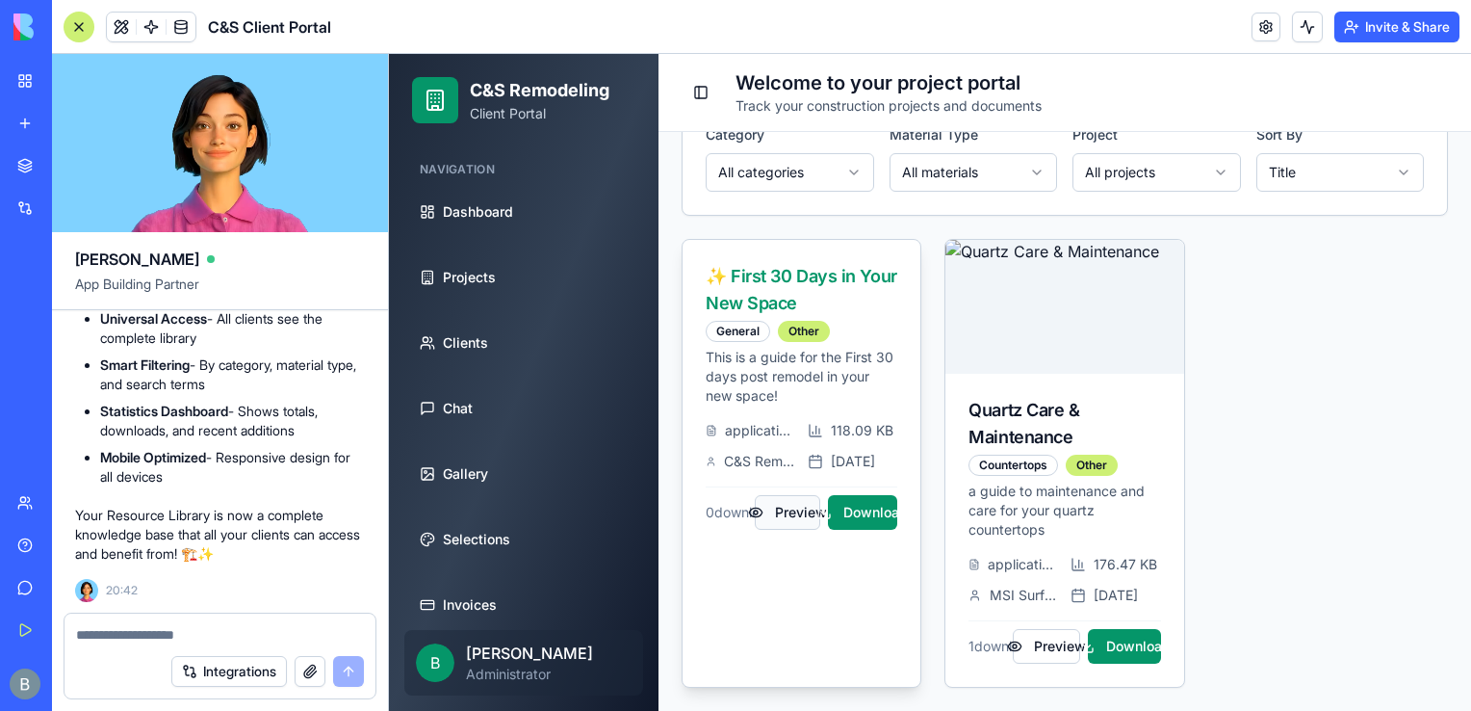
click at [784, 521] on button "Preview" at bounding box center [787, 512] width 65 height 35
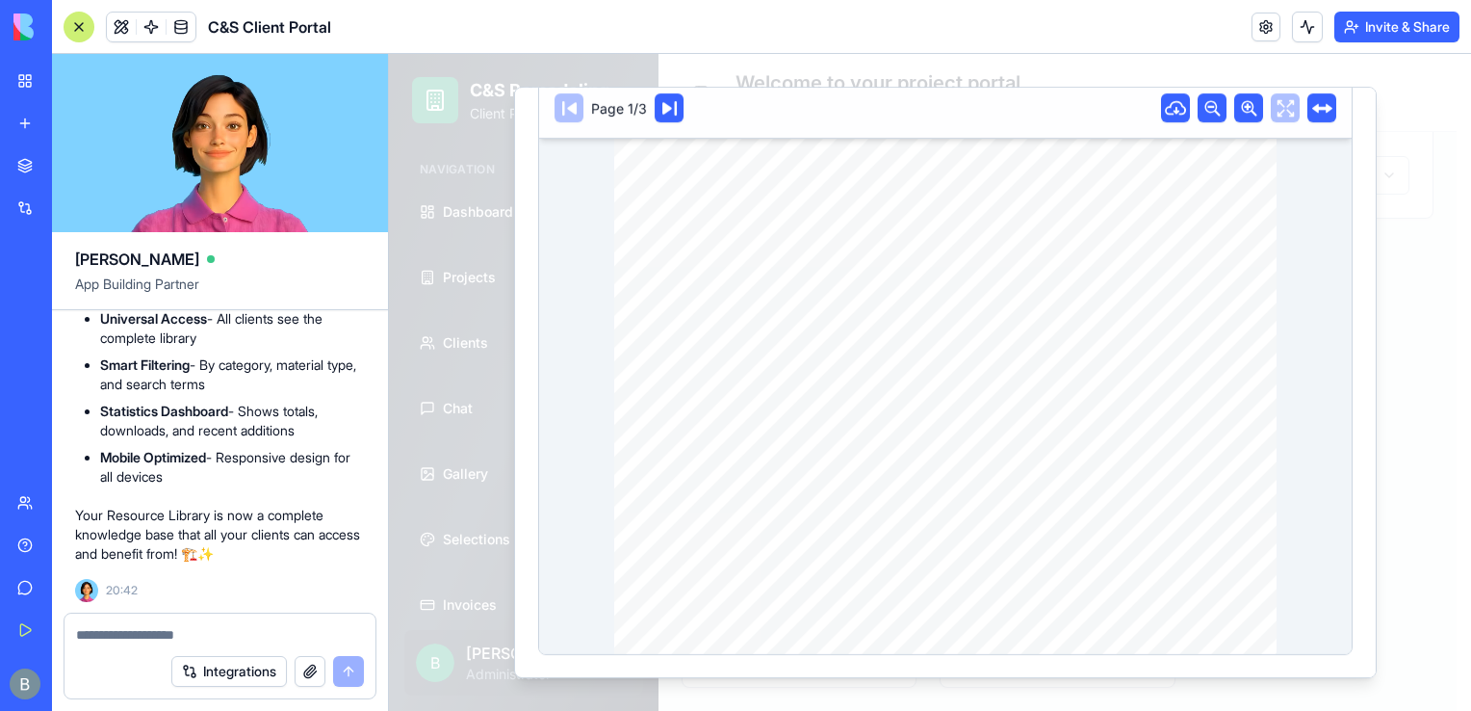
scroll to position [342, 0]
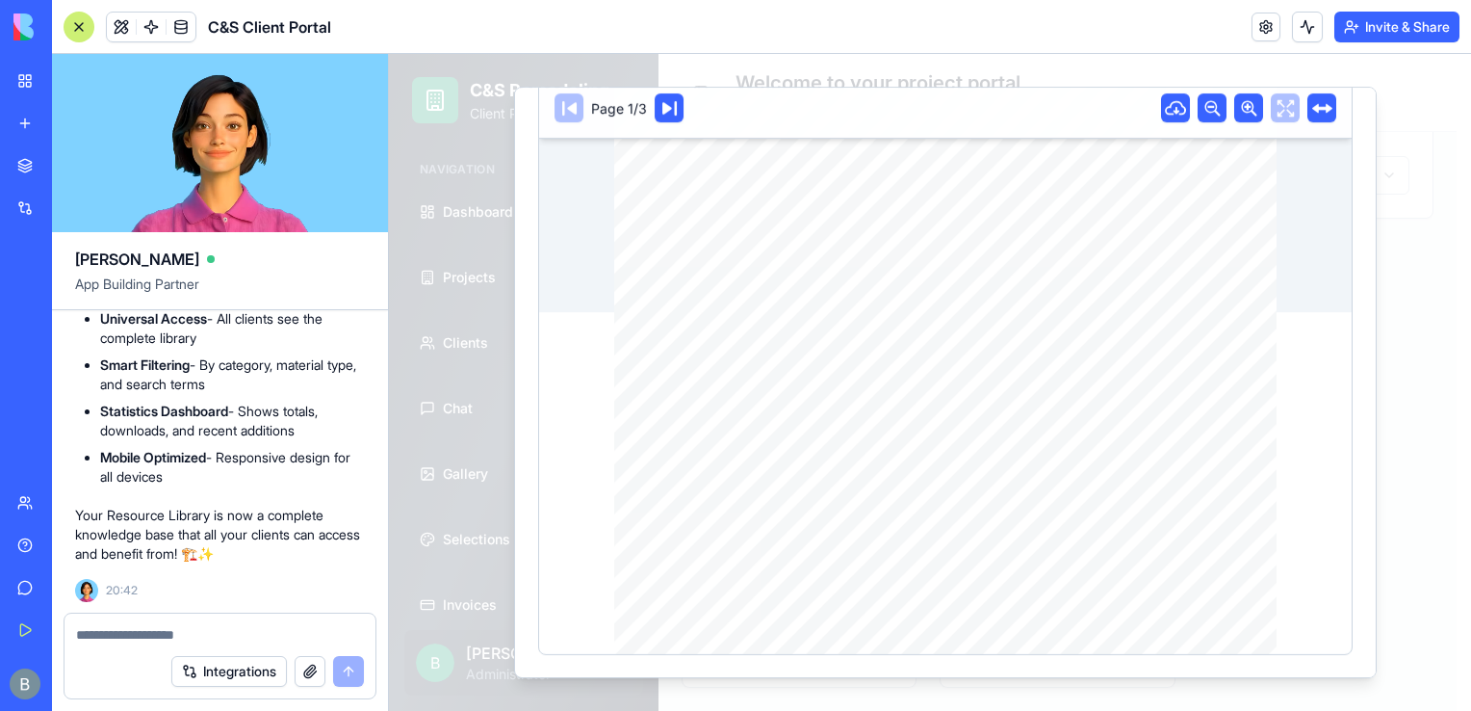
click at [1312, 114] on icon at bounding box center [1322, 108] width 20 height 20
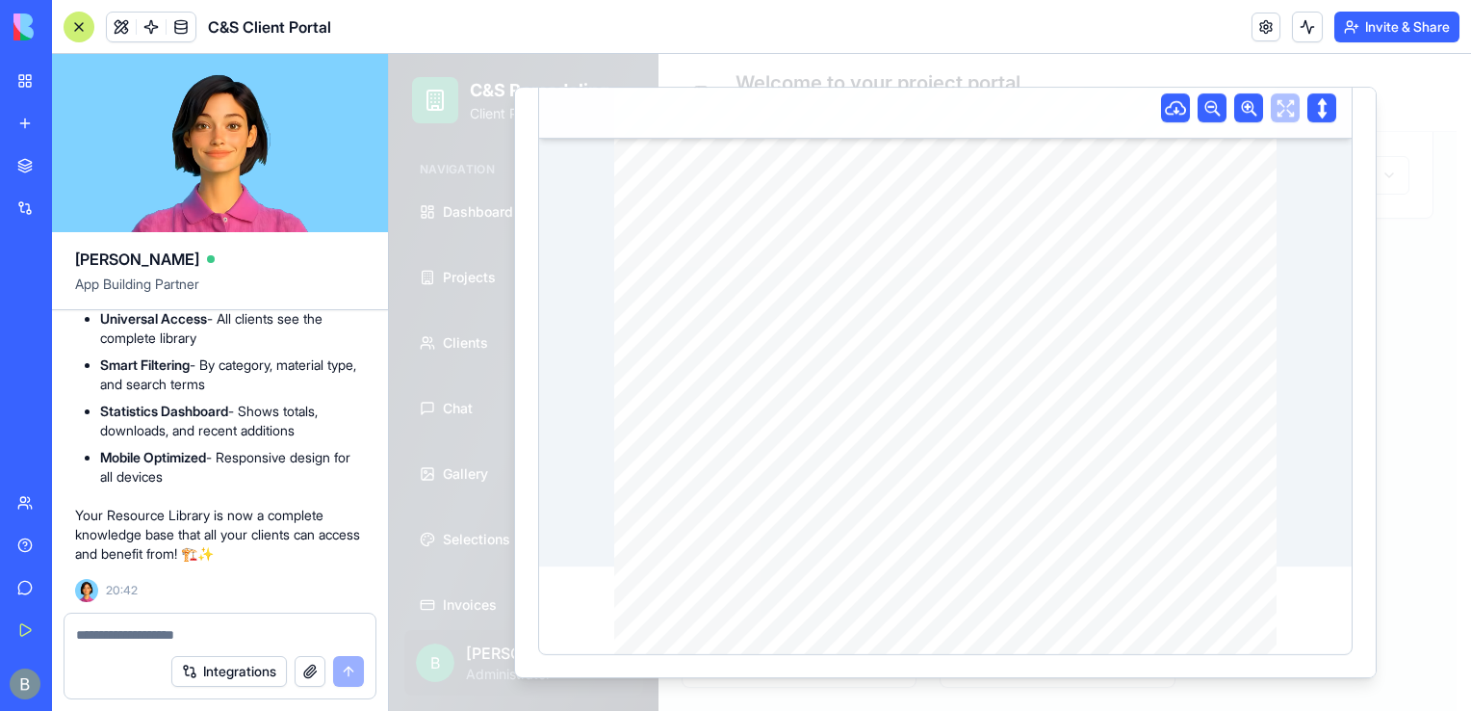
scroll to position [0, 0]
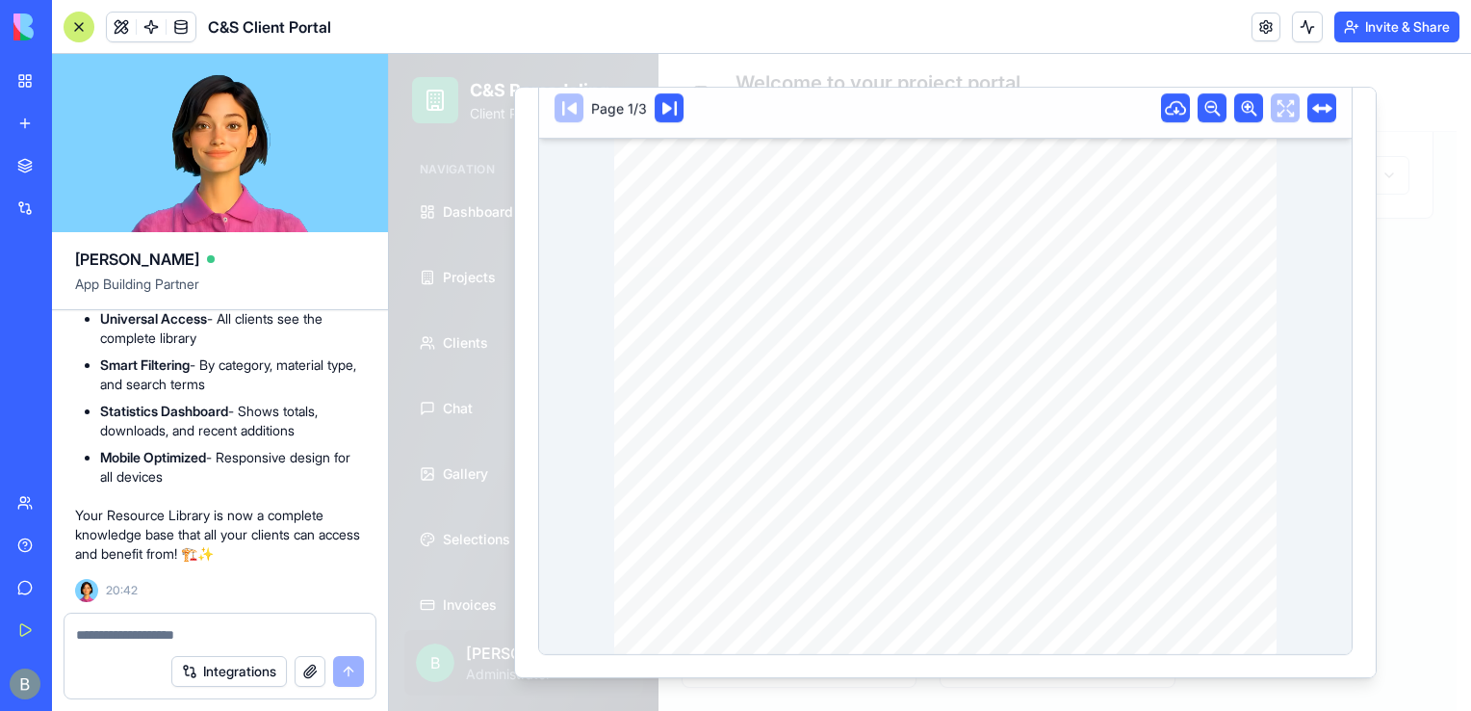
click at [1308, 114] on button at bounding box center [1322, 107] width 29 height 29
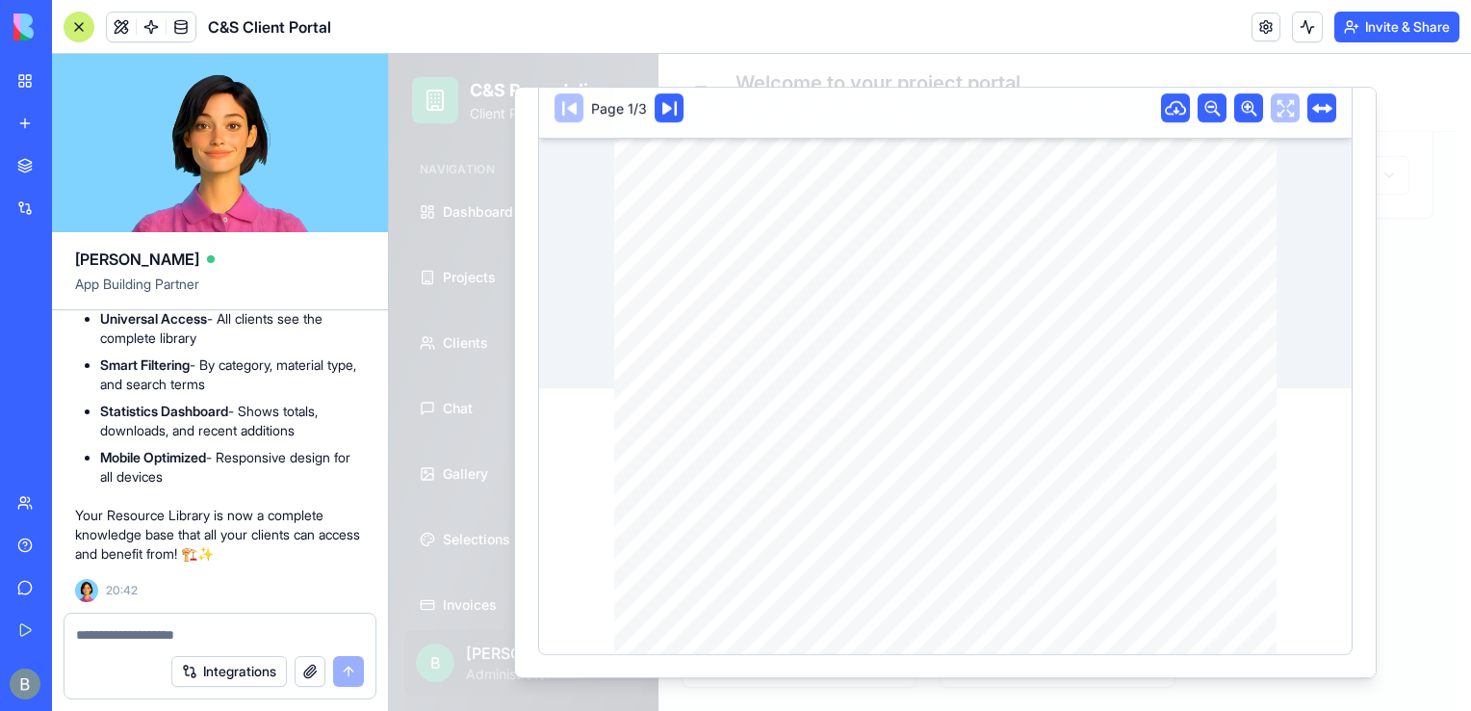
scroll to position [342, 0]
click at [673, 102] on icon at bounding box center [669, 108] width 14 height 14
drag, startPoint x: 1337, startPoint y: 452, endPoint x: 1368, endPoint y: 291, distance: 163.7
click at [1368, 291] on div "✨ First 30 Days in Your New Space Page 2/3 ● Apply felt pads to chair, stool, a…" at bounding box center [945, 382] width 863 height 591
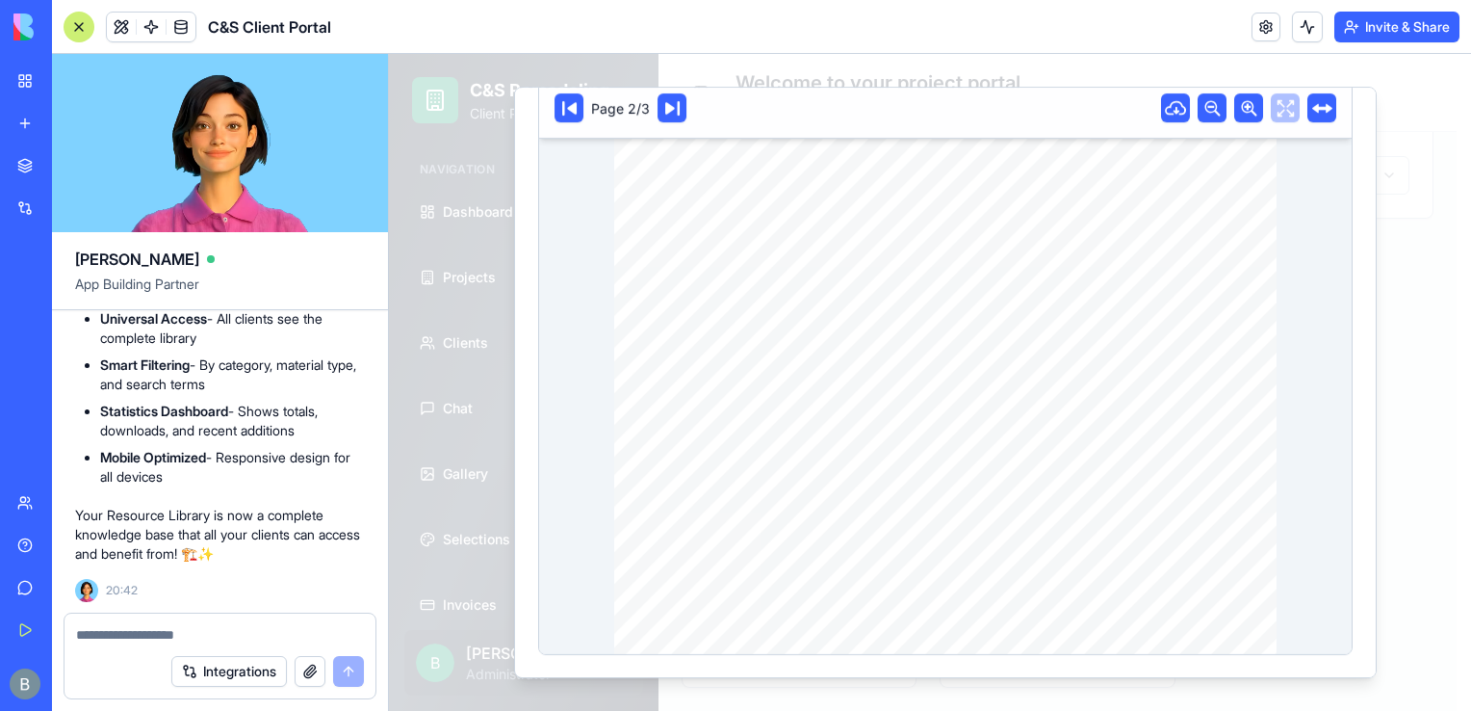
click at [1395, 293] on div at bounding box center [930, 382] width 1082 height 657
